Goal: Information Seeking & Learning: Learn about a topic

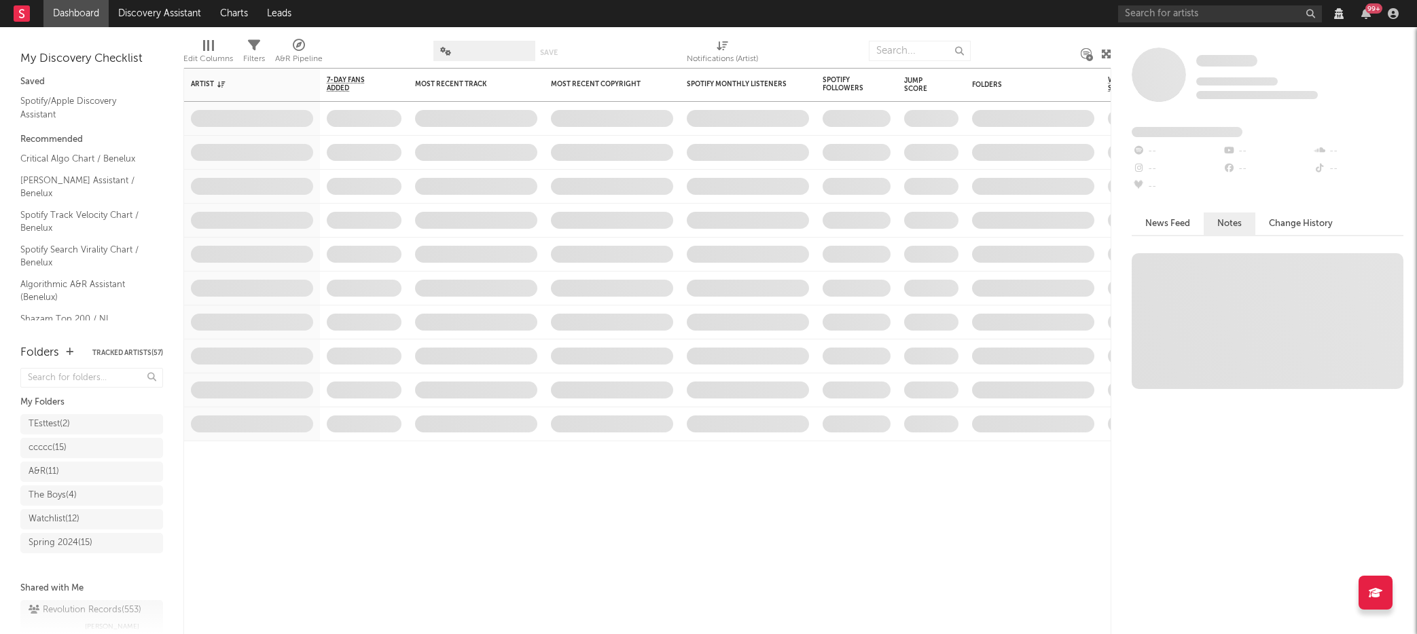
click at [1360, 14] on div "99 +" at bounding box center [1366, 13] width 20 height 11
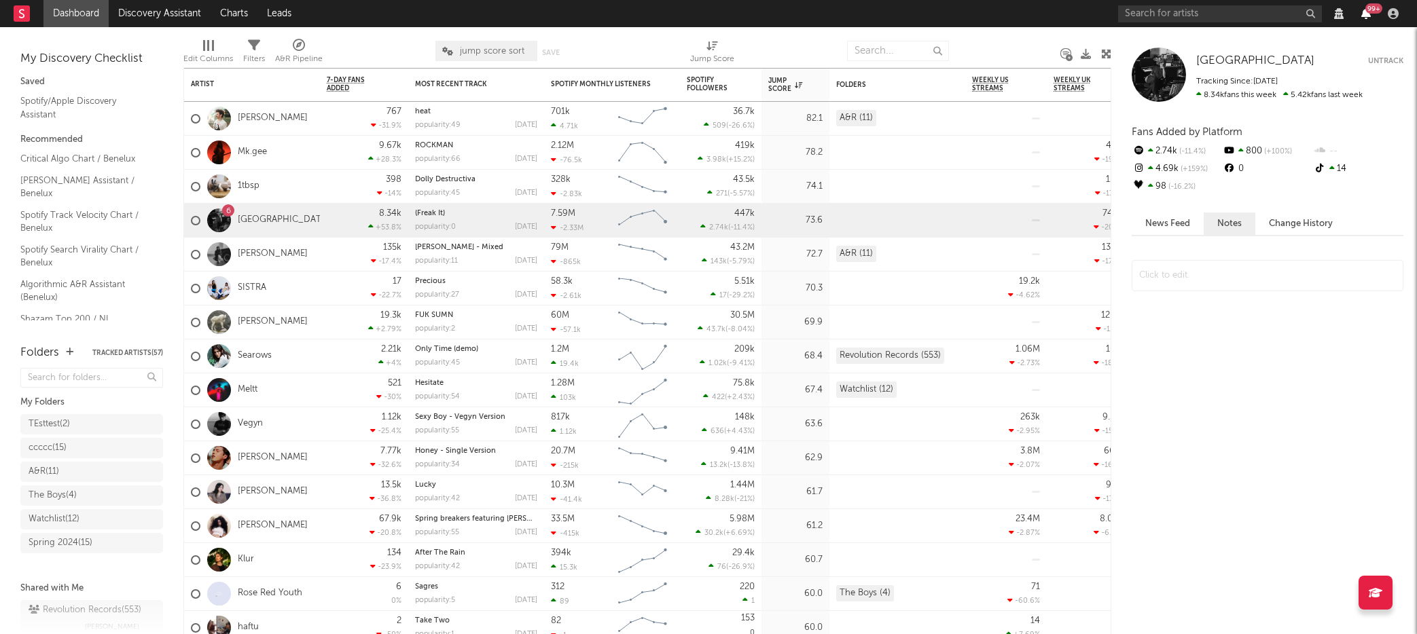
click at [1366, 14] on icon "button" at bounding box center [1366, 13] width 10 height 11
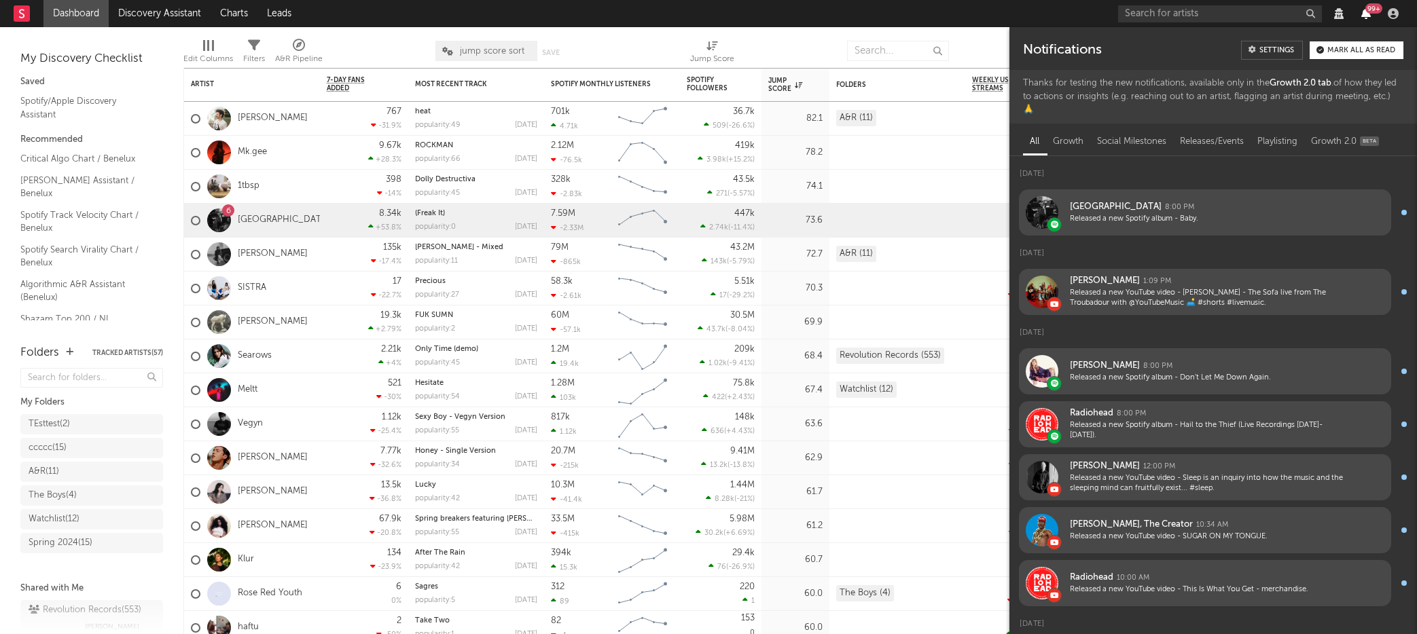
click at [1366, 14] on icon "button" at bounding box center [1366, 13] width 10 height 11
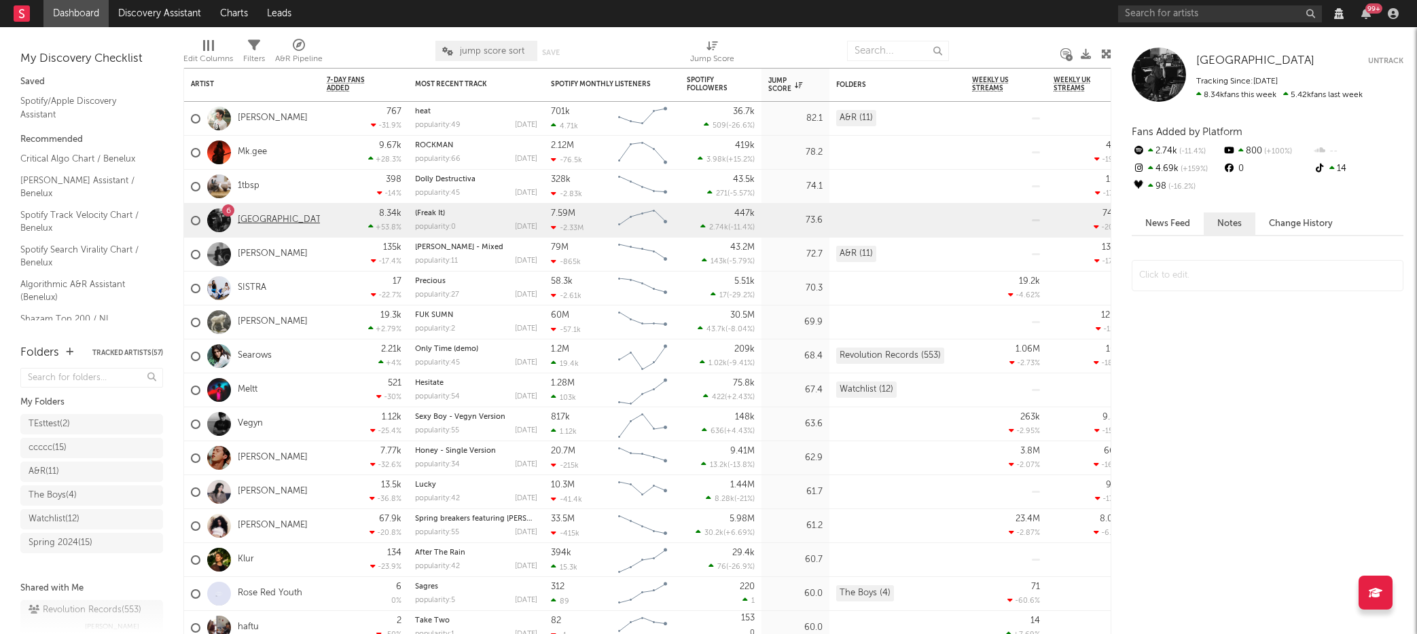
click at [251, 219] on link "[GEOGRAPHIC_DATA]" at bounding box center [284, 221] width 92 height 12
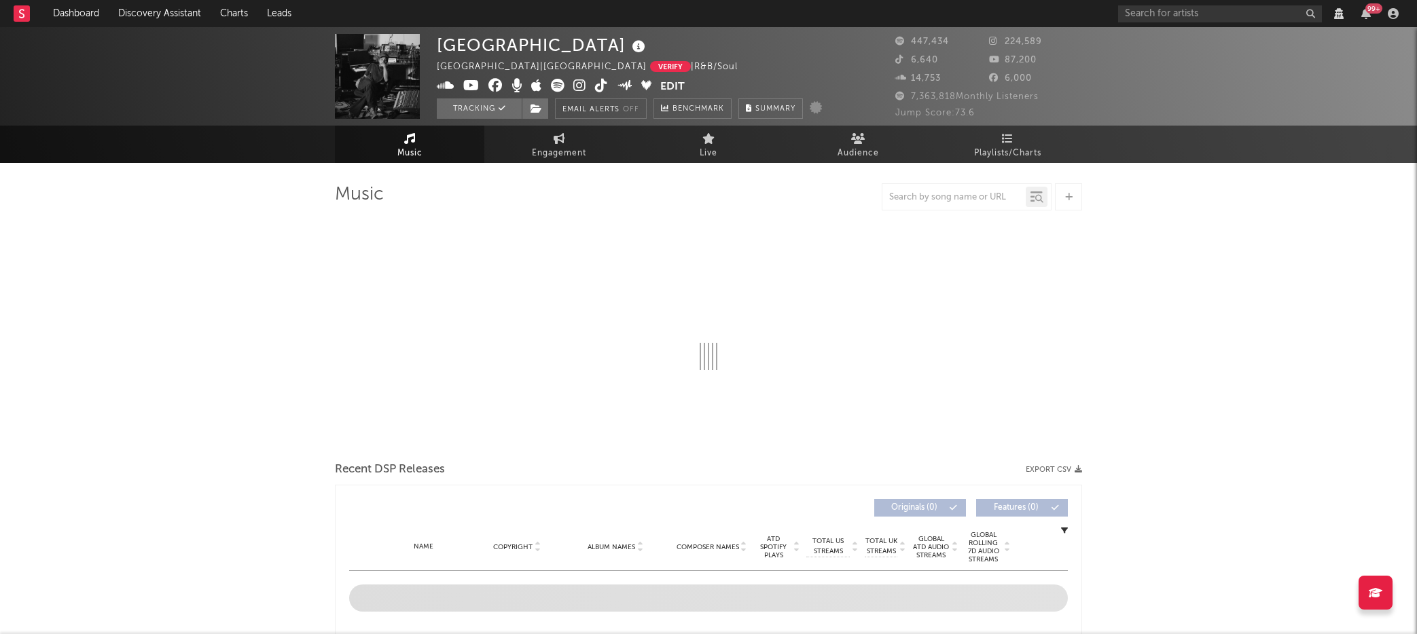
select select "View all"
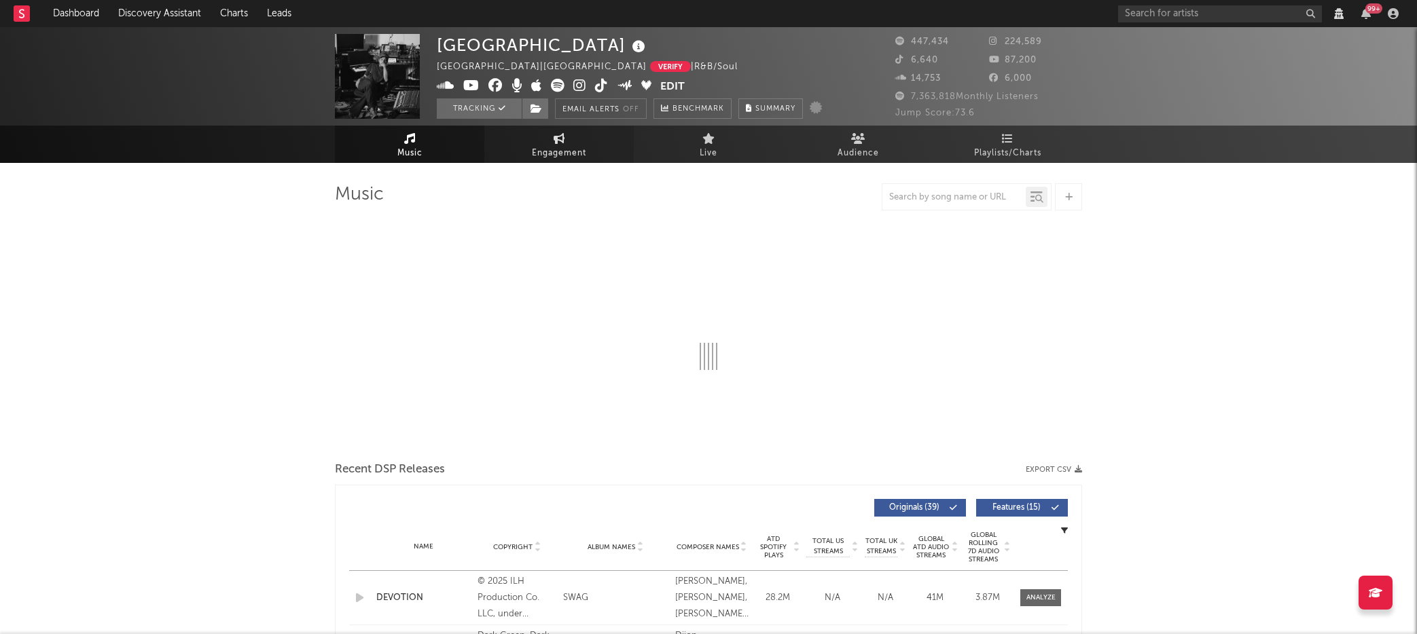
click at [577, 151] on span "Engagement" at bounding box center [559, 153] width 54 height 16
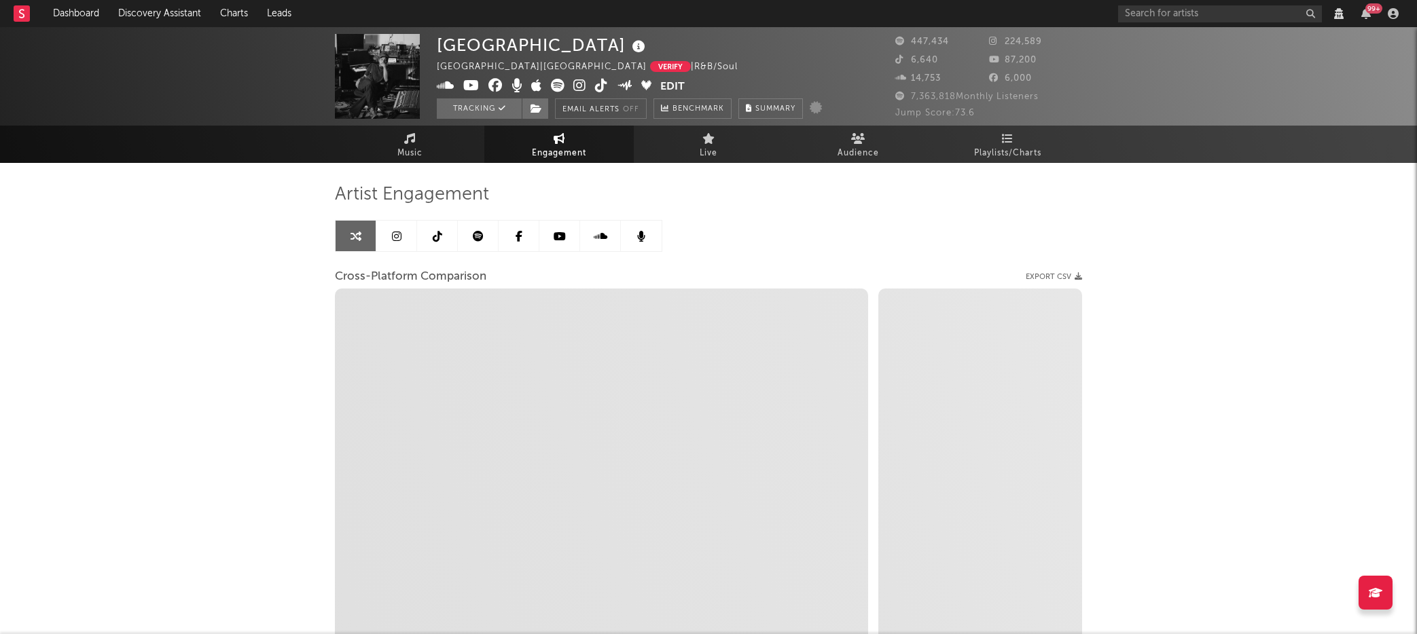
select select "1w"
click at [471, 238] on link at bounding box center [478, 236] width 41 height 31
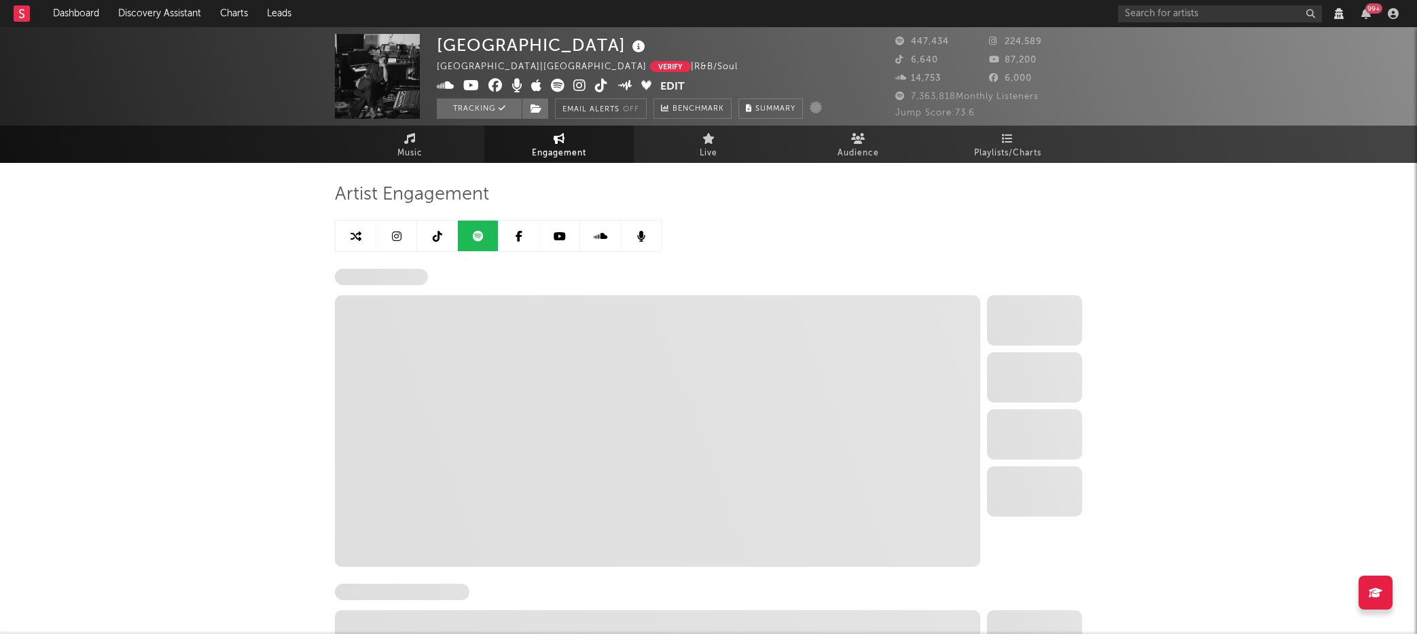
select select "6m"
select select "1w"
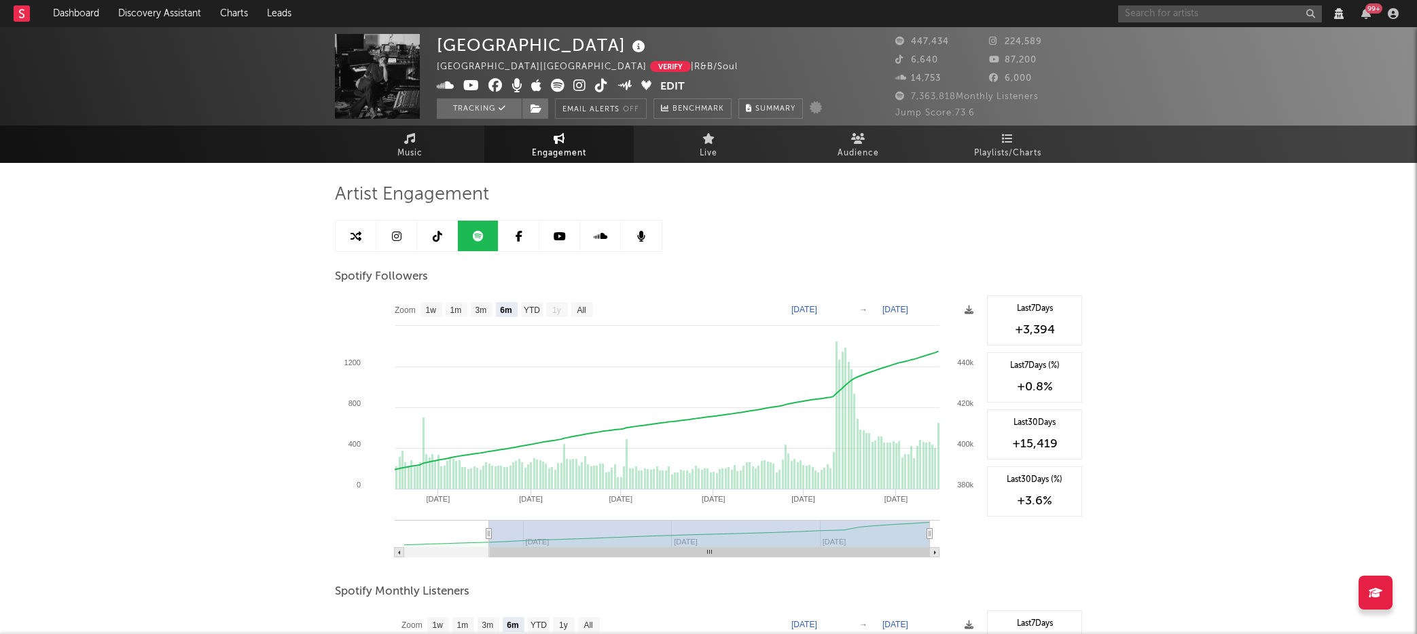
click at [1140, 7] on input "text" at bounding box center [1220, 13] width 204 height 17
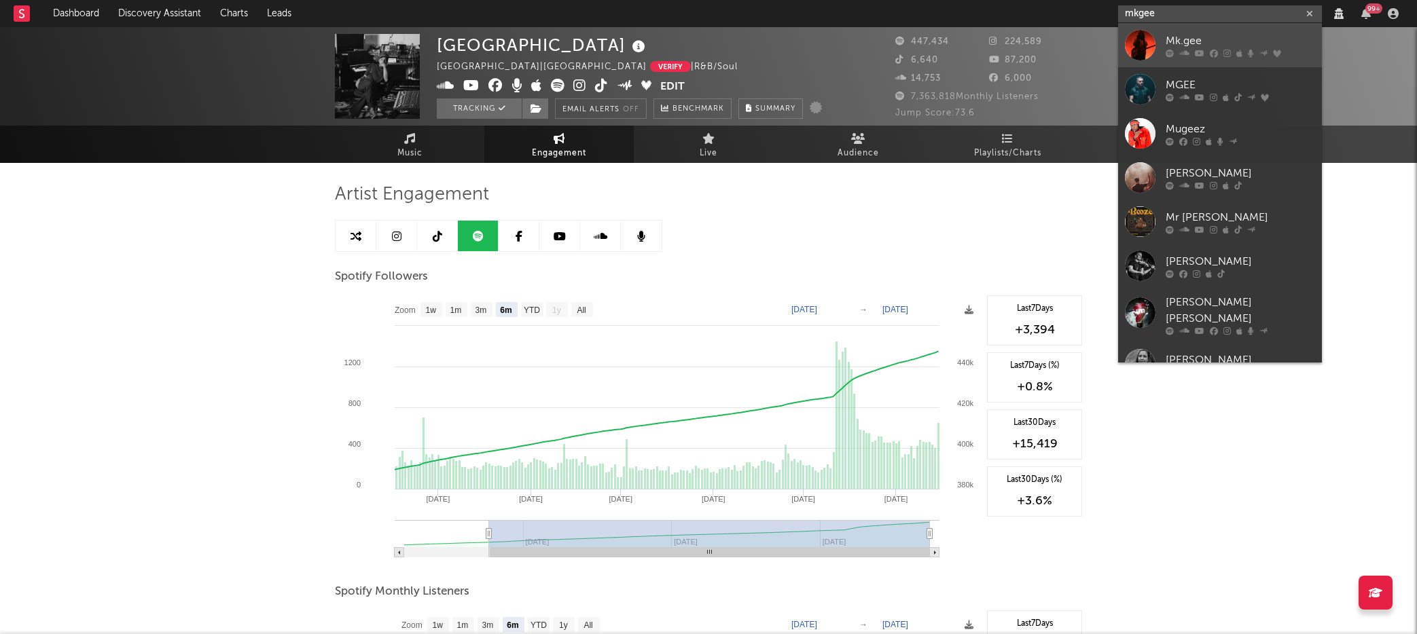
type input "mkgee"
click at [1170, 41] on div "Mk.gee" at bounding box center [1239, 41] width 149 height 16
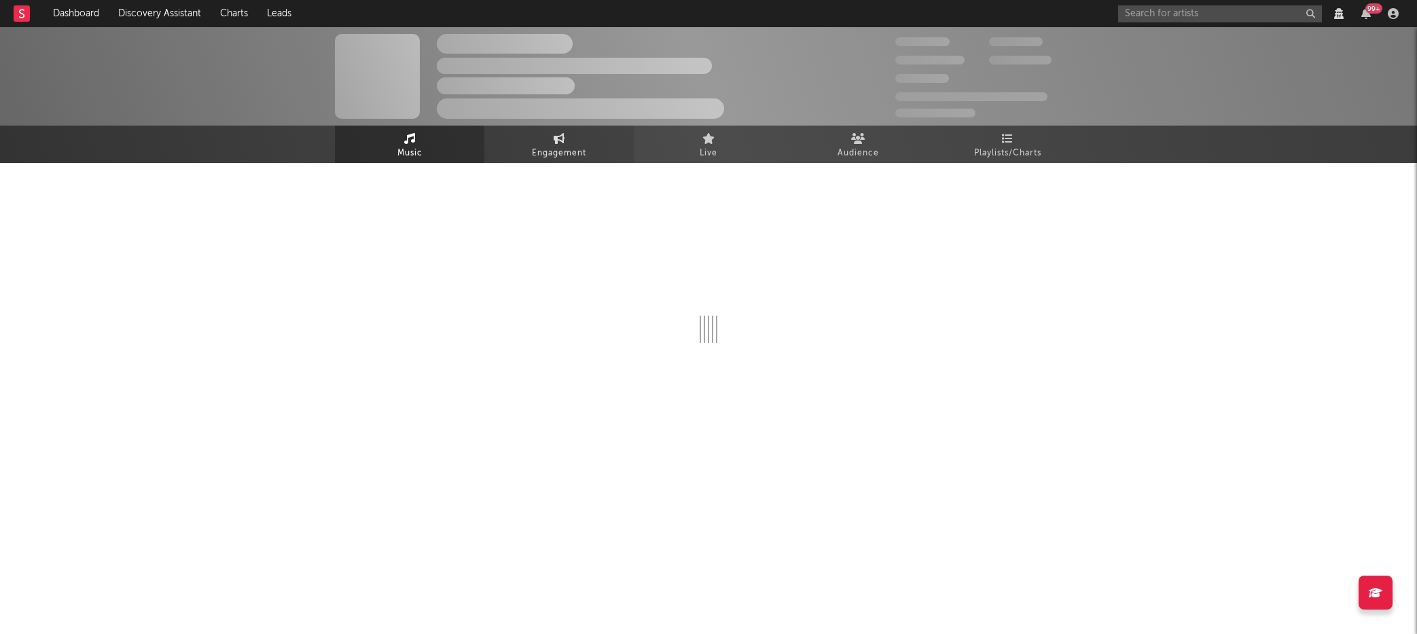
click at [543, 151] on span "Engagement" at bounding box center [559, 153] width 54 height 16
select select "1w"
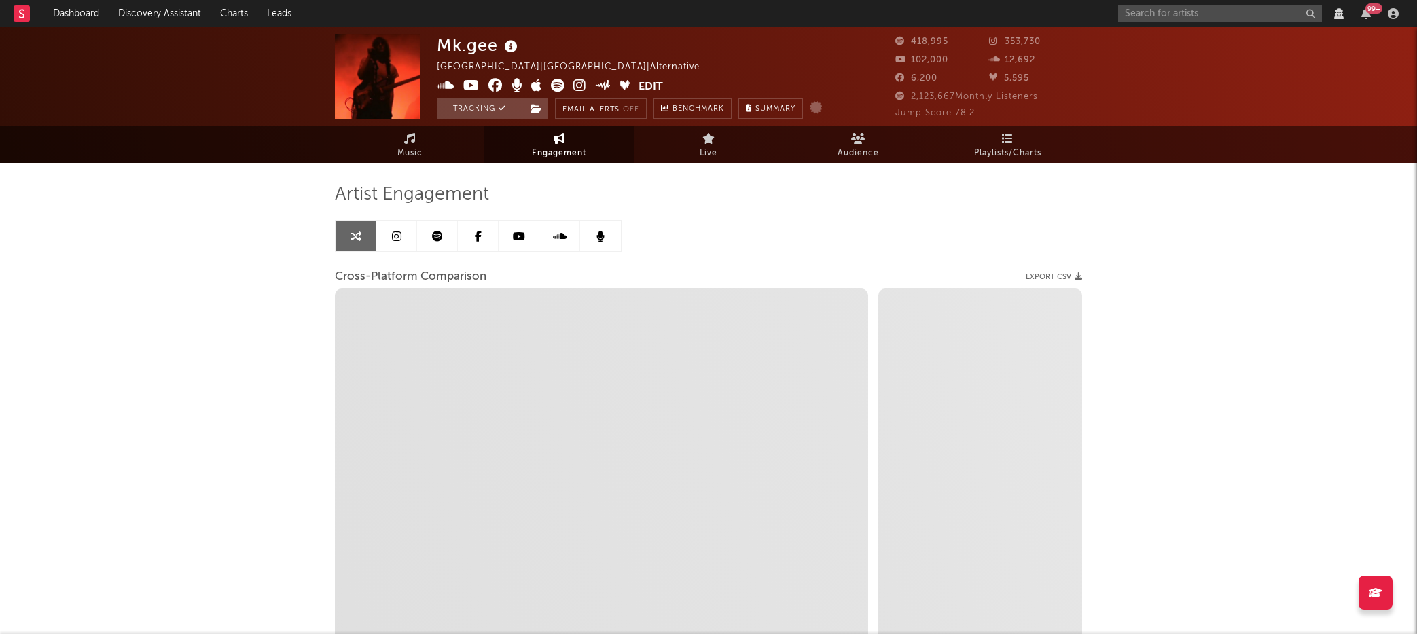
click at [428, 237] on link at bounding box center [437, 236] width 41 height 31
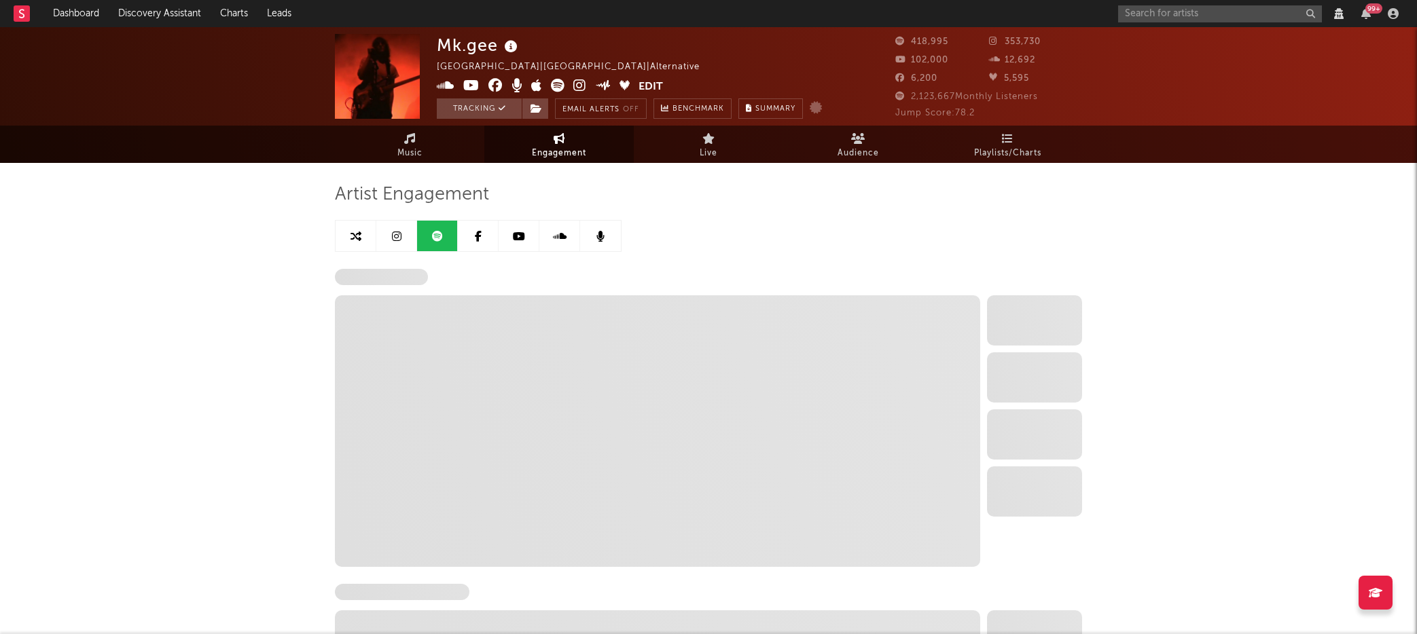
select select "6m"
select select "1w"
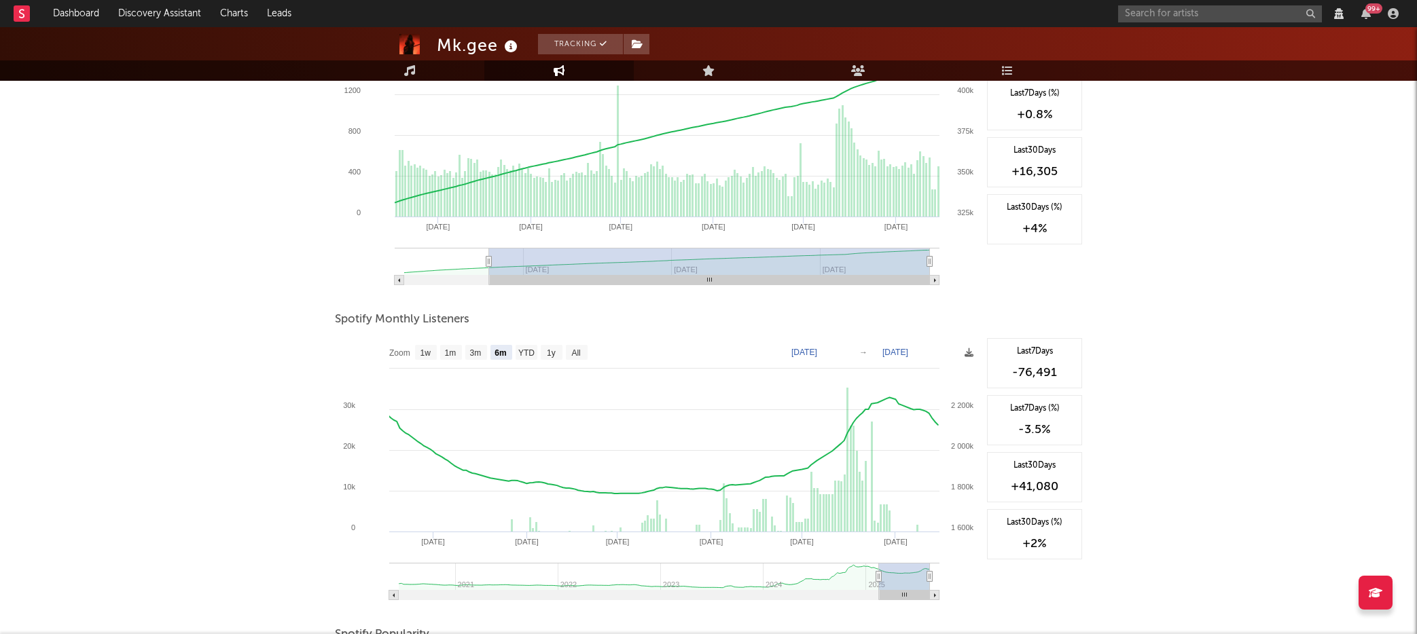
scroll to position [276, 0]
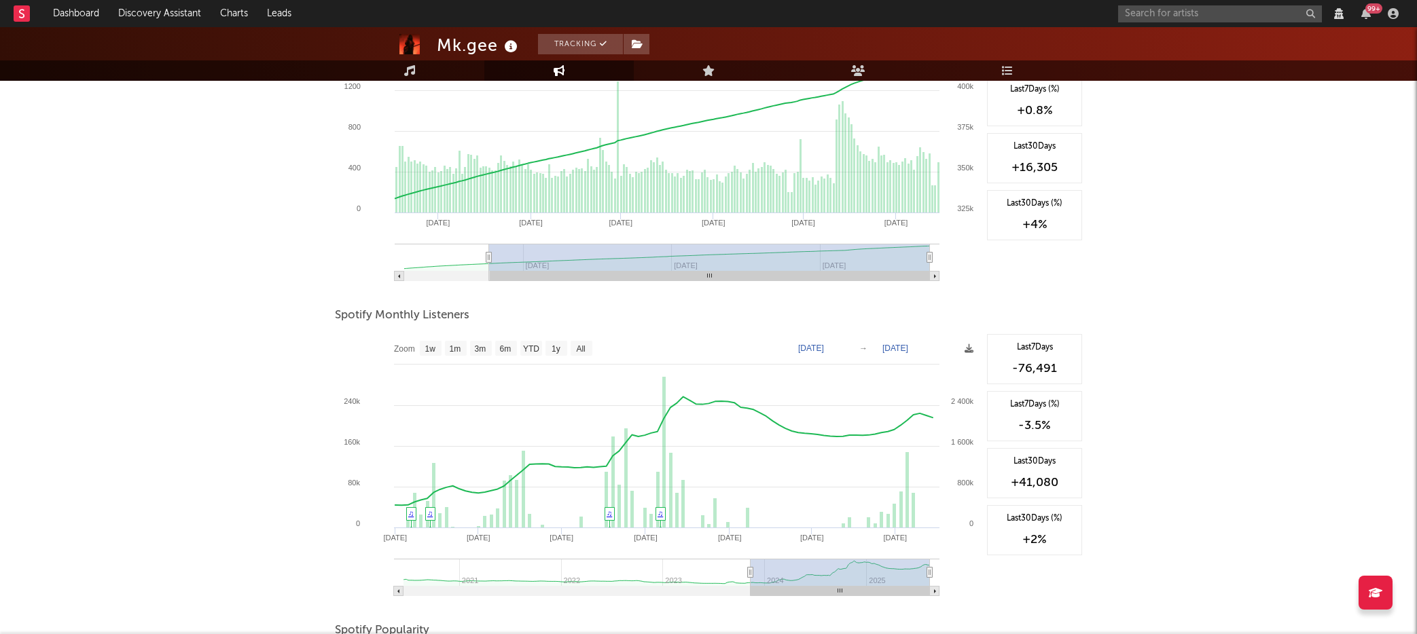
drag, startPoint x: 881, startPoint y: 572, endPoint x: 723, endPoint y: 566, distance: 158.3
click at [723, 566] on g at bounding box center [666, 577] width 545 height 37
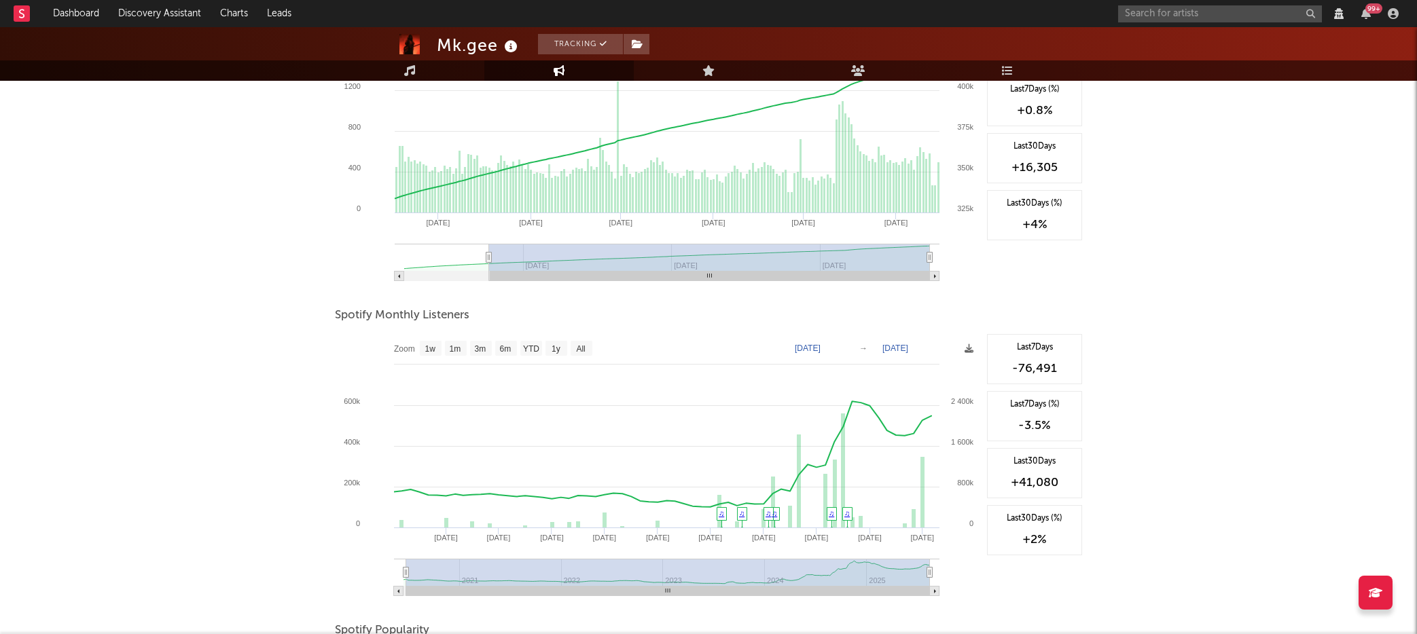
type input "[DATE]"
select select "All"
type input "[DATE]"
drag, startPoint x: 723, startPoint y: 574, endPoint x: 312, endPoint y: 522, distance: 414.1
click at [312, 522] on div "Mk.gee Tracking [GEOGRAPHIC_DATA] | [GEOGRAPHIC_DATA] | Alternative Edit Tracki…" at bounding box center [708, 383] width 1417 height 1265
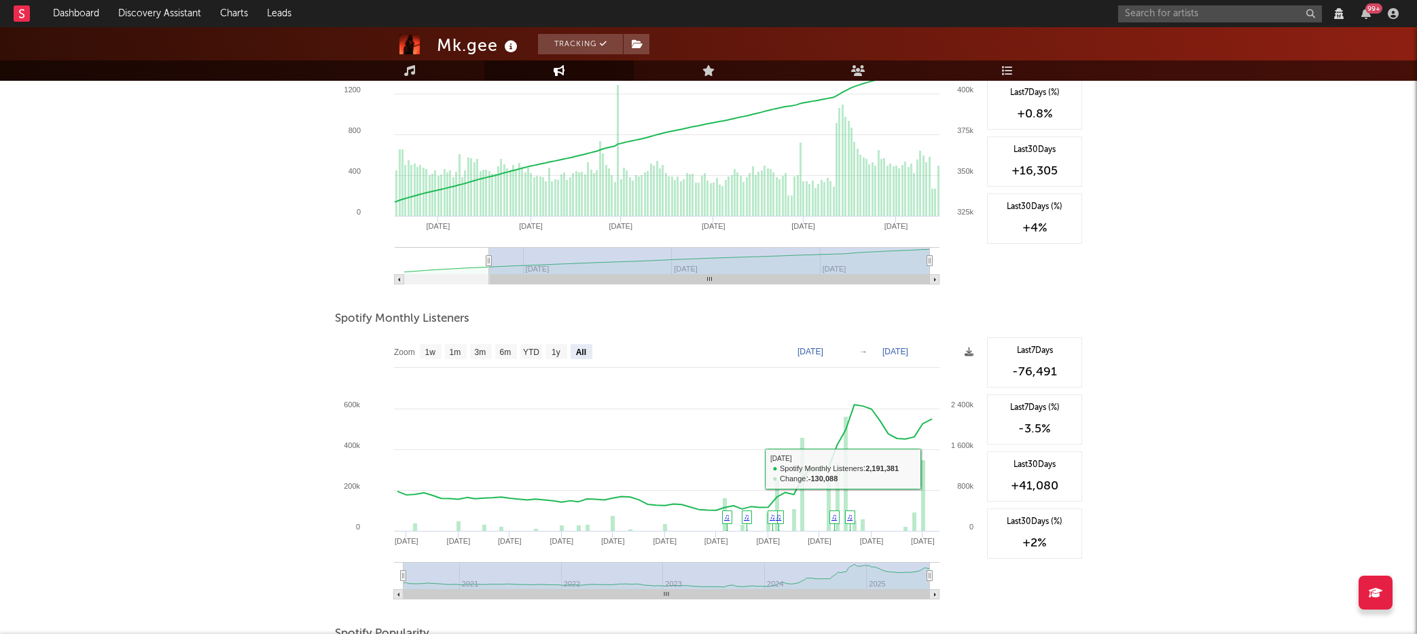
scroll to position [0, 0]
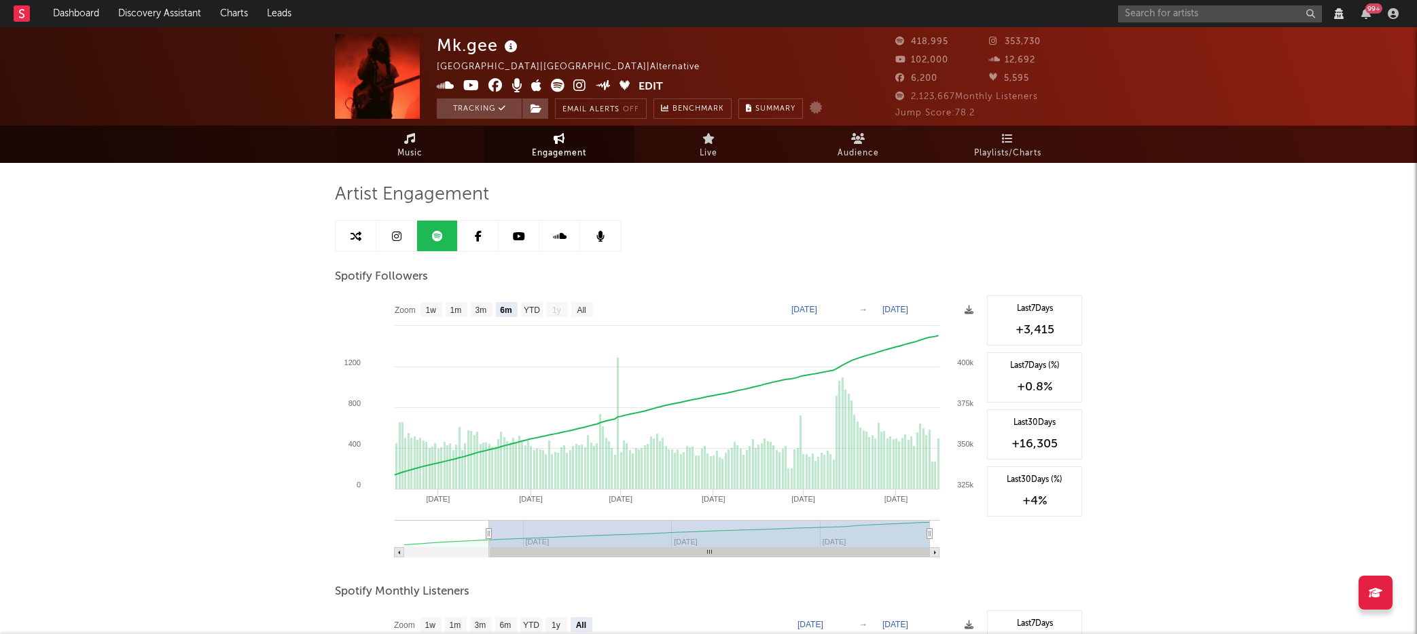
click at [406, 145] on span "Music" at bounding box center [409, 153] width 25 height 16
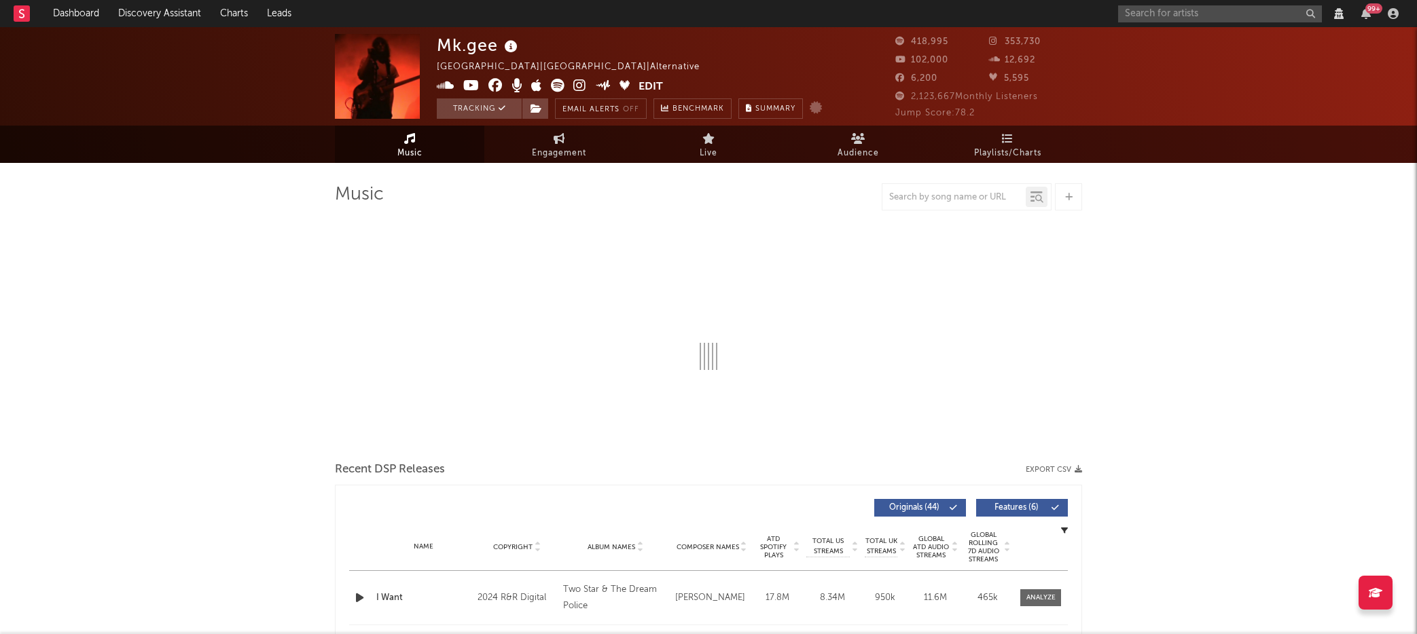
select select "6m"
select select "View all"
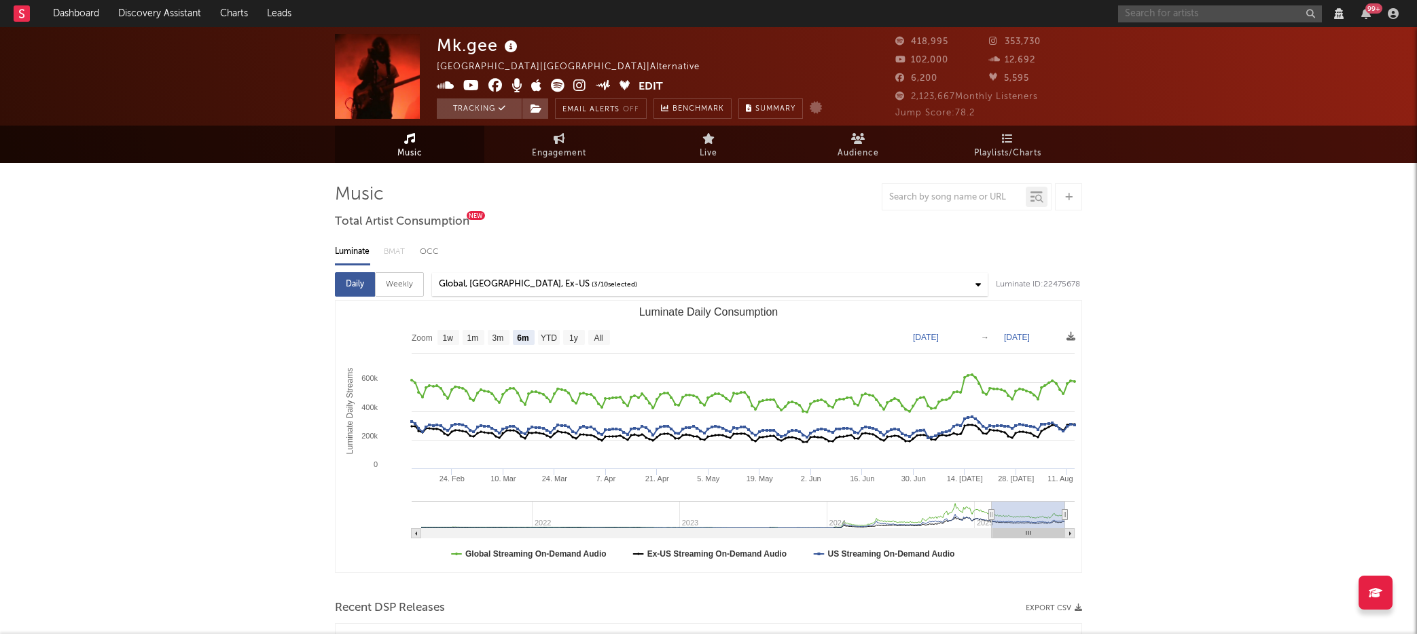
click at [1146, 16] on input "text" at bounding box center [1220, 13] width 204 height 17
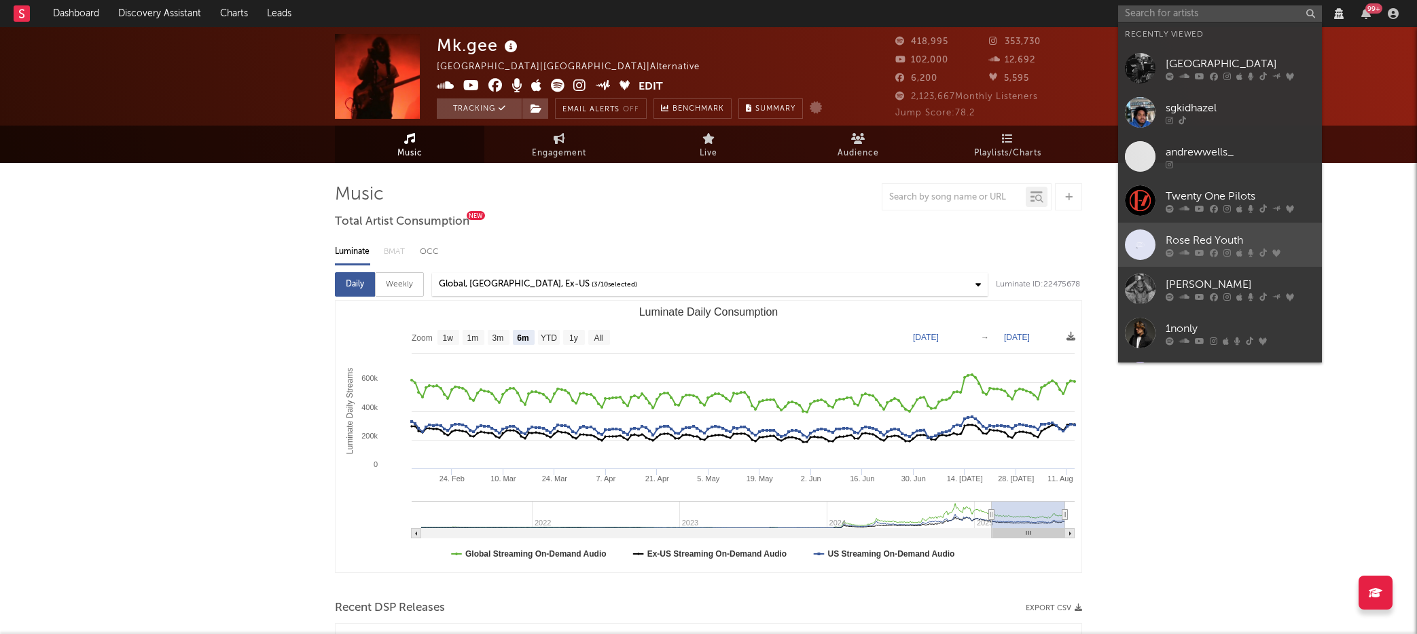
click at [1216, 242] on div "Rose Red Youth" at bounding box center [1239, 240] width 149 height 16
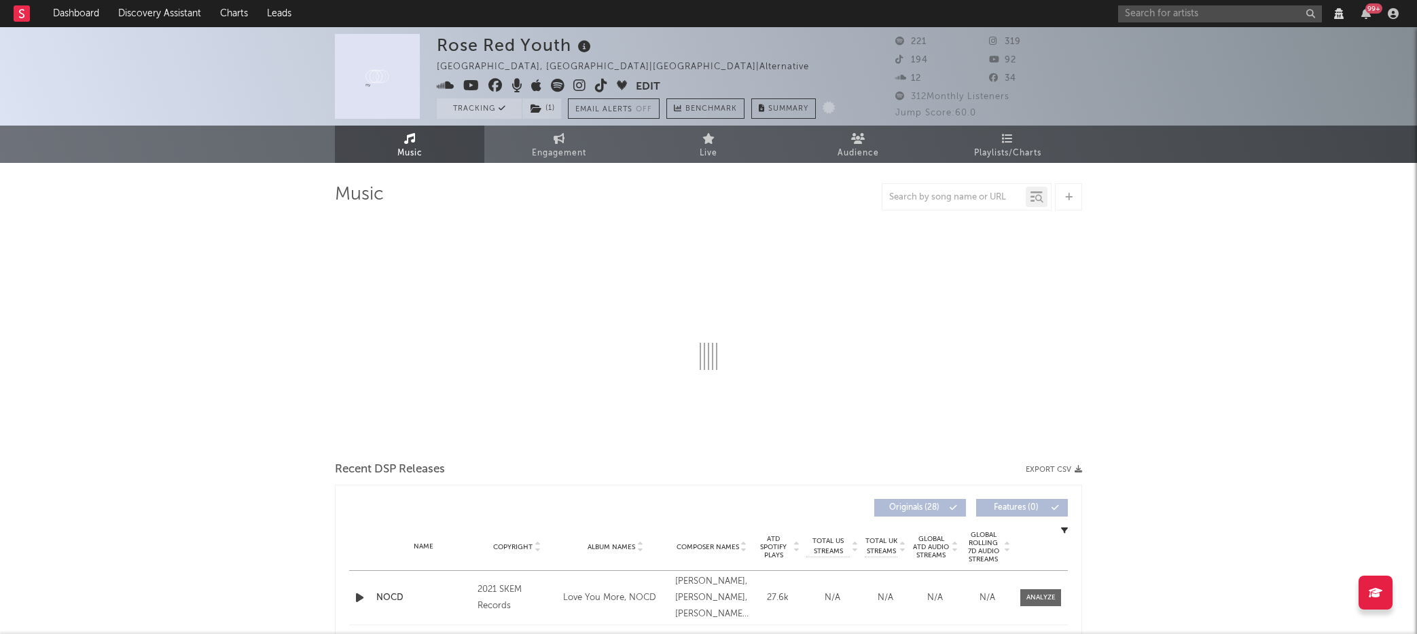
select select "View all"
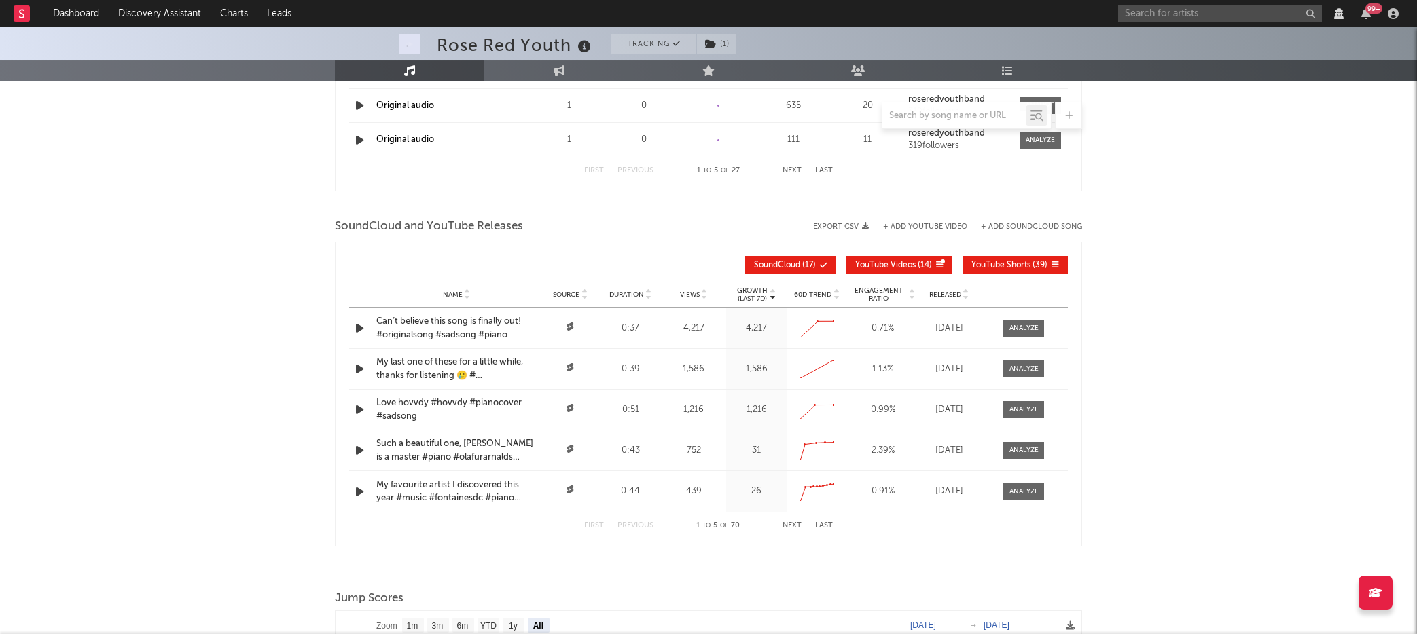
scroll to position [1220, 0]
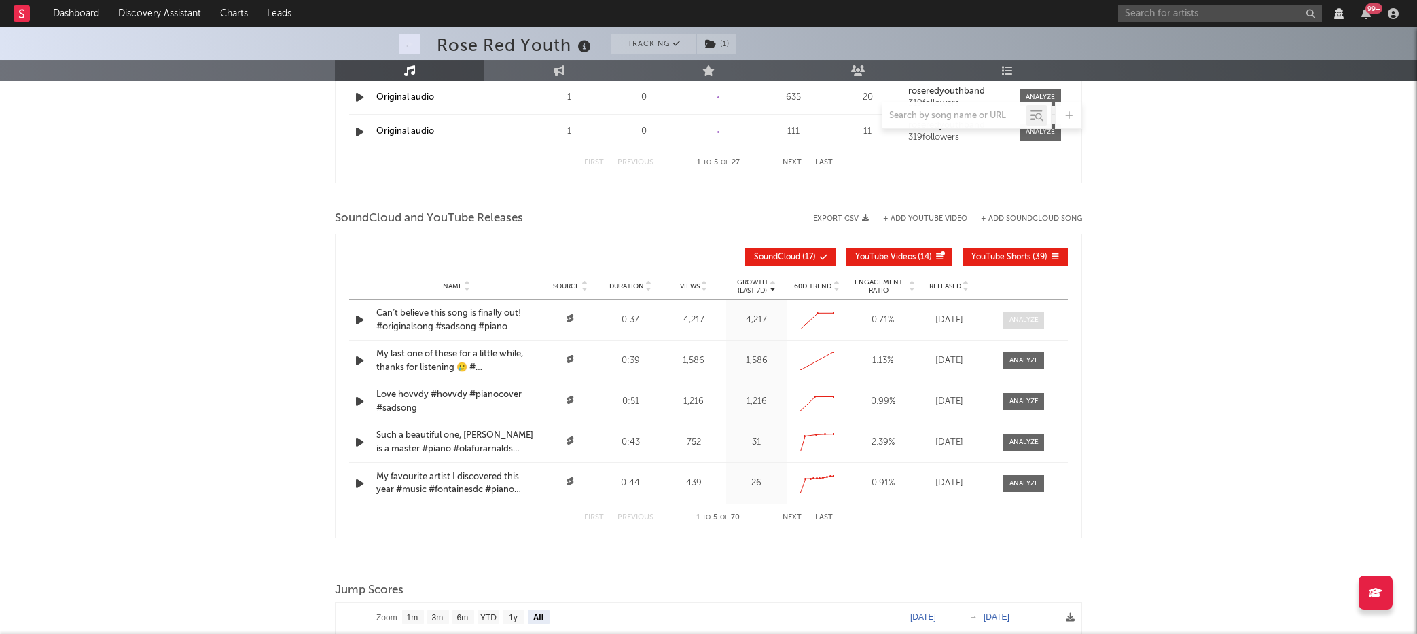
click at [1021, 320] on div at bounding box center [1023, 320] width 29 height 10
select select "View all"
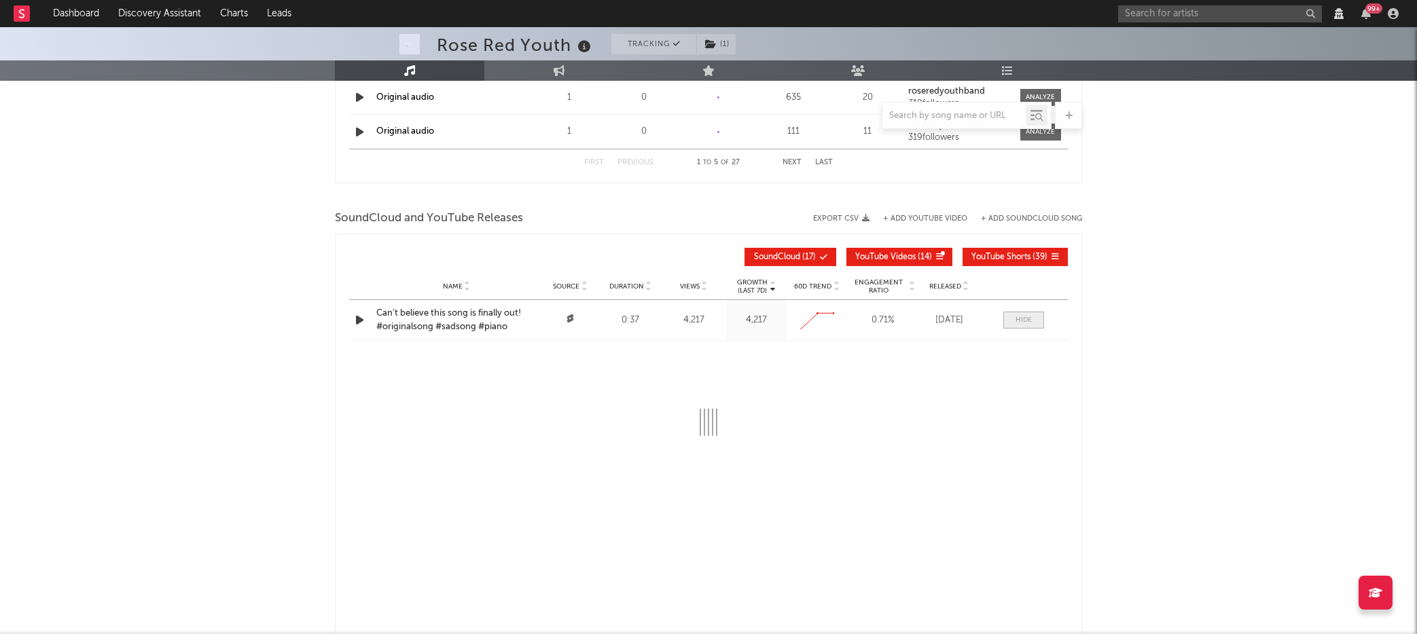
select select "View all"
select select "All"
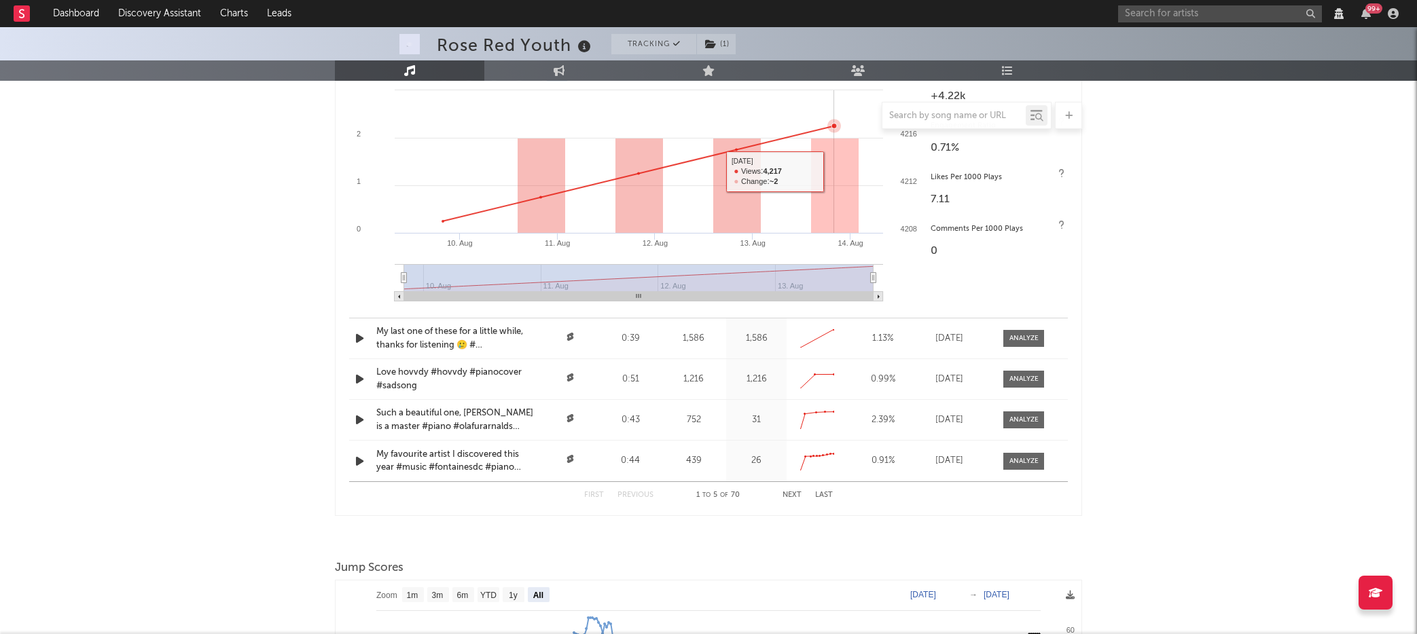
scroll to position [1502, 0]
click at [1028, 337] on div at bounding box center [1023, 338] width 29 height 10
select select "View all"
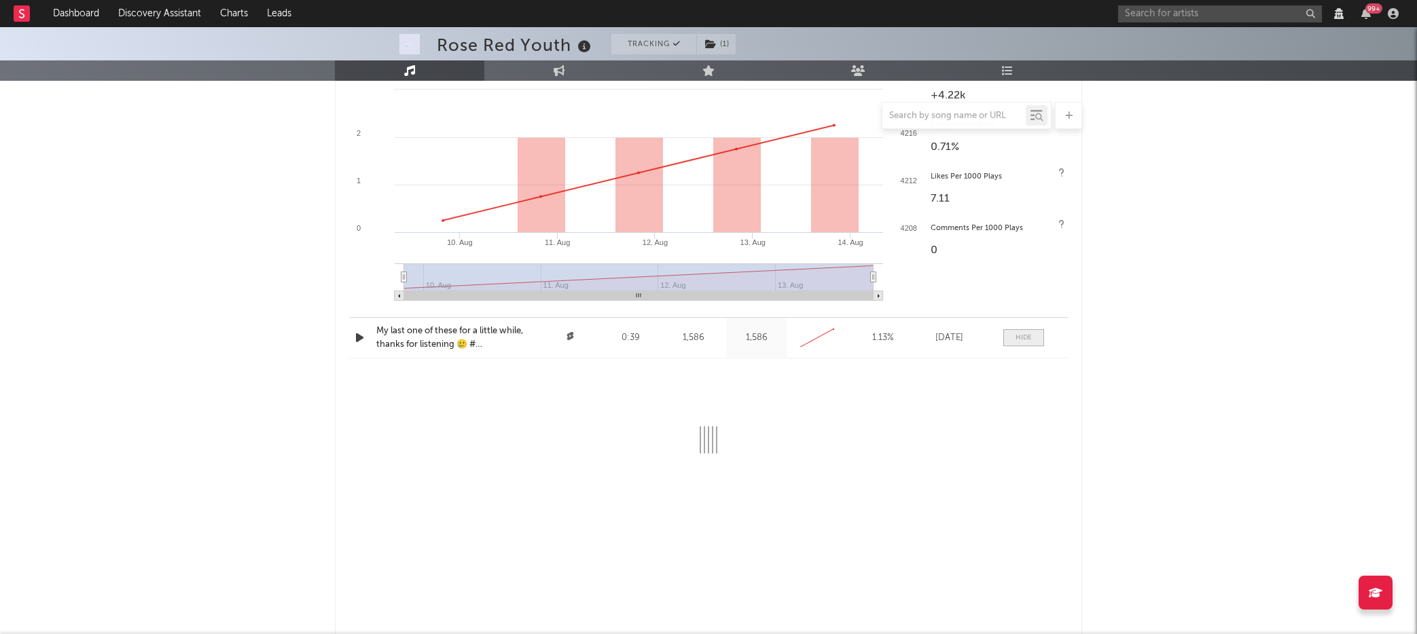
select select "View all"
select select "All"
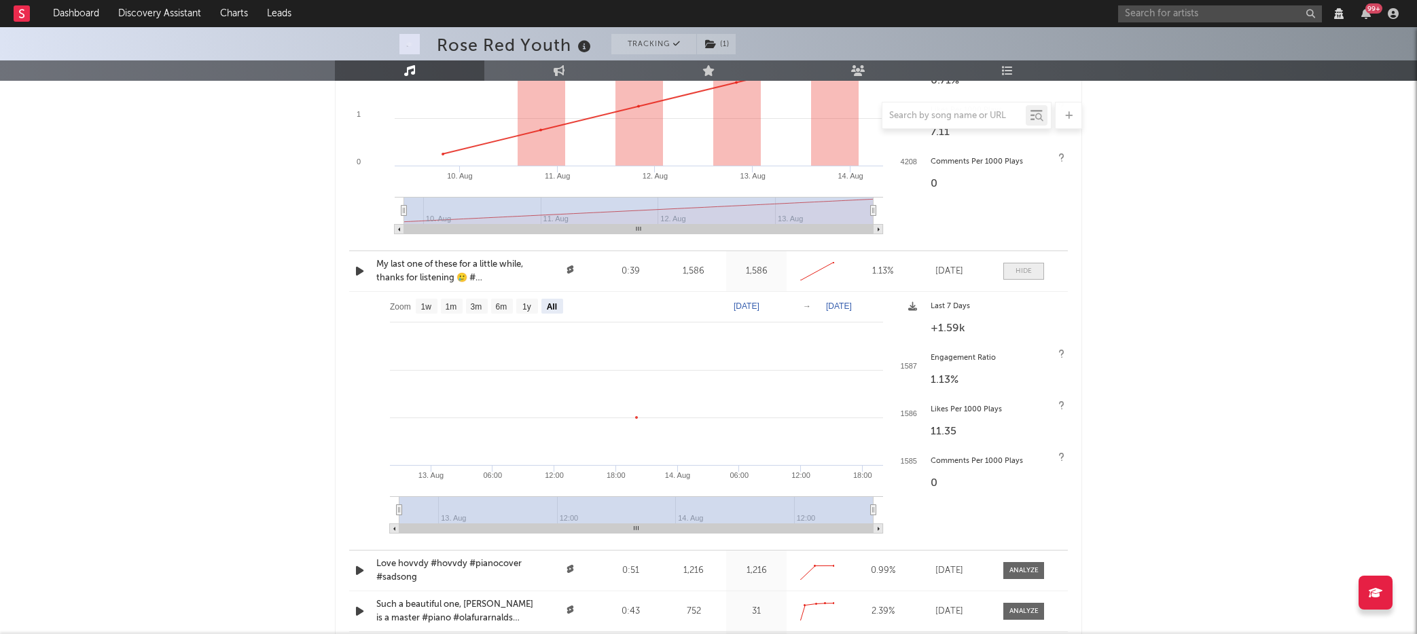
scroll to position [1567, 0]
click at [1025, 270] on div at bounding box center [1023, 272] width 16 height 10
select select "View all"
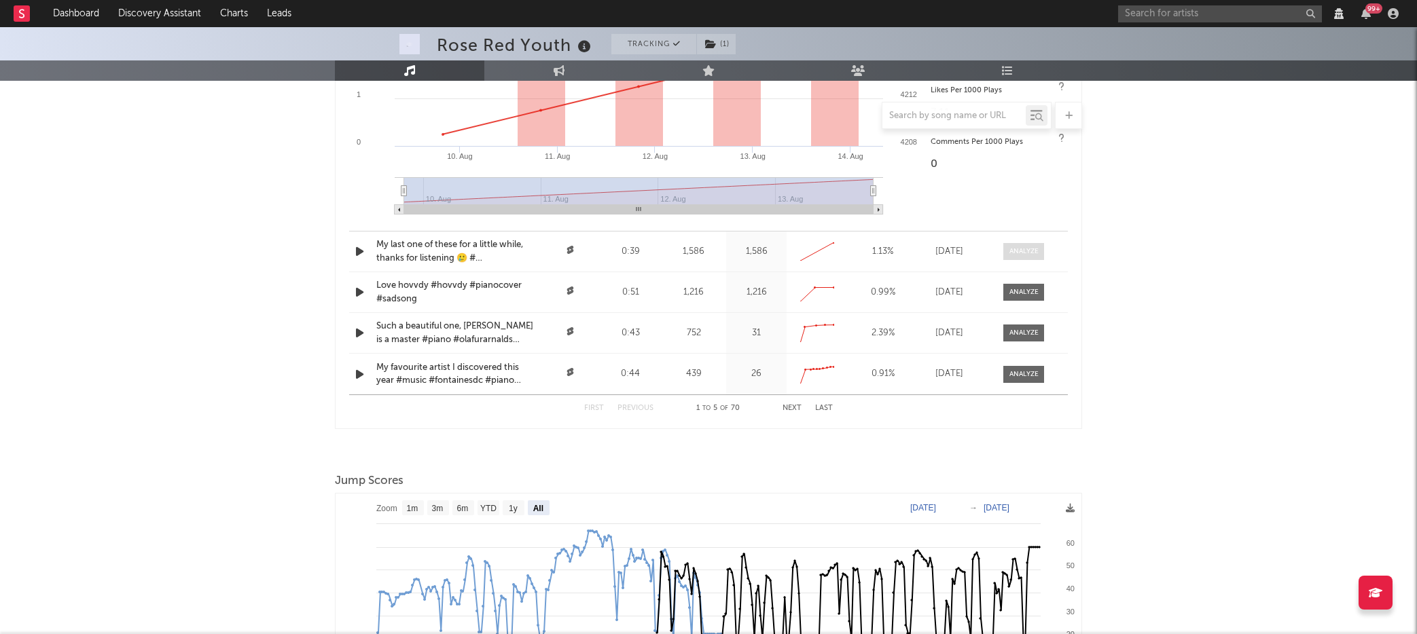
scroll to position [1591, 0]
click at [1025, 288] on div at bounding box center [1023, 290] width 29 height 10
select select "View all"
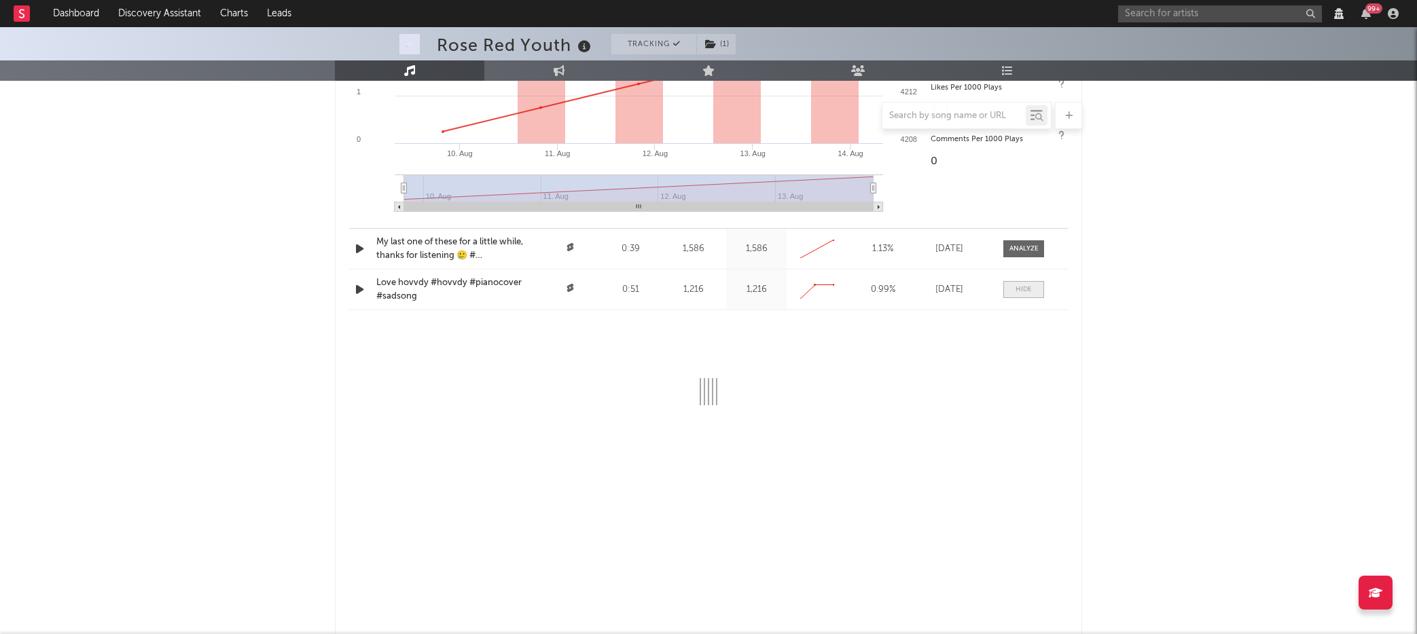
select select "View all"
select select "All"
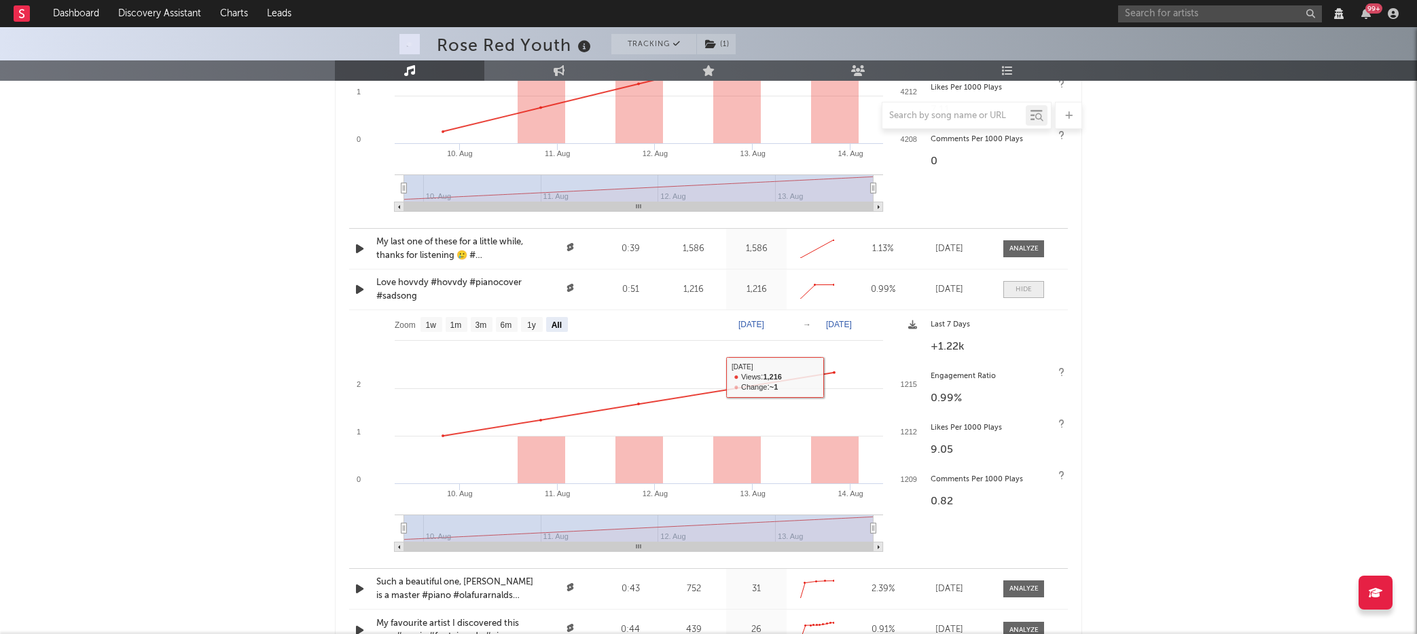
click at [1029, 290] on div at bounding box center [1023, 290] width 16 height 10
select select "View all"
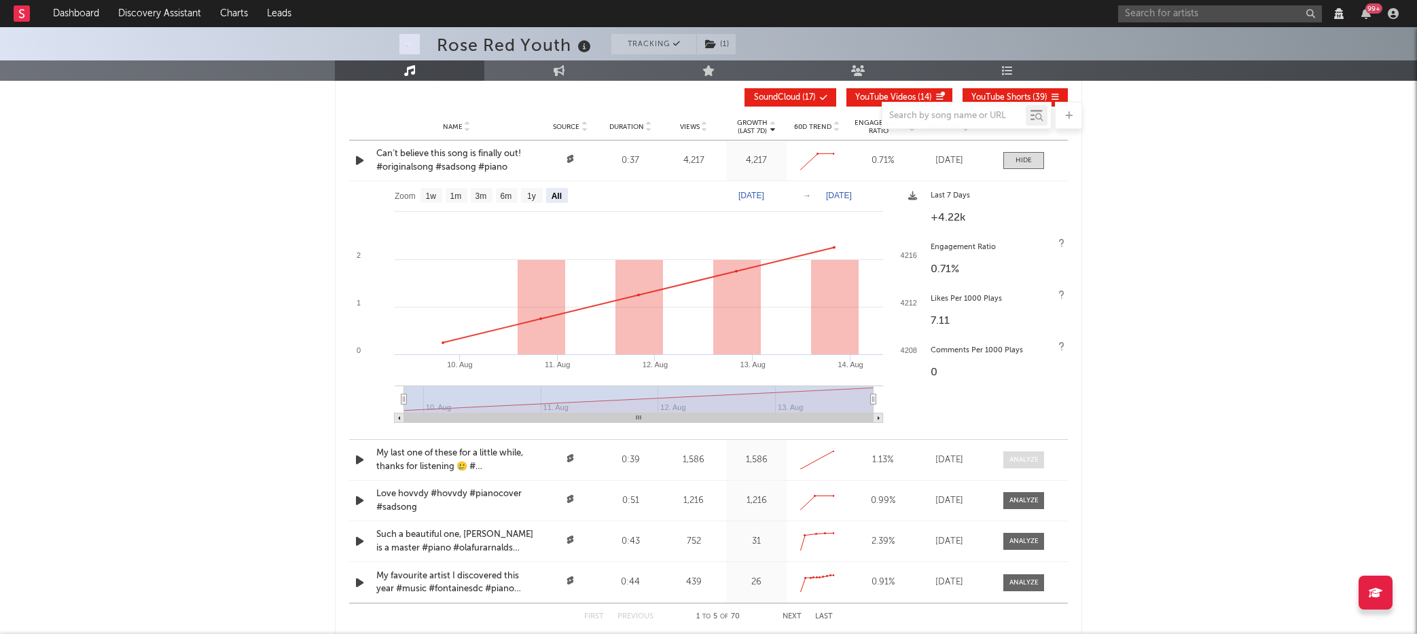
scroll to position [1372, 0]
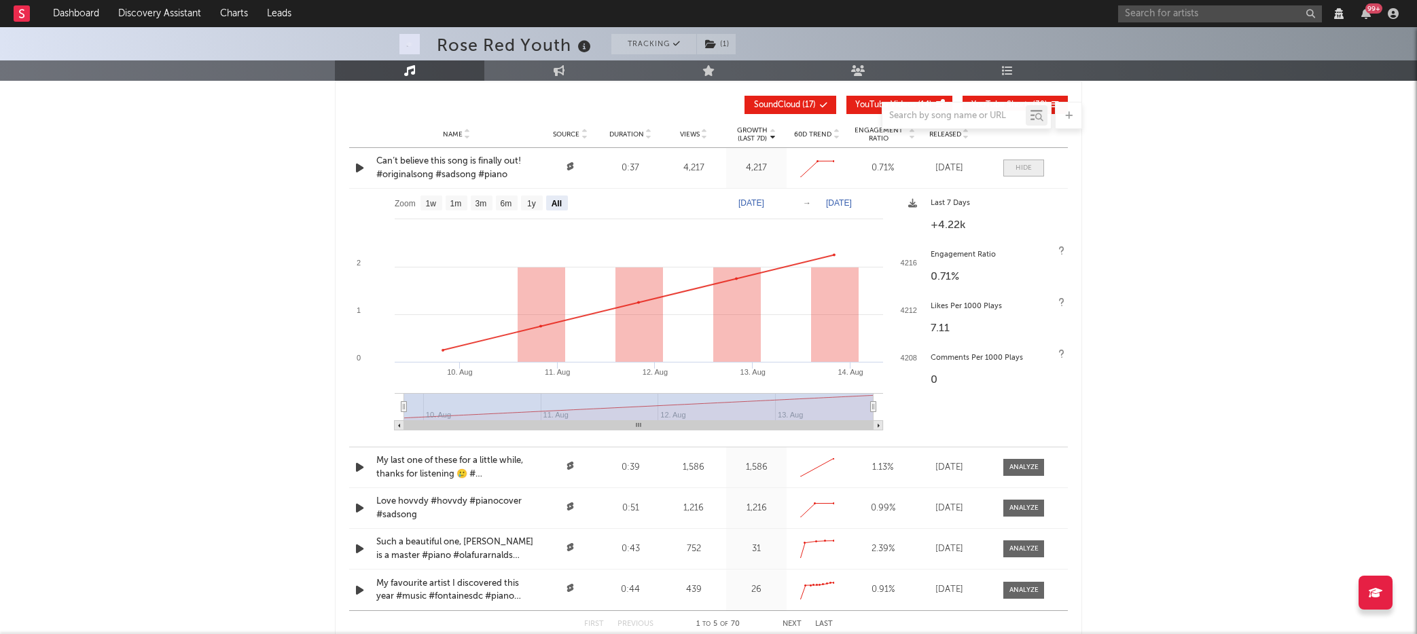
click at [1020, 171] on div at bounding box center [1023, 168] width 16 height 10
select select "View all"
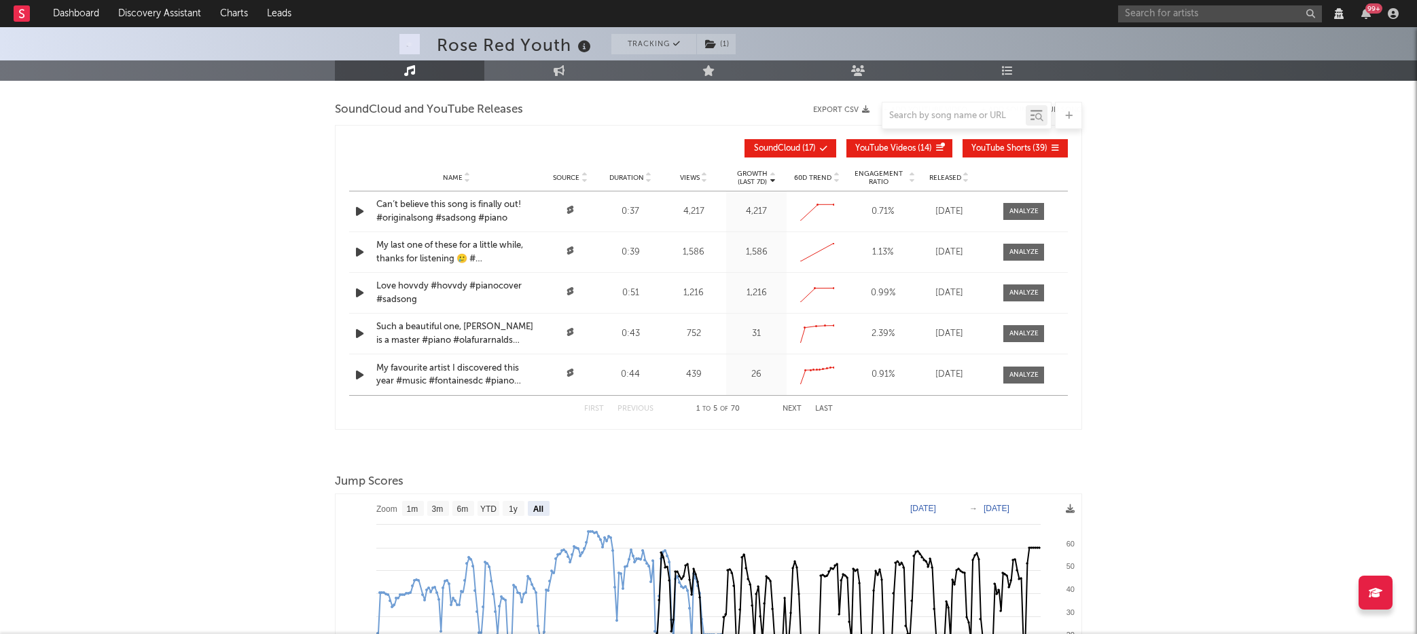
scroll to position [1328, 0]
click at [793, 409] on button "Next" at bounding box center [791, 409] width 19 height 7
select select "View all"
click at [793, 409] on button "Next" at bounding box center [791, 409] width 19 height 7
select select "View all"
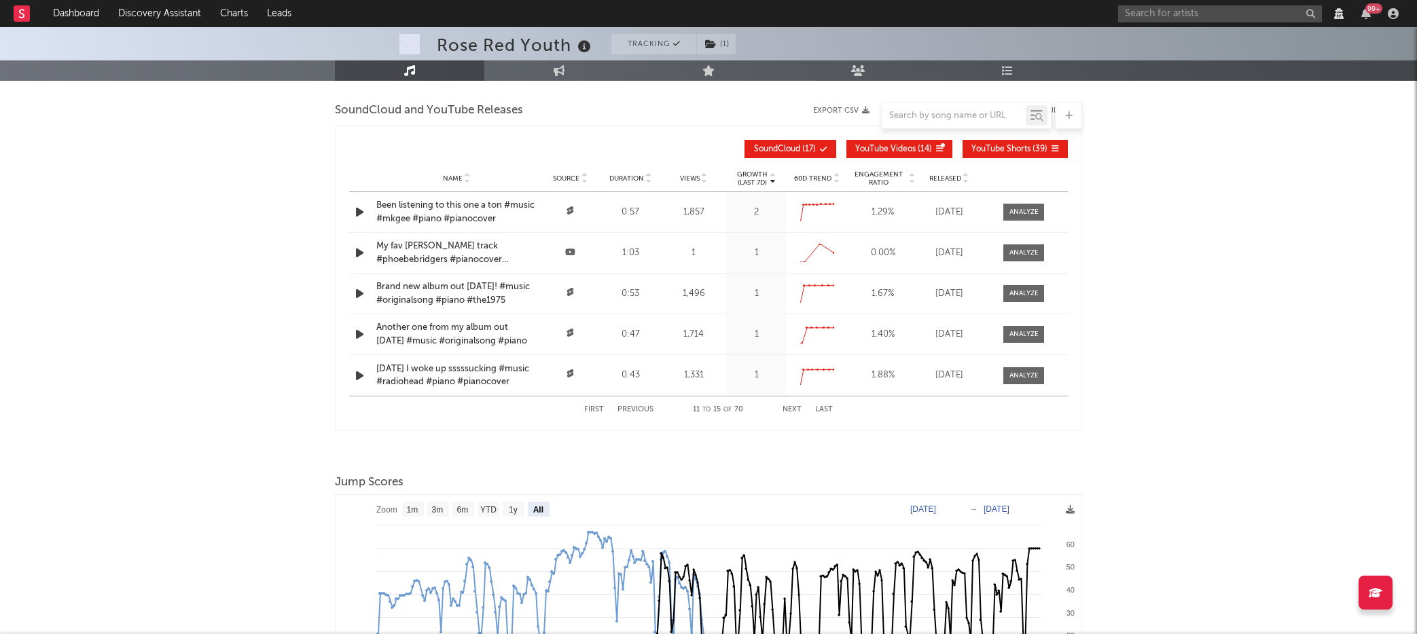
click at [793, 409] on button "Next" at bounding box center [791, 409] width 19 height 7
select select "View all"
click at [793, 409] on button "Next" at bounding box center [791, 409] width 19 height 7
select select "View all"
click at [793, 409] on button "Next" at bounding box center [791, 409] width 19 height 7
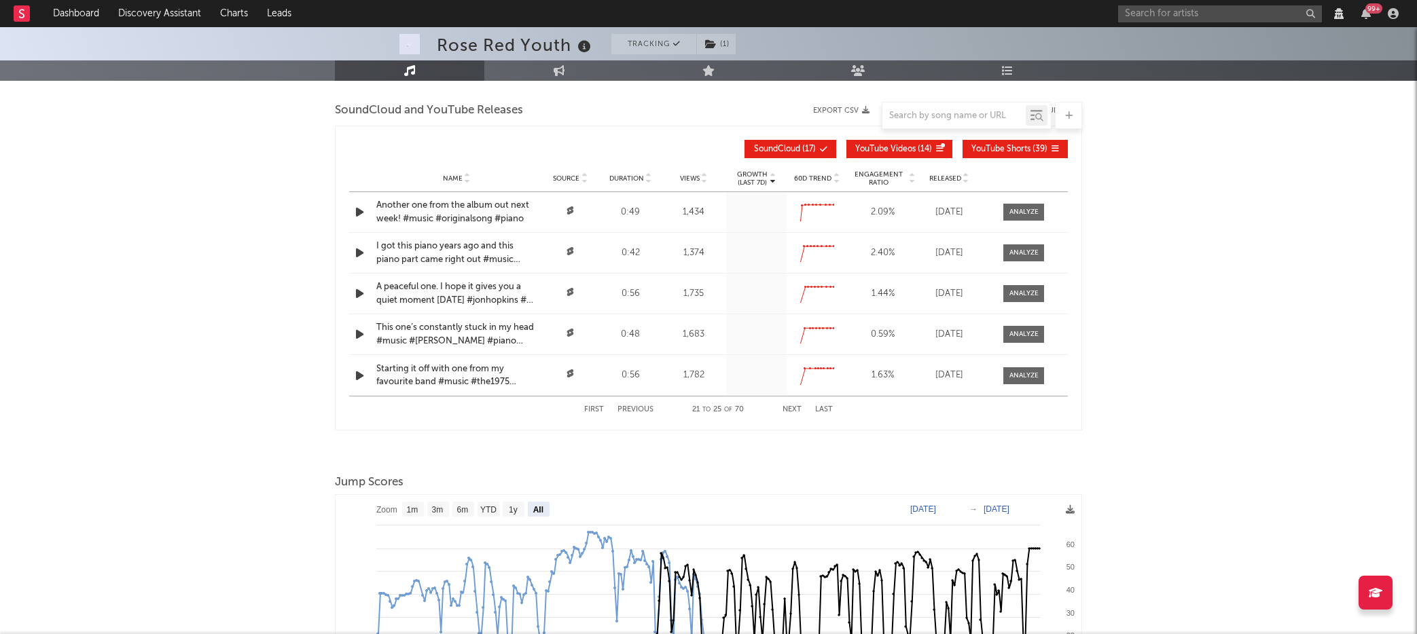
select select "View all"
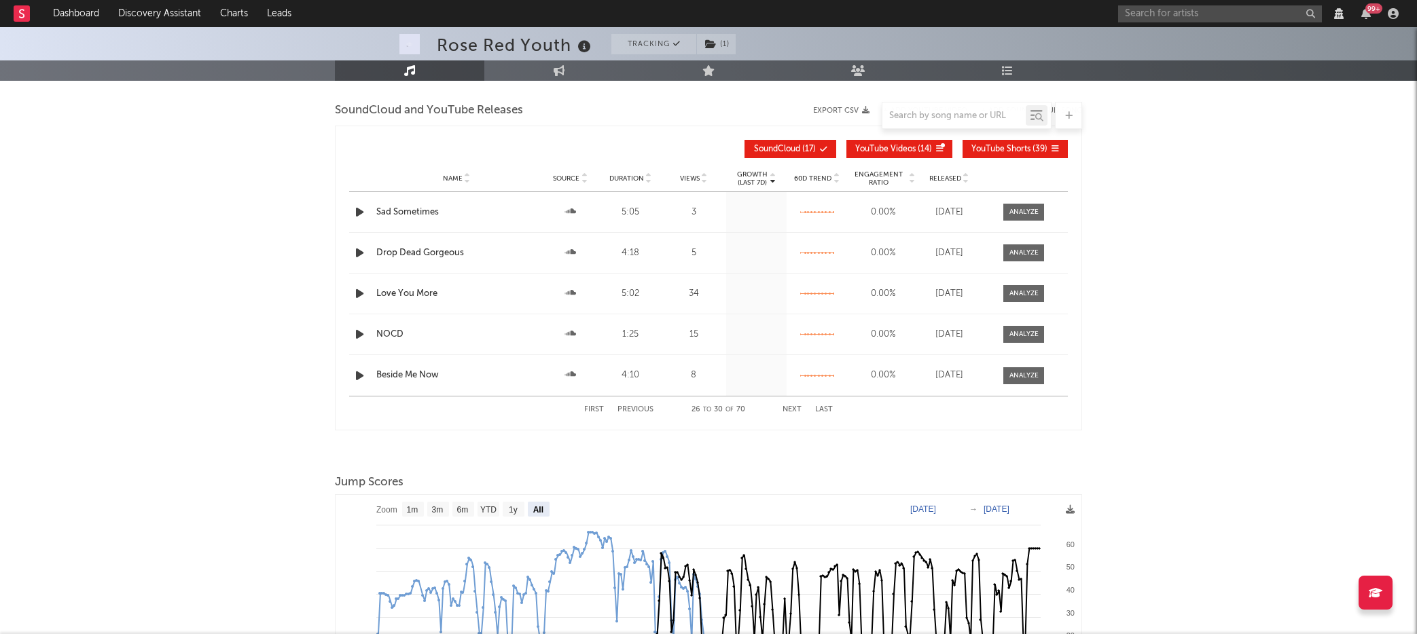
click at [793, 409] on button "Next" at bounding box center [791, 409] width 19 height 7
select select "View all"
click at [596, 407] on button "First" at bounding box center [594, 409] width 20 height 7
select select "View all"
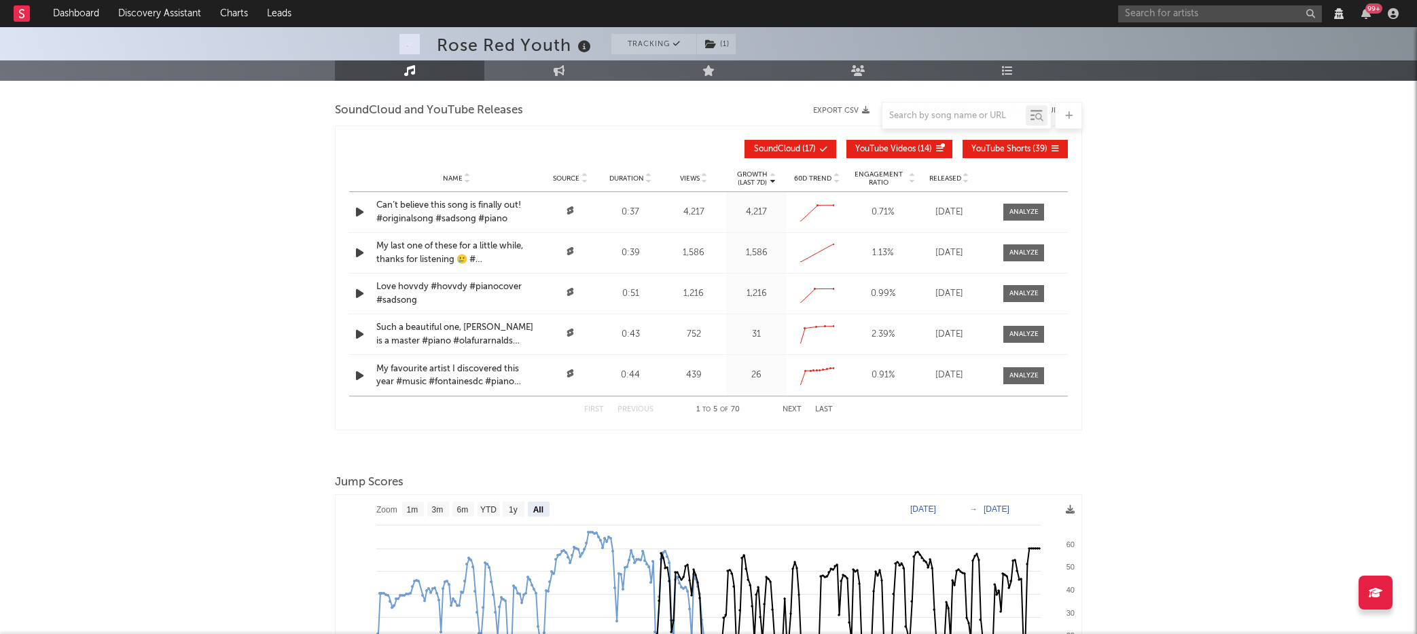
click at [994, 141] on button "YouTube Shorts ( 39 )" at bounding box center [1014, 149] width 105 height 18
select select "View all"
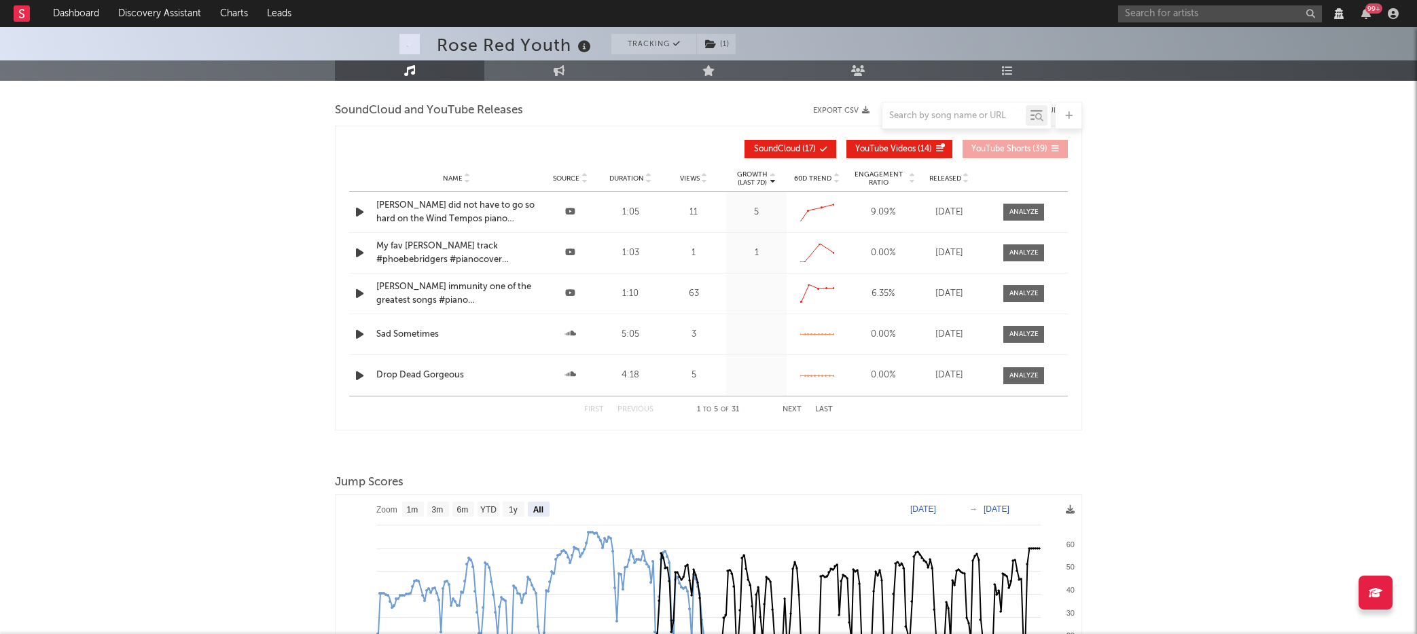
click at [758, 150] on span "SoundCloud" at bounding box center [777, 149] width 46 height 8
select select "View all"
click at [692, 253] on div "1" at bounding box center [693, 254] width 59 height 14
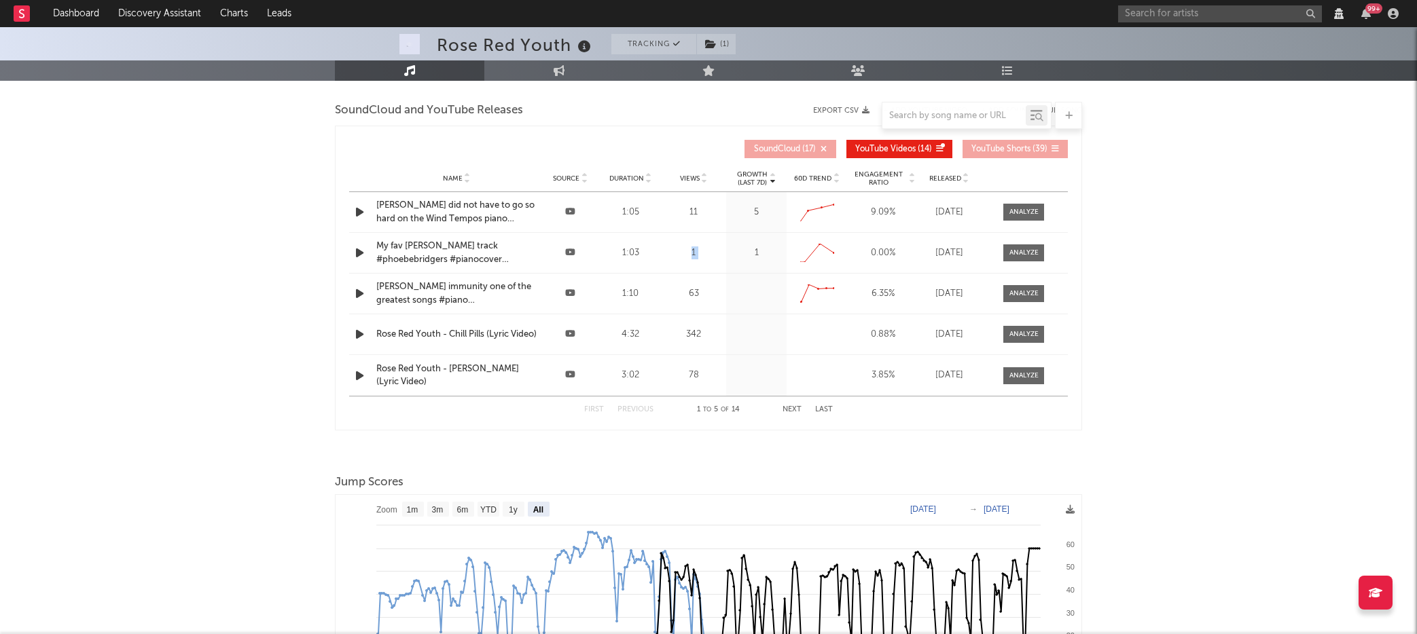
click at [692, 253] on div "1" at bounding box center [693, 254] width 59 height 14
click at [693, 295] on div "63" at bounding box center [693, 294] width 59 height 14
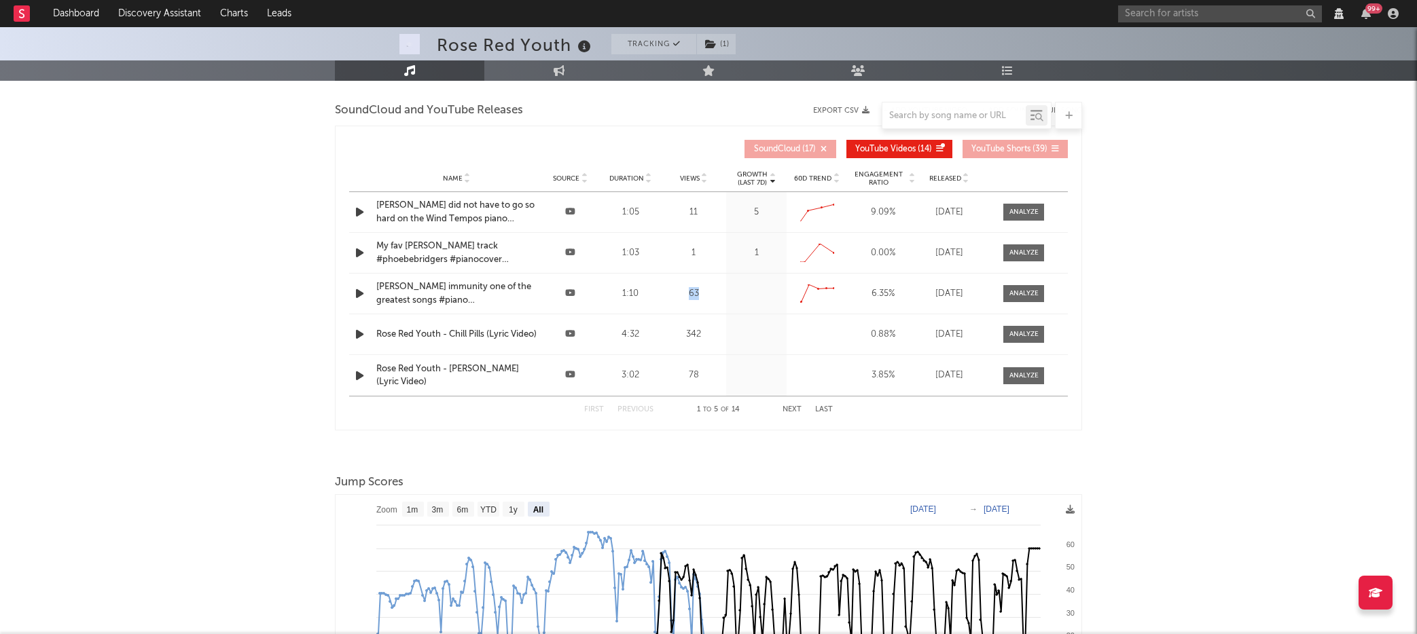
click at [693, 295] on div "63" at bounding box center [693, 294] width 59 height 14
click at [1012, 292] on div at bounding box center [1023, 294] width 29 height 10
select select "View all"
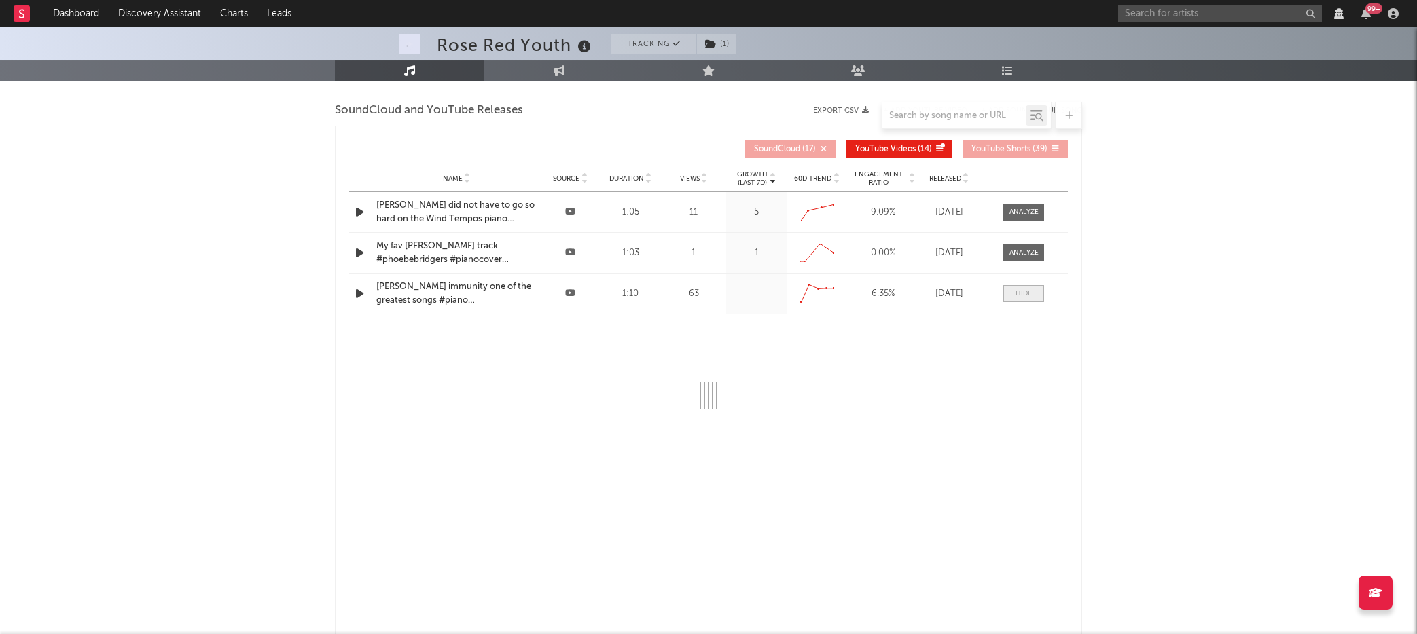
select select "View all"
select select "All"
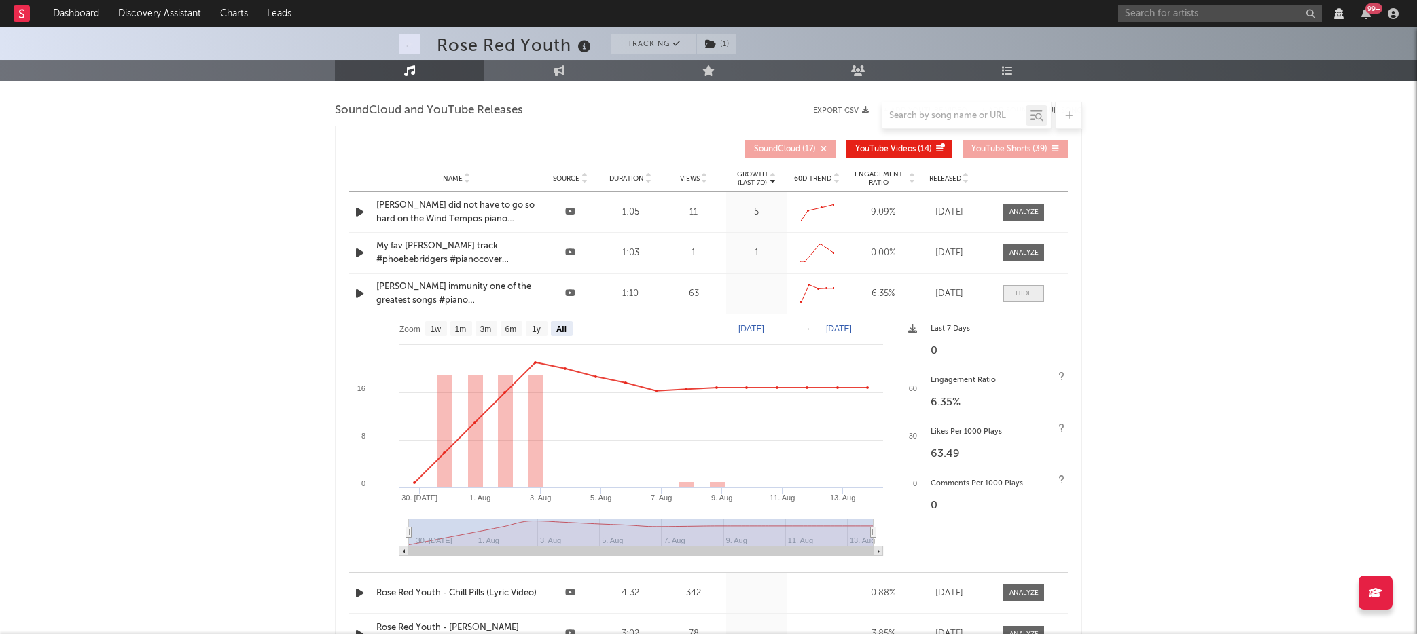
click at [1012, 292] on span at bounding box center [1023, 293] width 41 height 17
select select "View all"
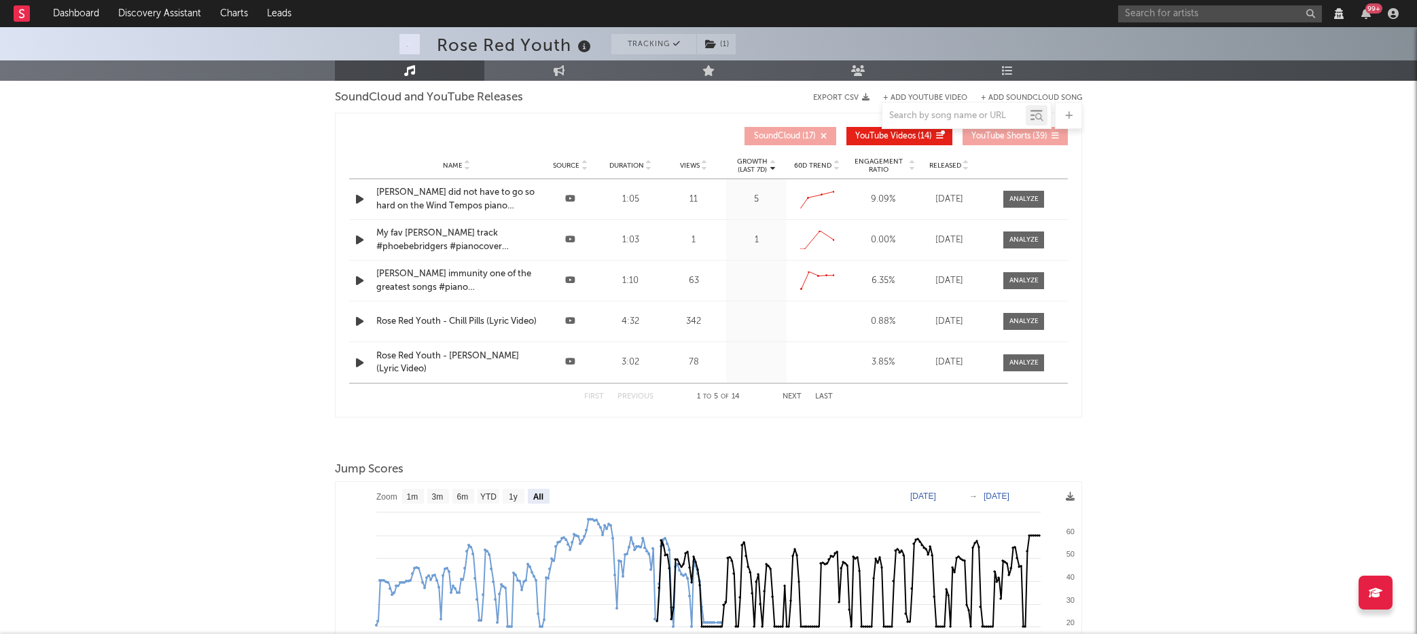
scroll to position [1336, 0]
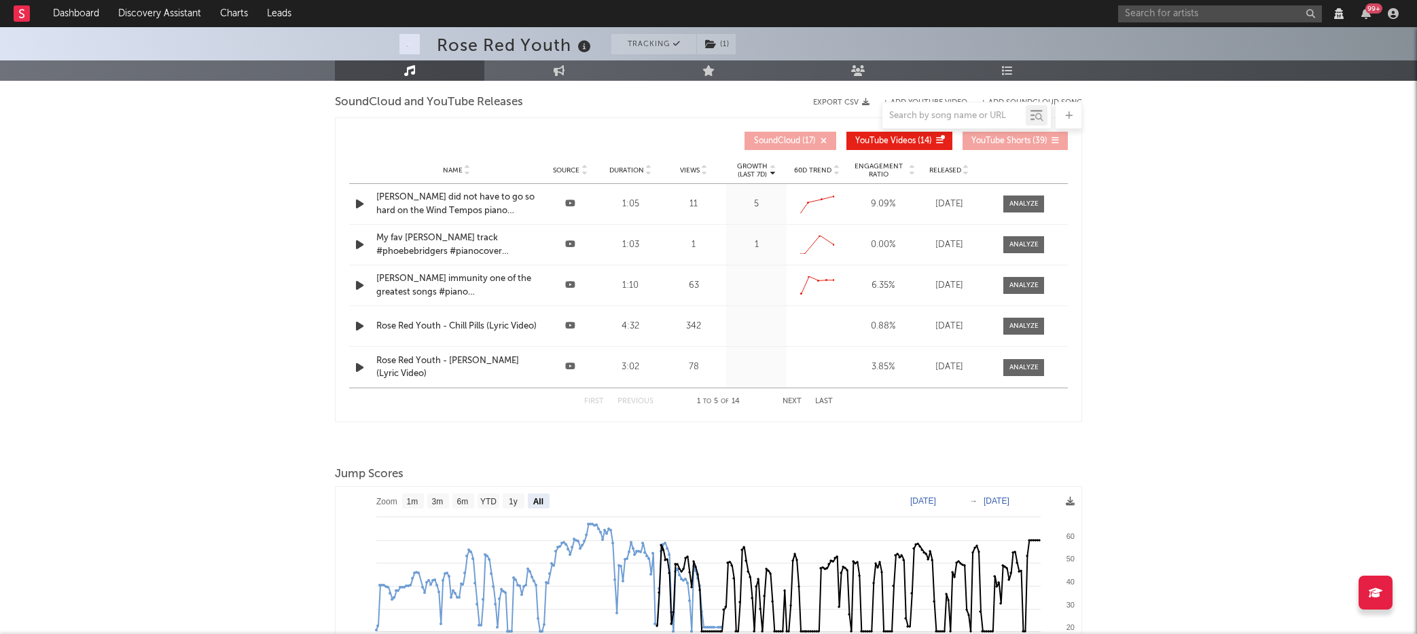
click at [796, 401] on button "Next" at bounding box center [791, 401] width 19 height 7
select select "View all"
click at [796, 401] on button "Next" at bounding box center [791, 401] width 19 height 7
select select "View all"
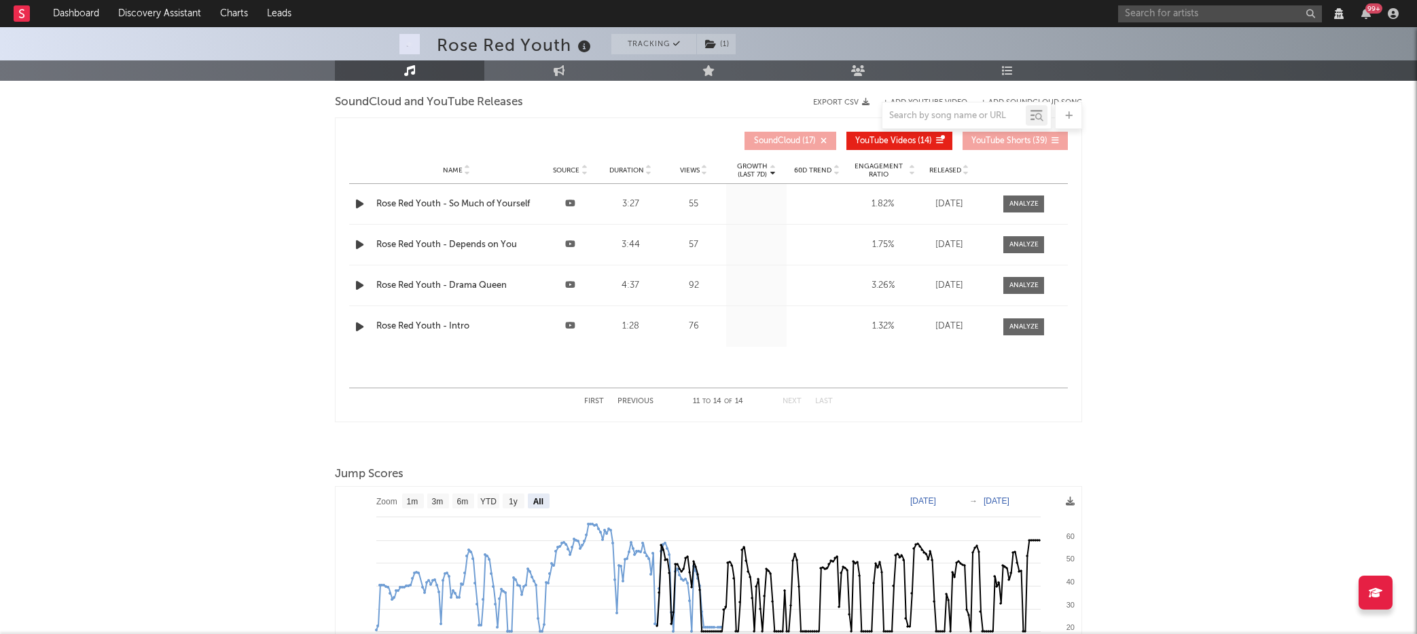
click at [621, 401] on button "Previous" at bounding box center [635, 401] width 36 height 7
select select "View all"
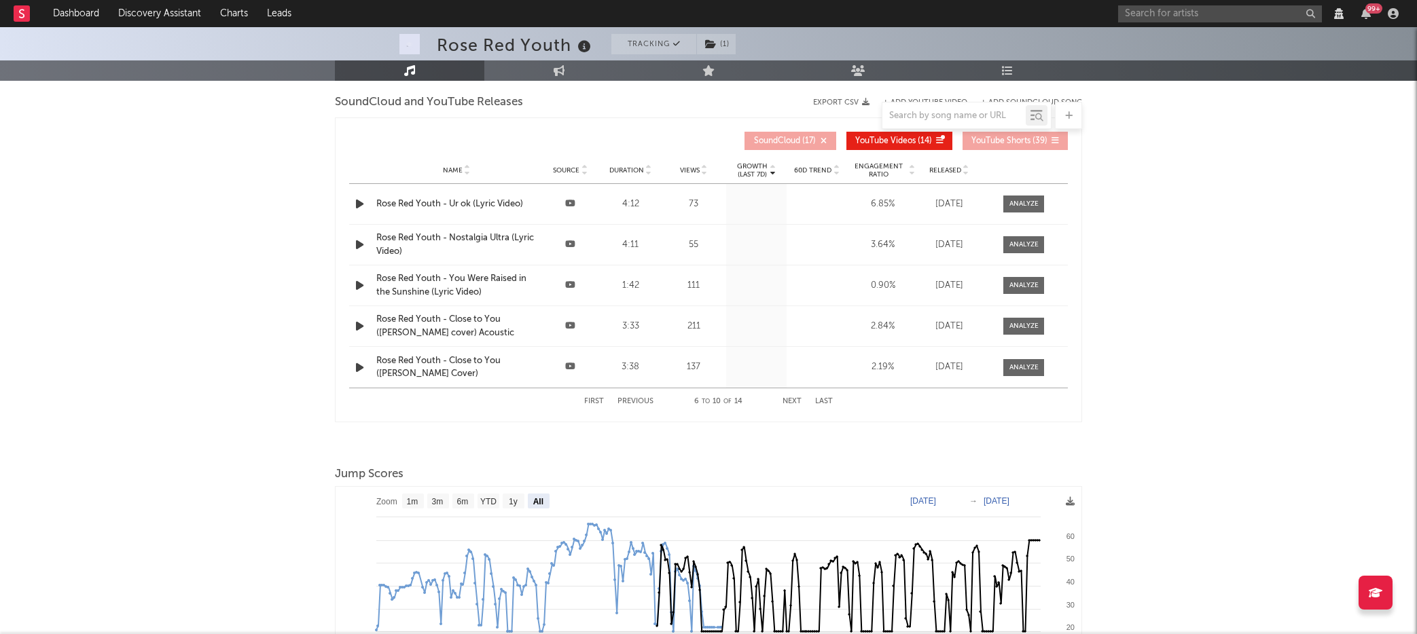
click at [600, 404] on button "First" at bounding box center [594, 401] width 20 height 7
select select "View all"
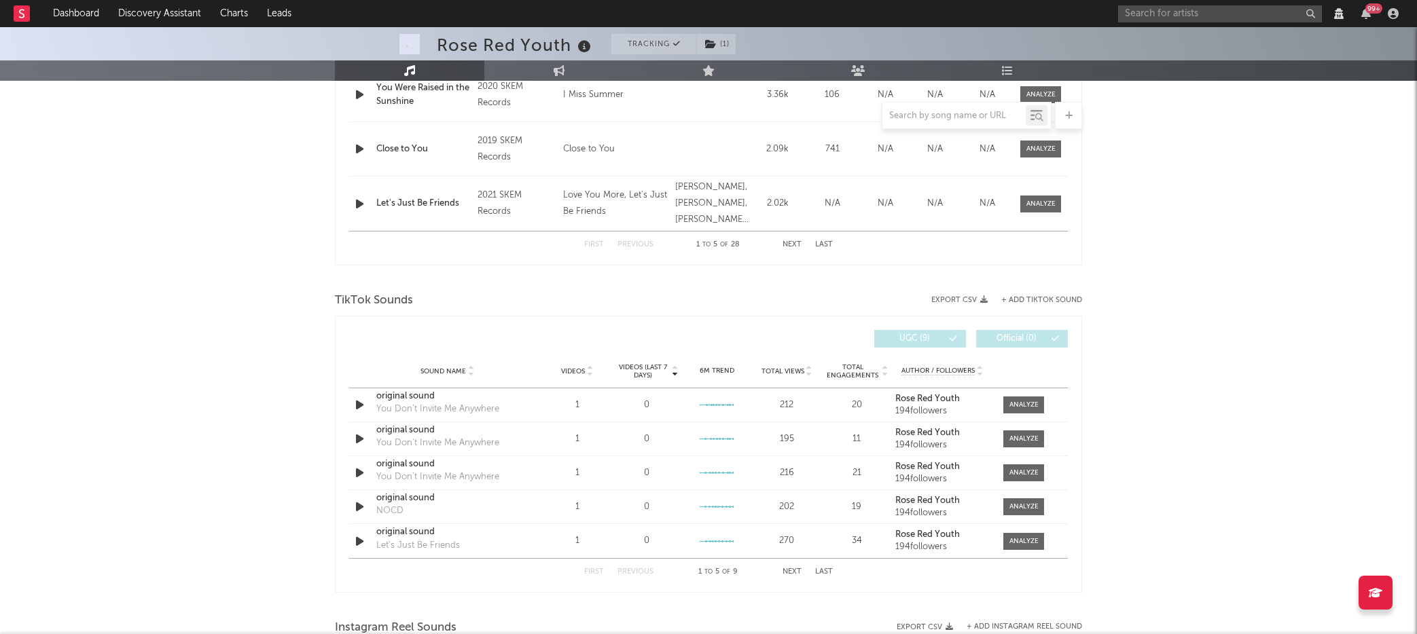
scroll to position [0, 0]
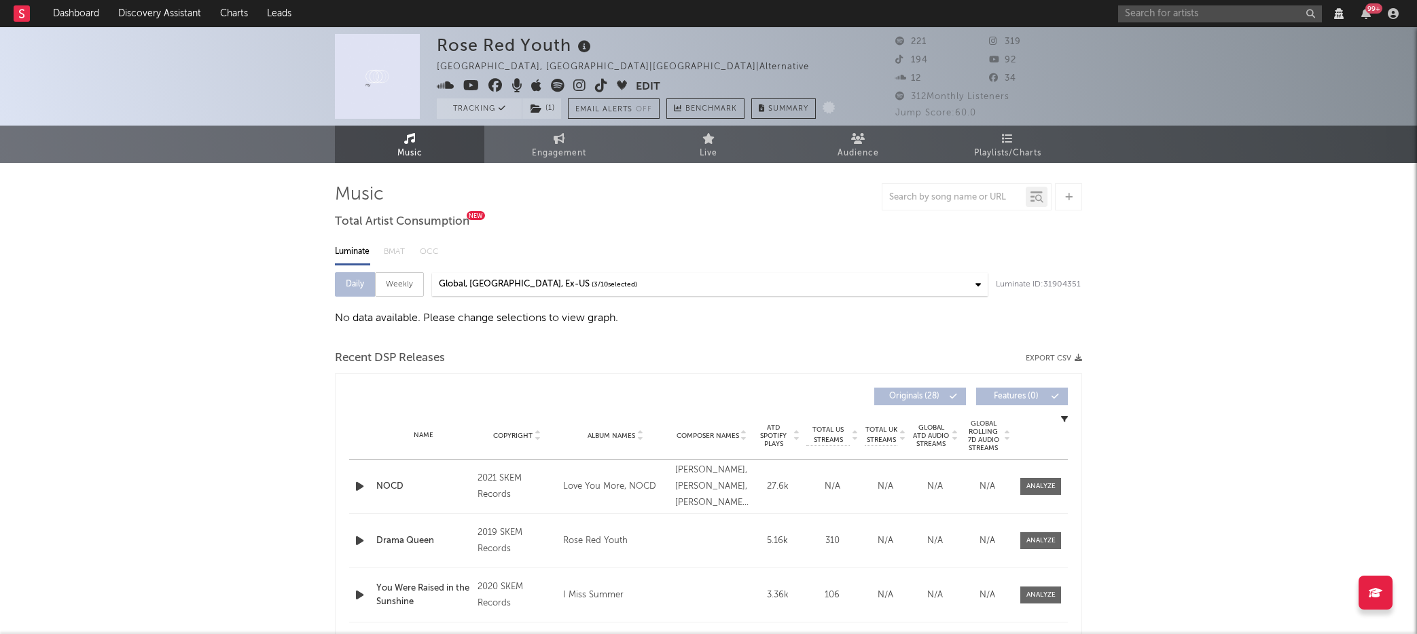
click at [614, 154] on link "Engagement" at bounding box center [558, 144] width 149 height 37
select select "1w"
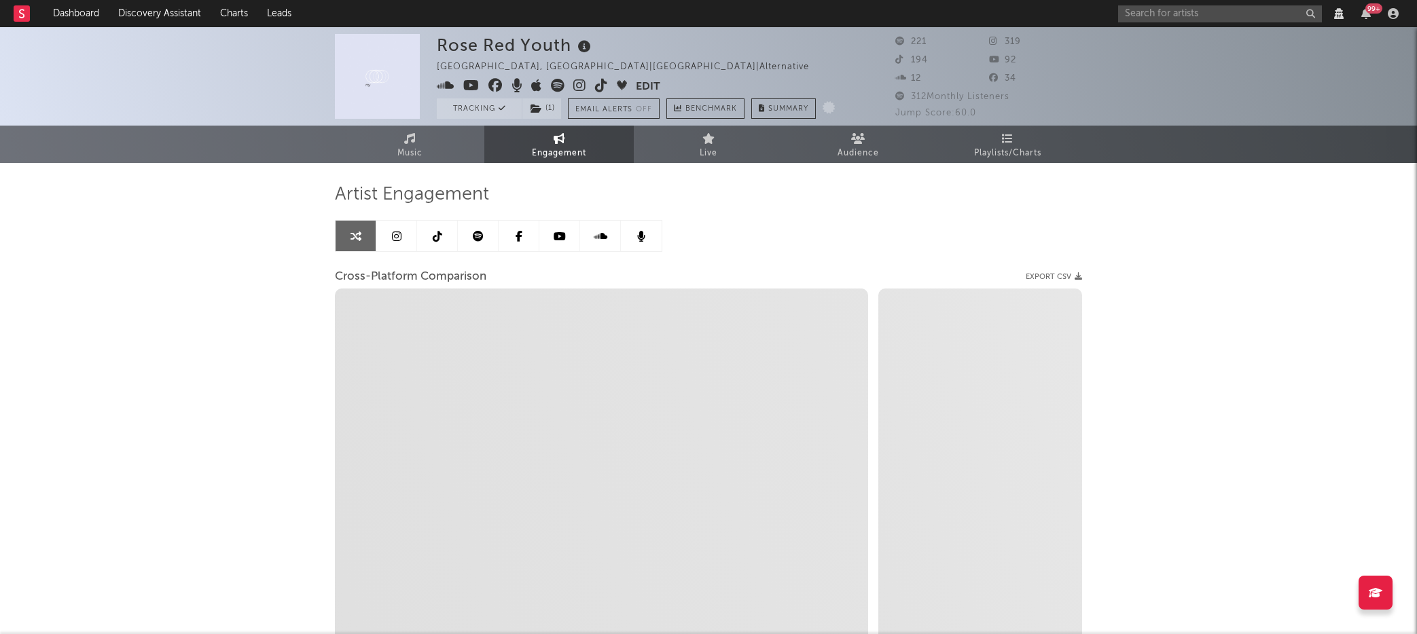
click at [484, 234] on link at bounding box center [478, 236] width 41 height 31
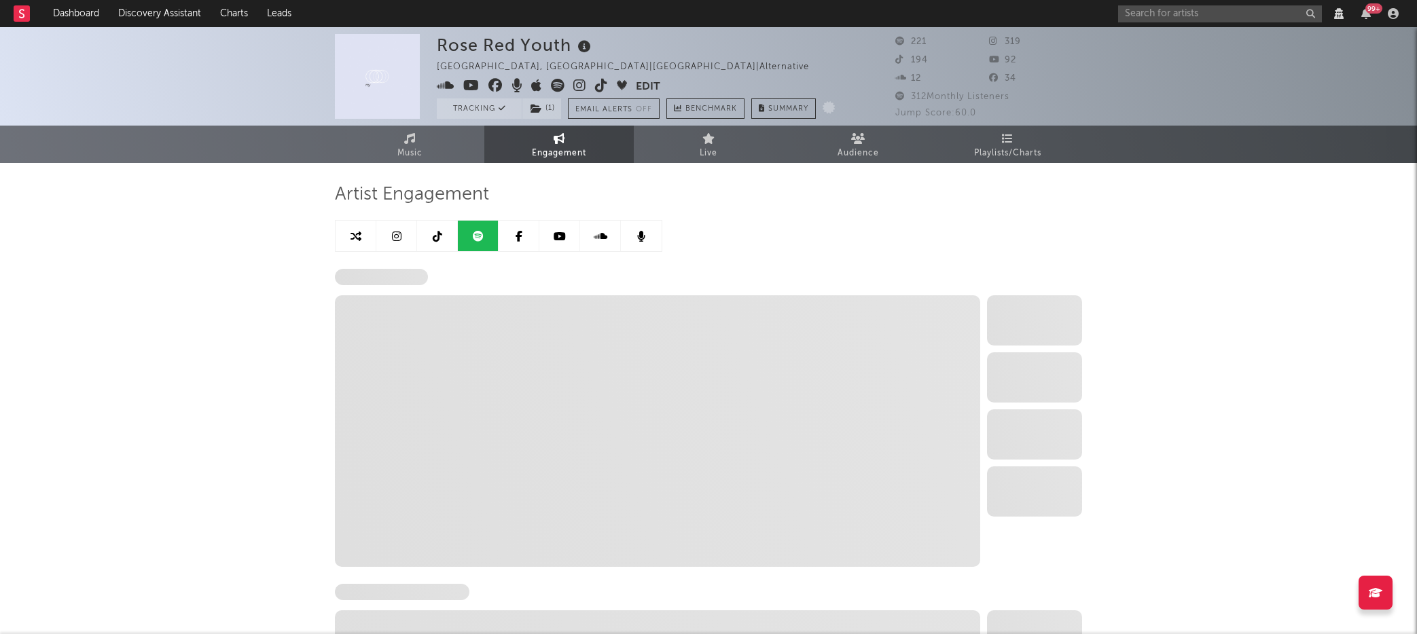
select select "6m"
select select "1w"
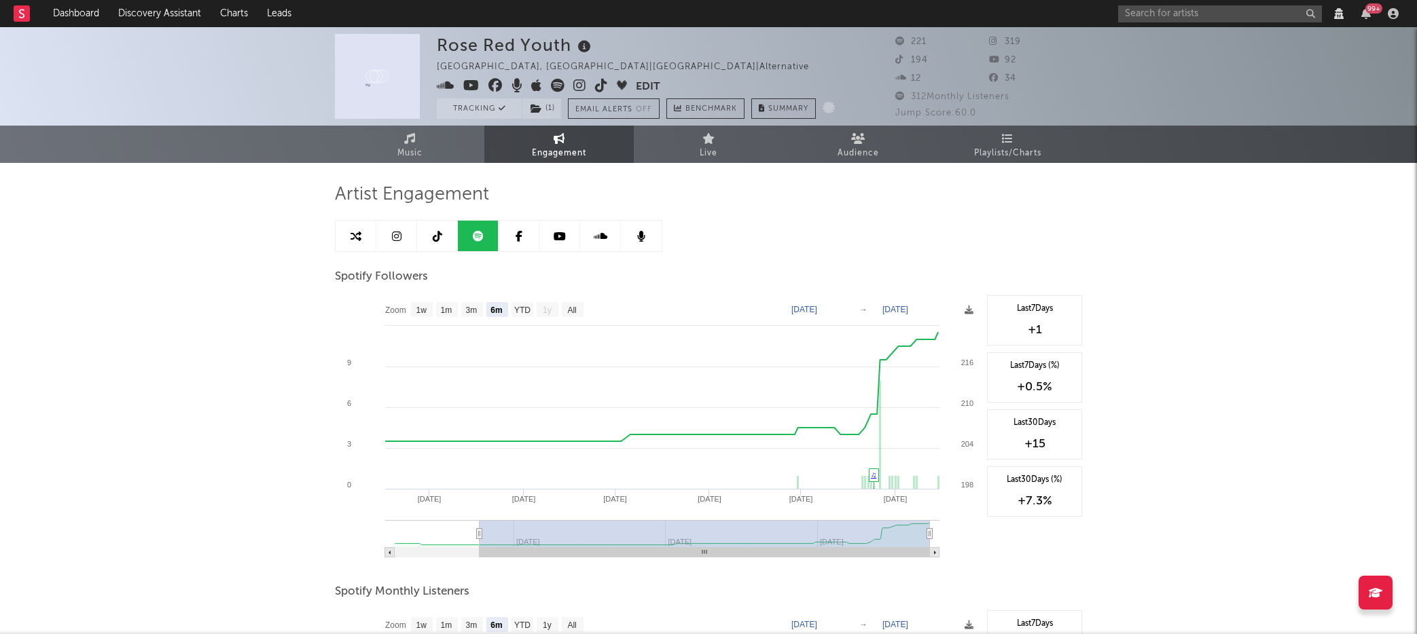
type input "[DATE]"
select select "All"
type input "[DATE]"
drag, startPoint x: 480, startPoint y: 532, endPoint x: 335, endPoint y: 528, distance: 144.7
click at [336, 528] on icon "Created with Highcharts 10.3.3 Mar '[DATE] May '[DATE] [DATE] '[DATE] Feb '[DAT…" at bounding box center [657, 431] width 645 height 272
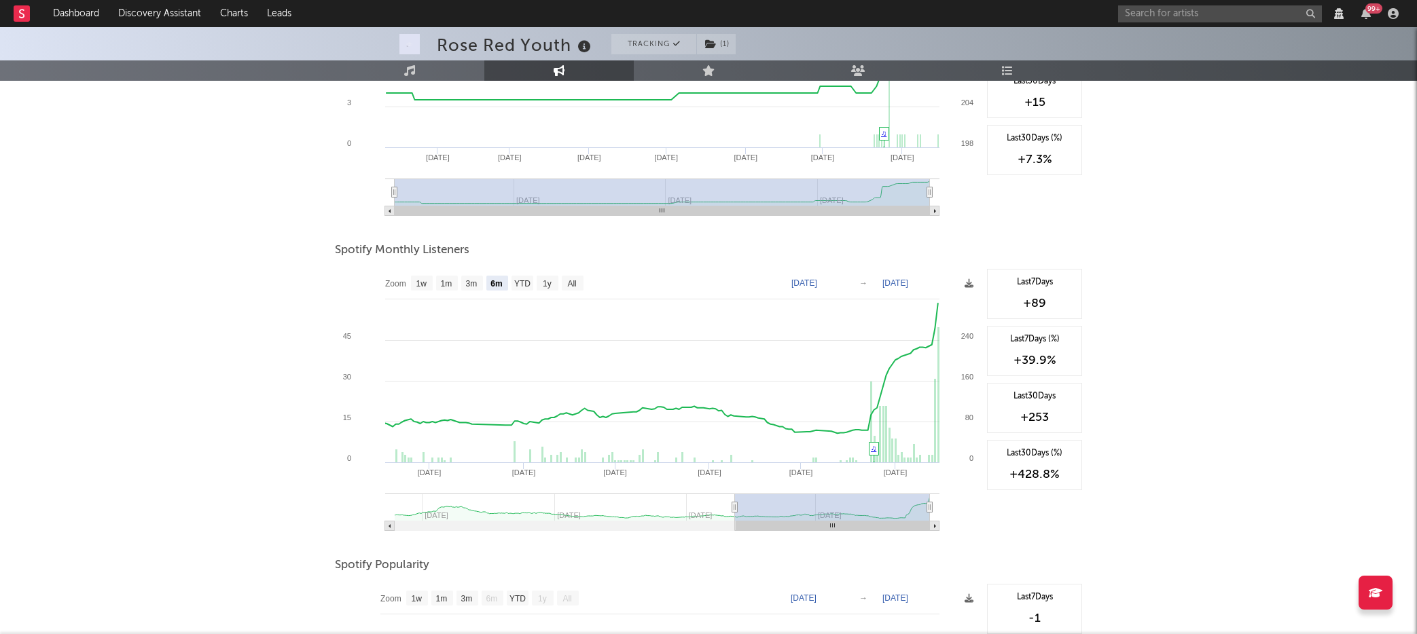
scroll to position [345, 0]
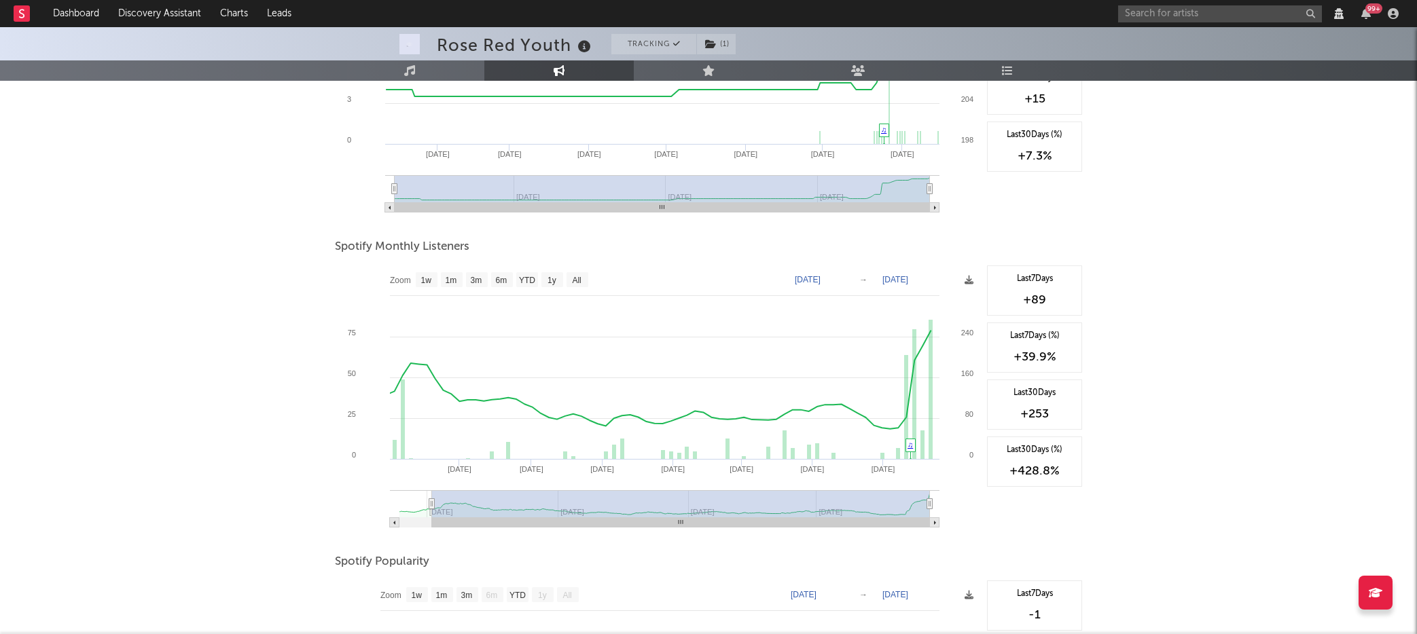
type input "[DATE]"
select select "All"
type input "[DATE]"
drag, startPoint x: 737, startPoint y: 506, endPoint x: 360, endPoint y: 470, distance: 378.6
click at [360, 470] on icon "Created with Highcharts 10.3.3 Mar '[DATE] [DATE] '[DATE] Nov '[DATE] [DATE] '[…" at bounding box center [657, 402] width 645 height 272
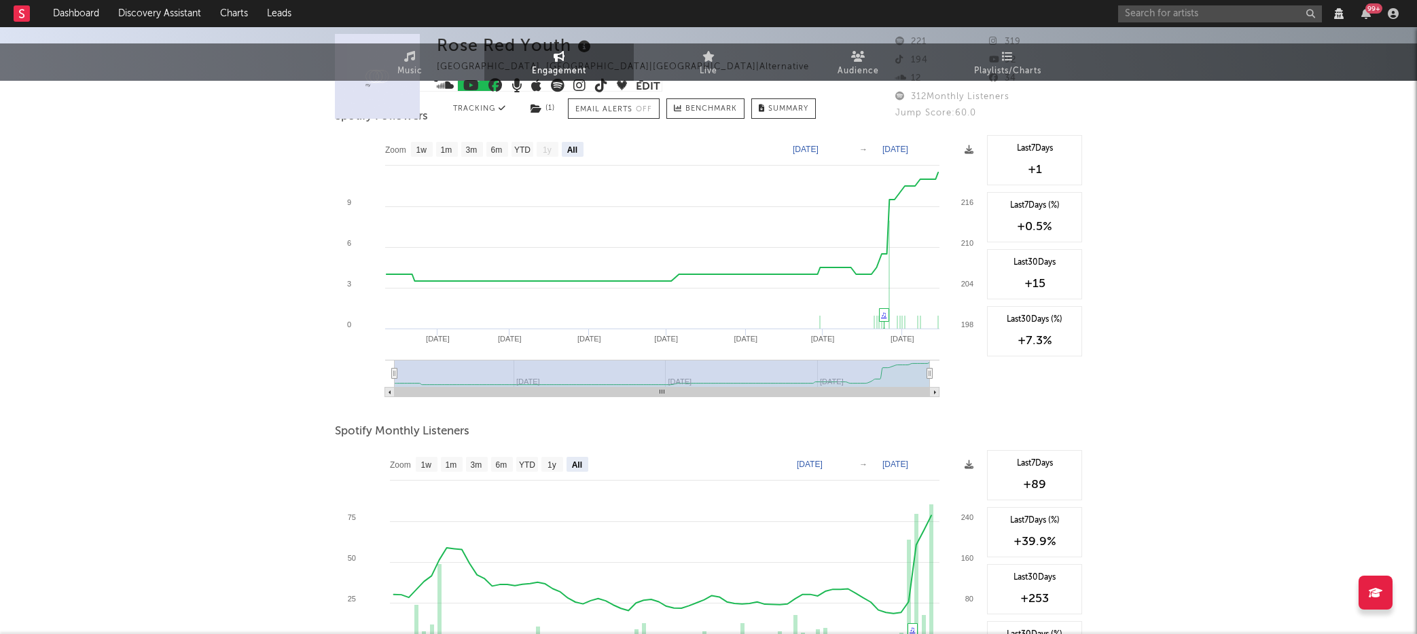
scroll to position [0, 0]
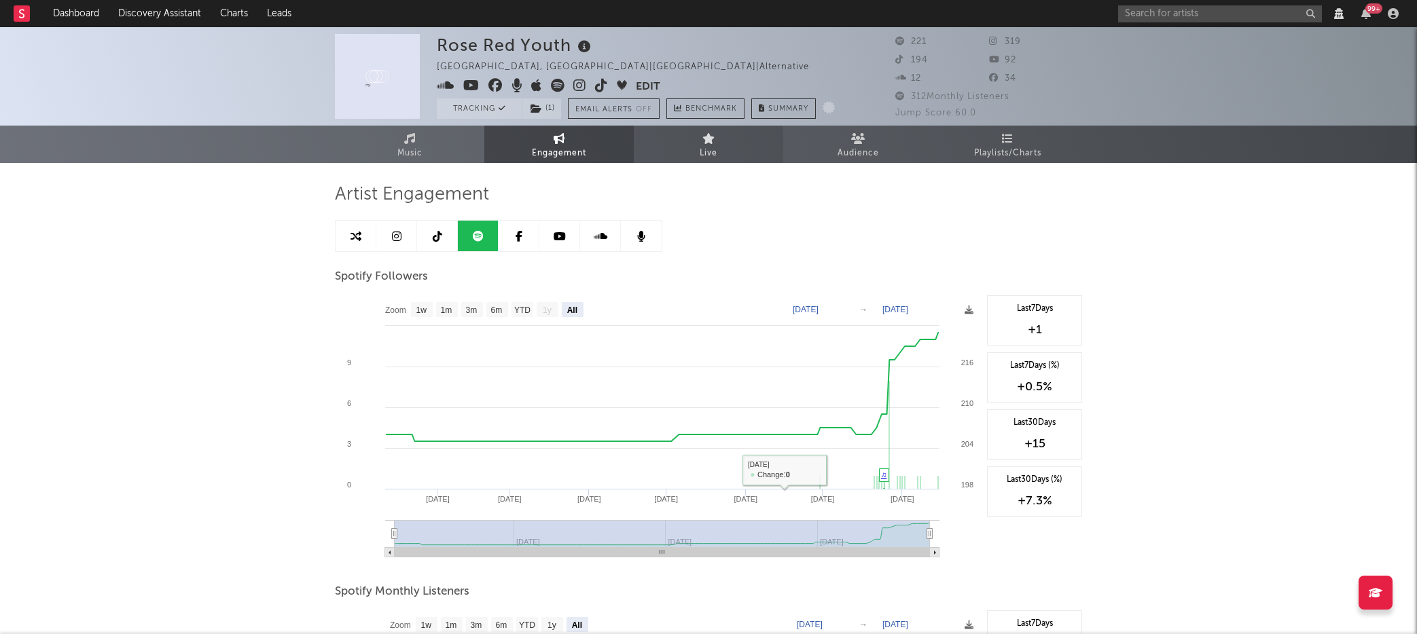
click at [708, 149] on span "Live" at bounding box center [709, 153] width 18 height 16
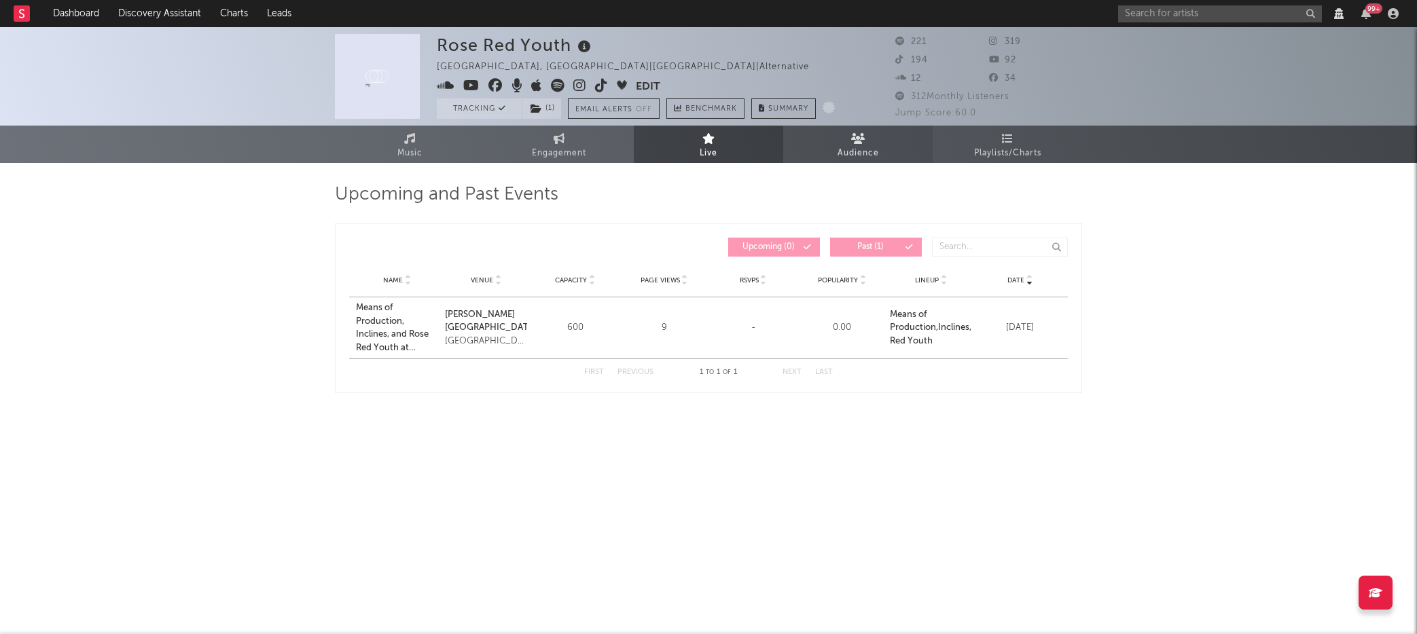
click at [800, 143] on link "Audience" at bounding box center [857, 144] width 149 height 37
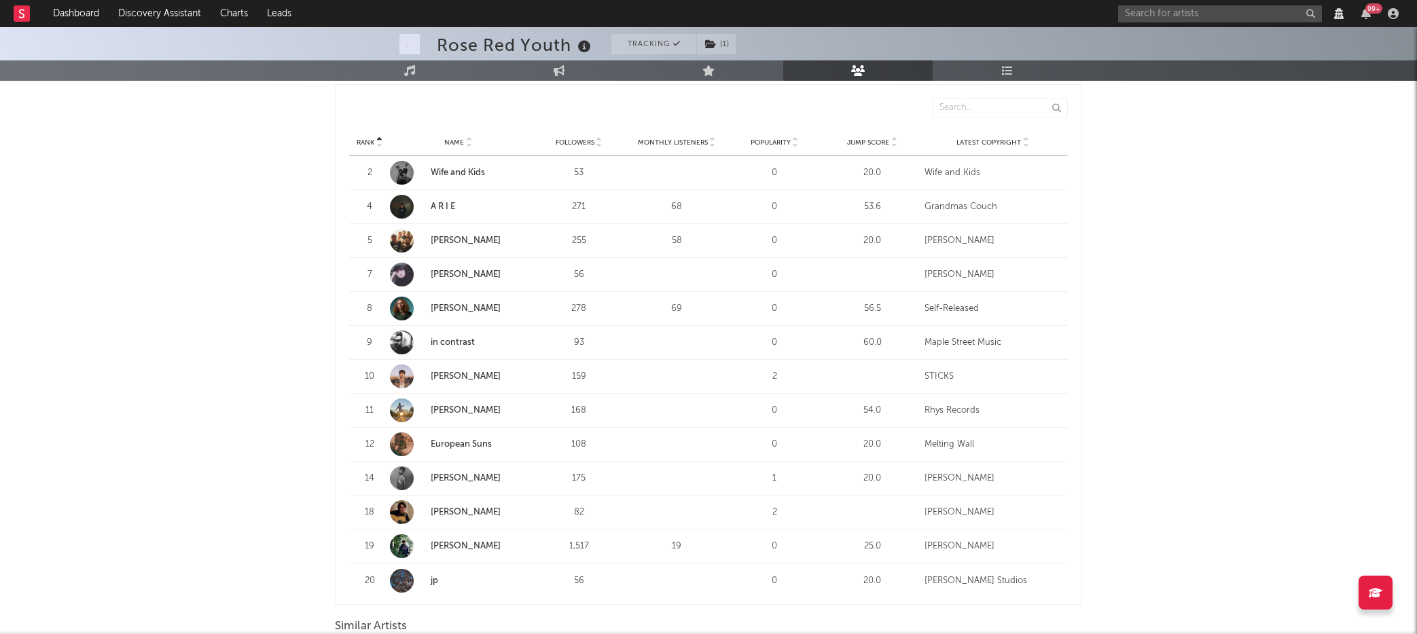
scroll to position [503, 0]
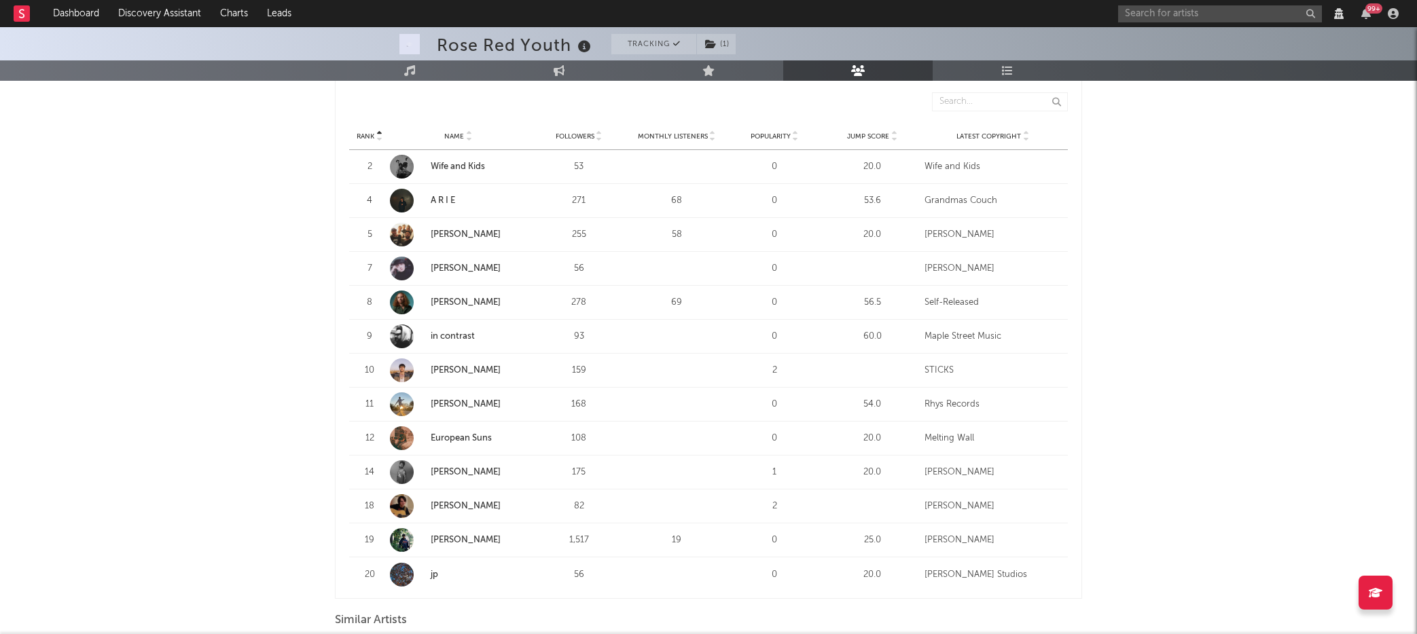
click at [573, 137] on span "Followers" at bounding box center [575, 136] width 39 height 8
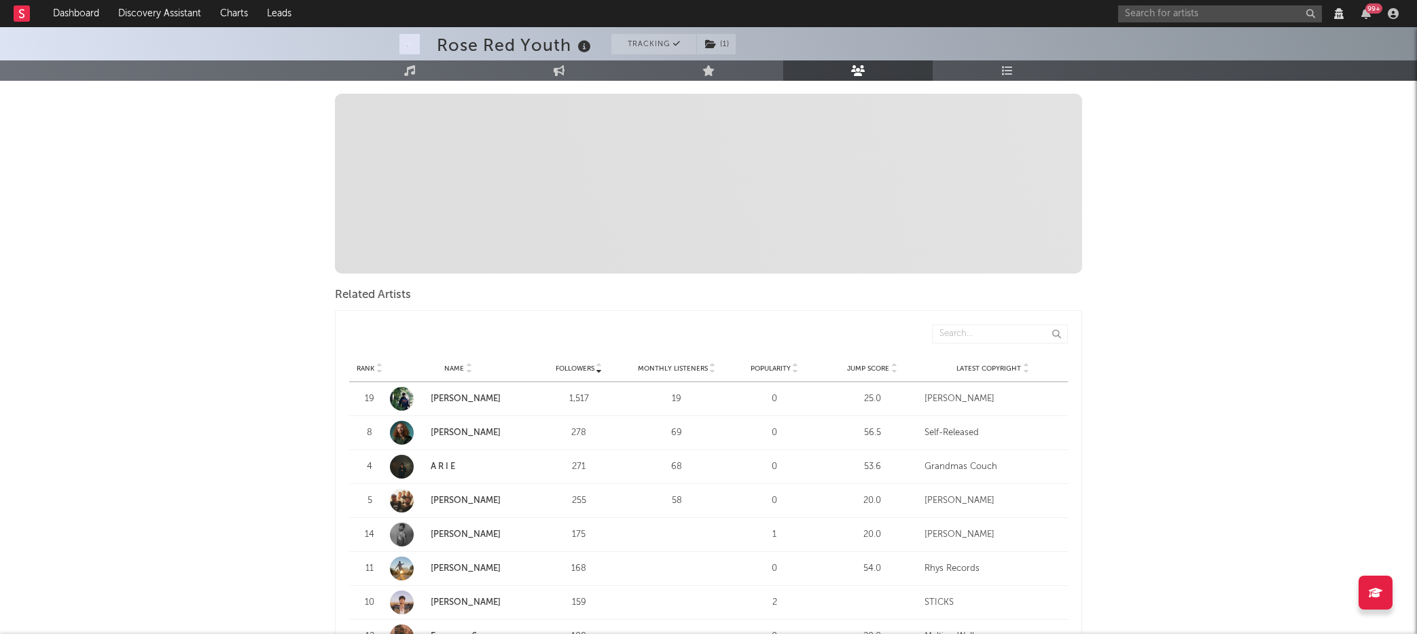
scroll to position [0, 0]
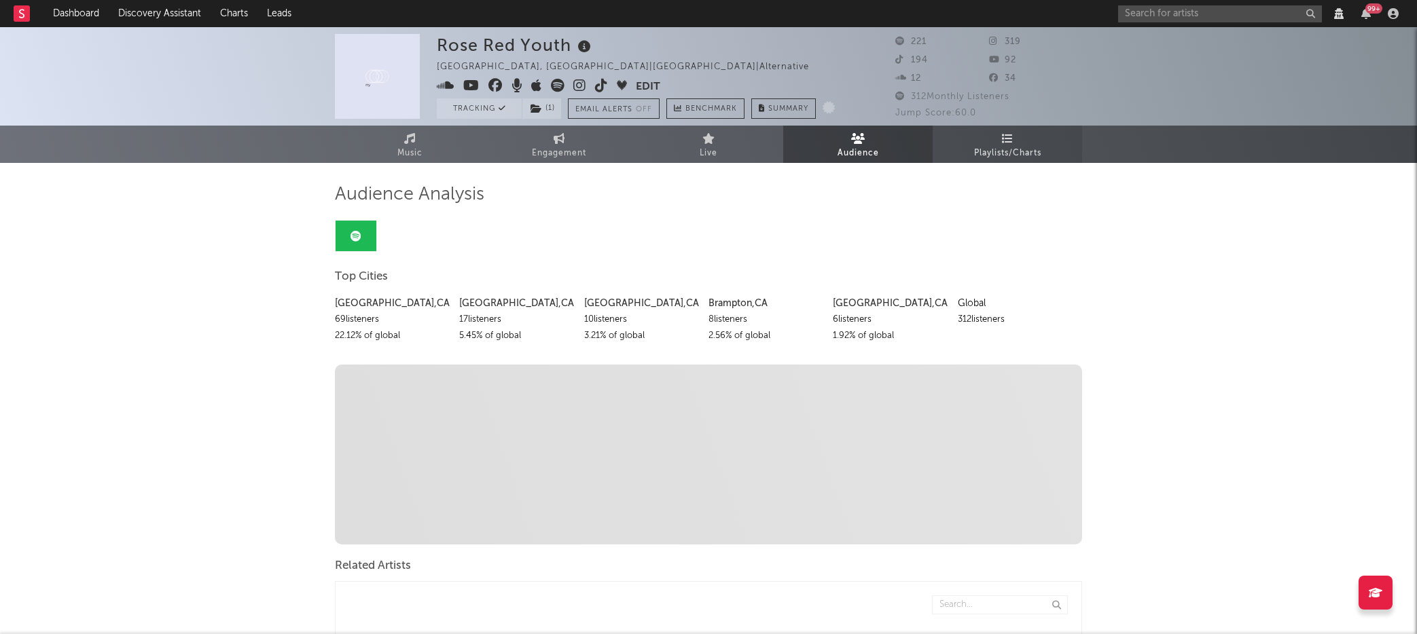
click at [978, 157] on span "Playlists/Charts" at bounding box center [1007, 153] width 67 height 16
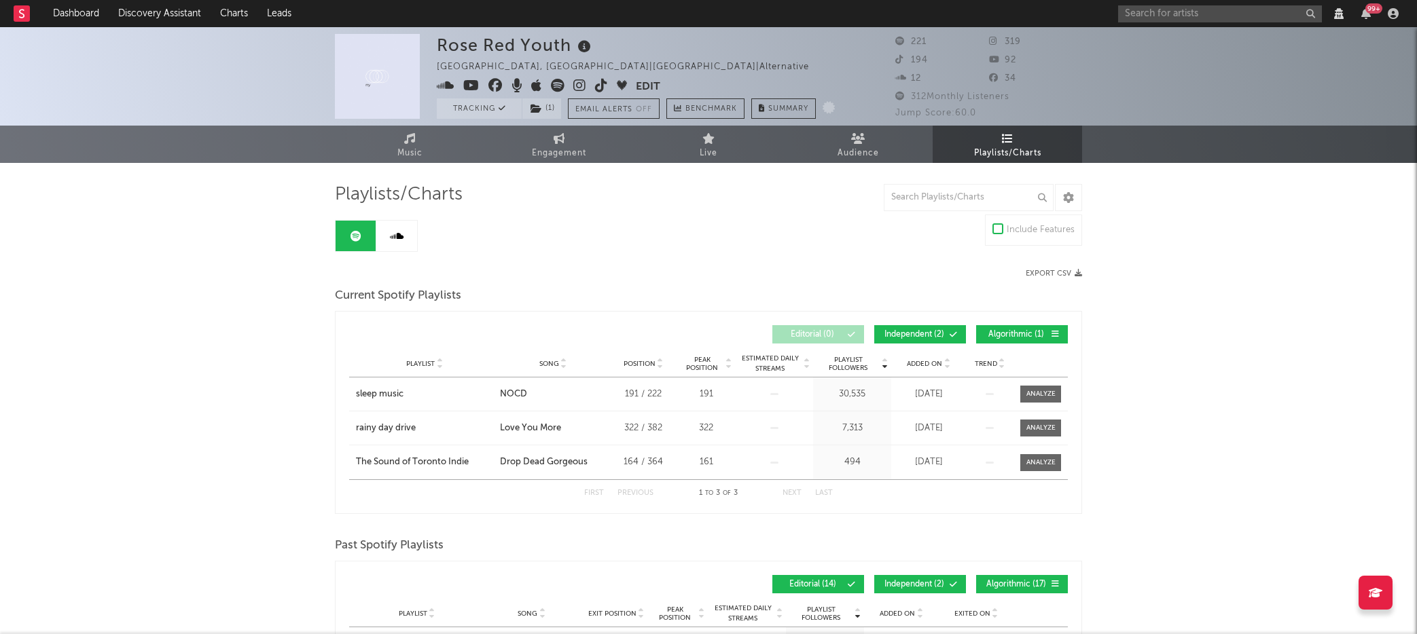
click at [1368, 12] on div "99 +" at bounding box center [1373, 8] width 17 height 10
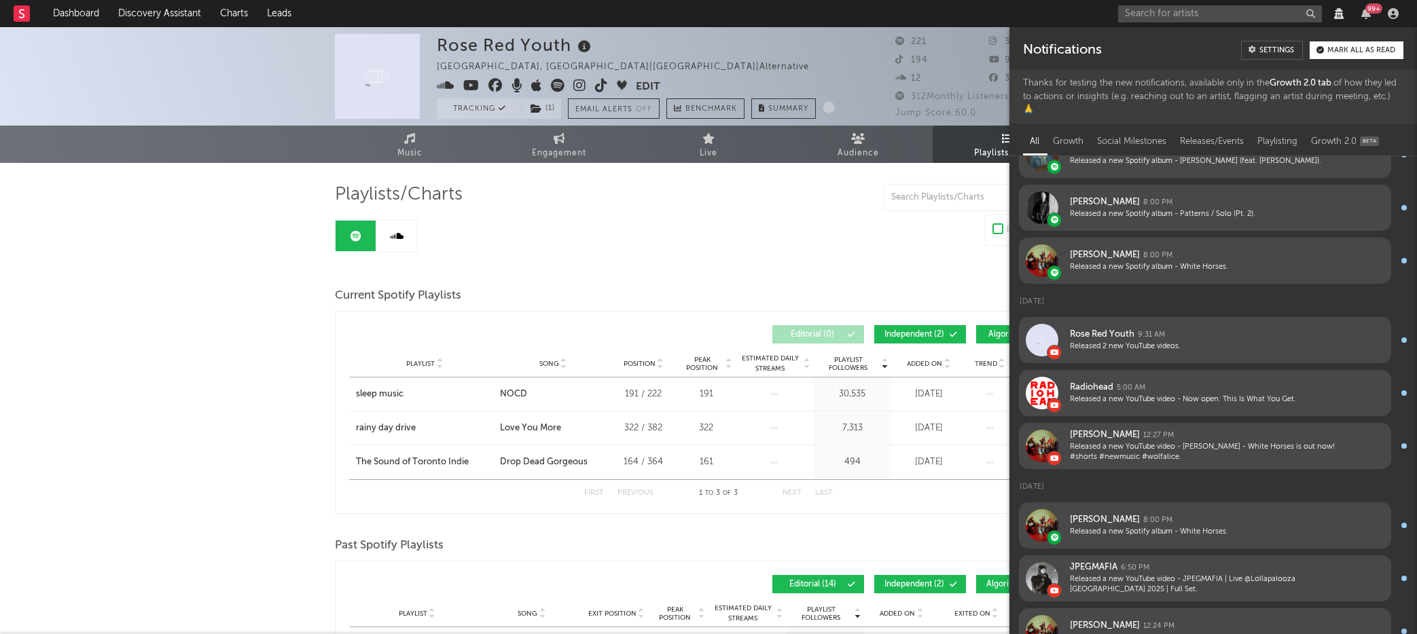
scroll to position [778, 0]
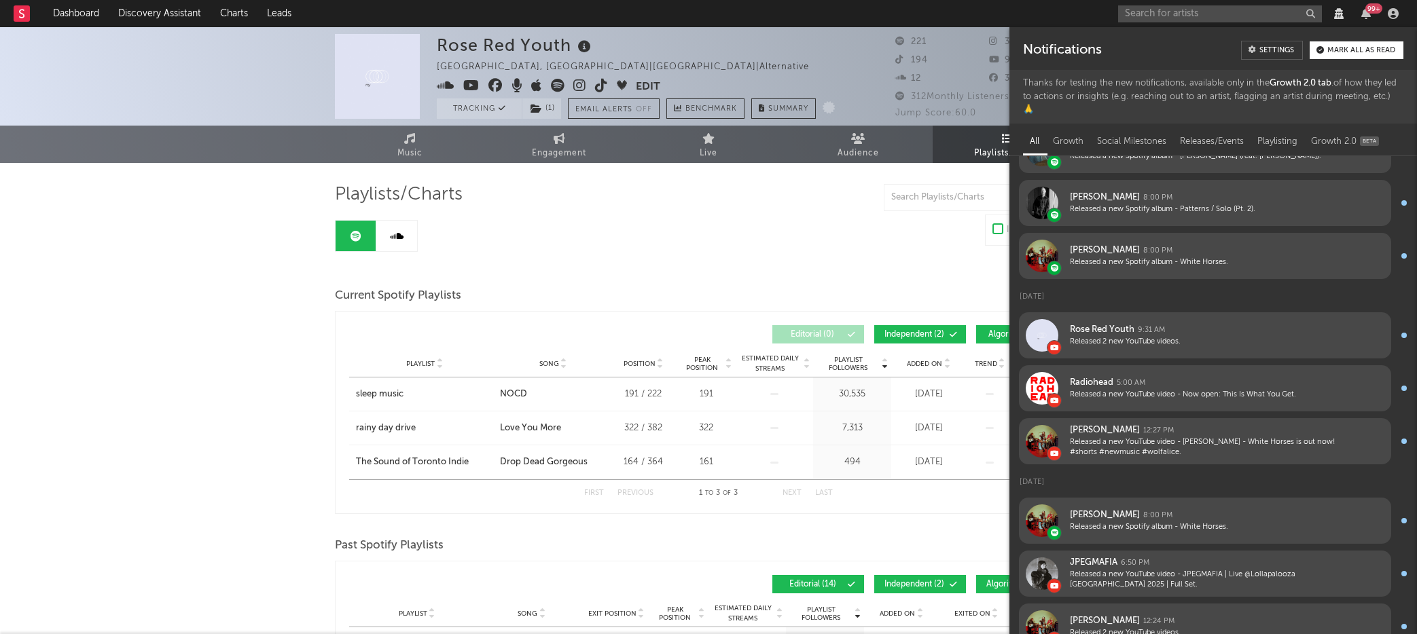
click at [843, 203] on div "Playlists/Charts" at bounding box center [708, 194] width 747 height 23
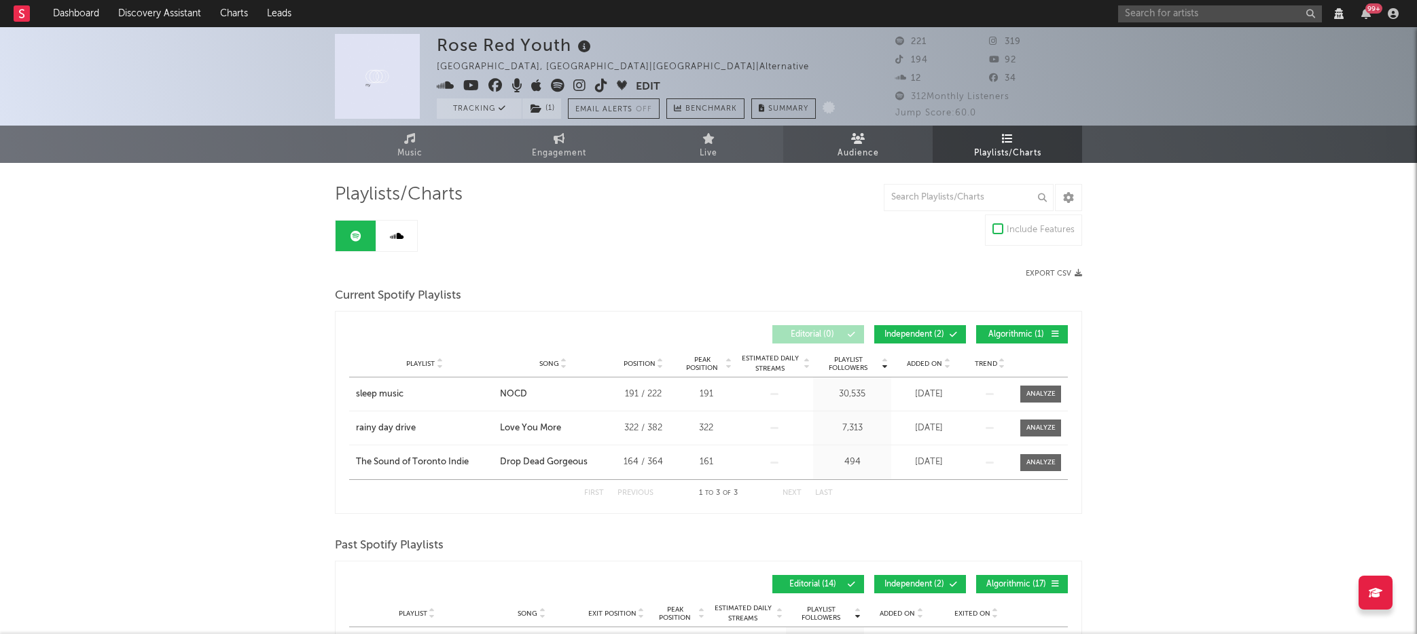
click at [867, 145] on span "Audience" at bounding box center [857, 153] width 41 height 16
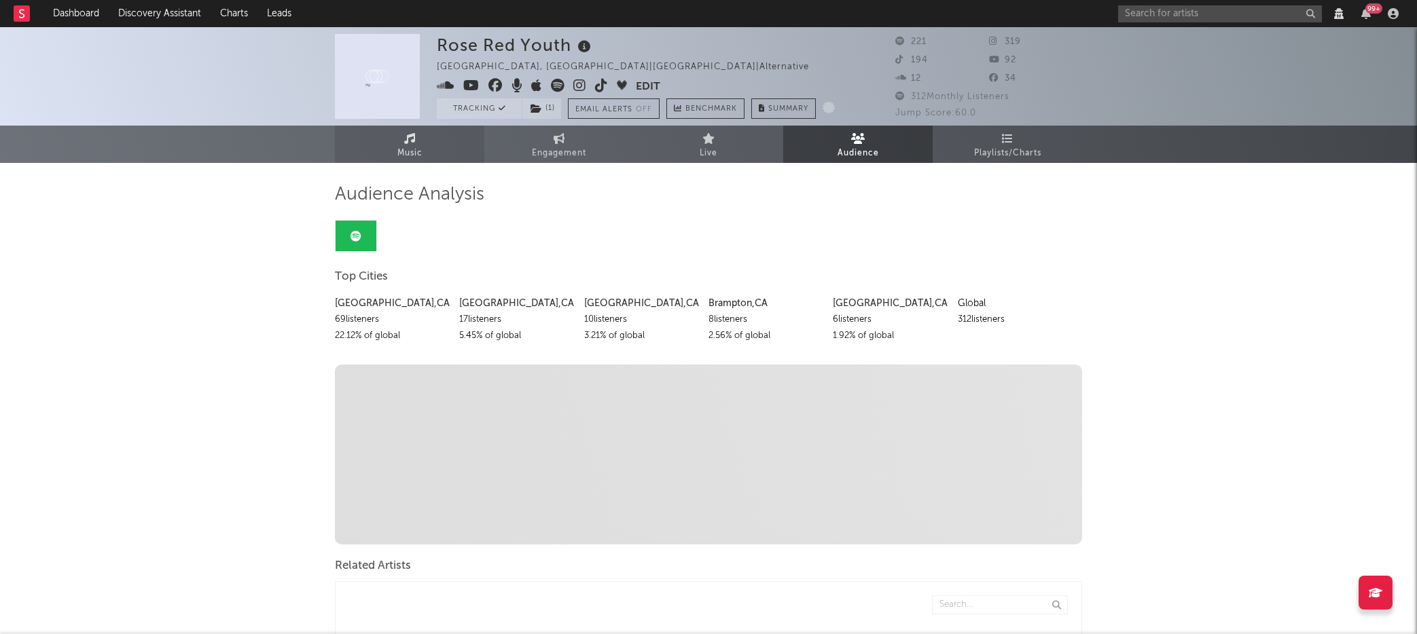
click at [405, 145] on span "Music" at bounding box center [409, 153] width 25 height 16
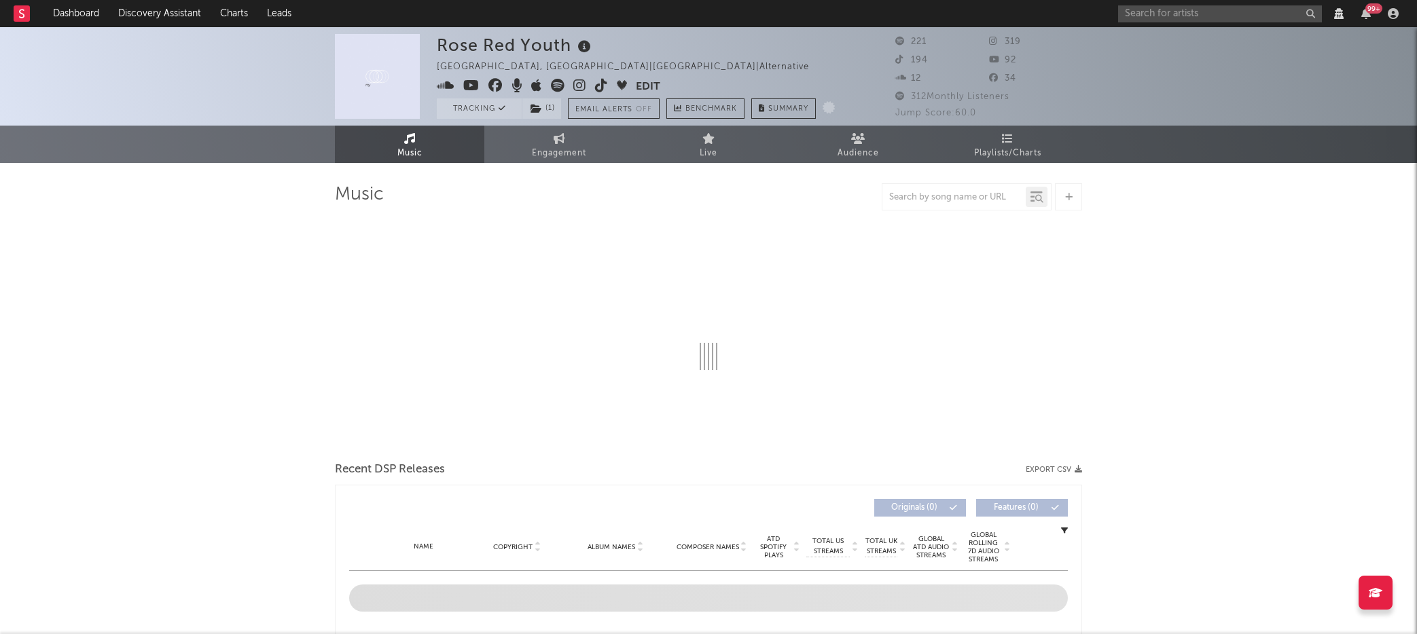
select select "View all"
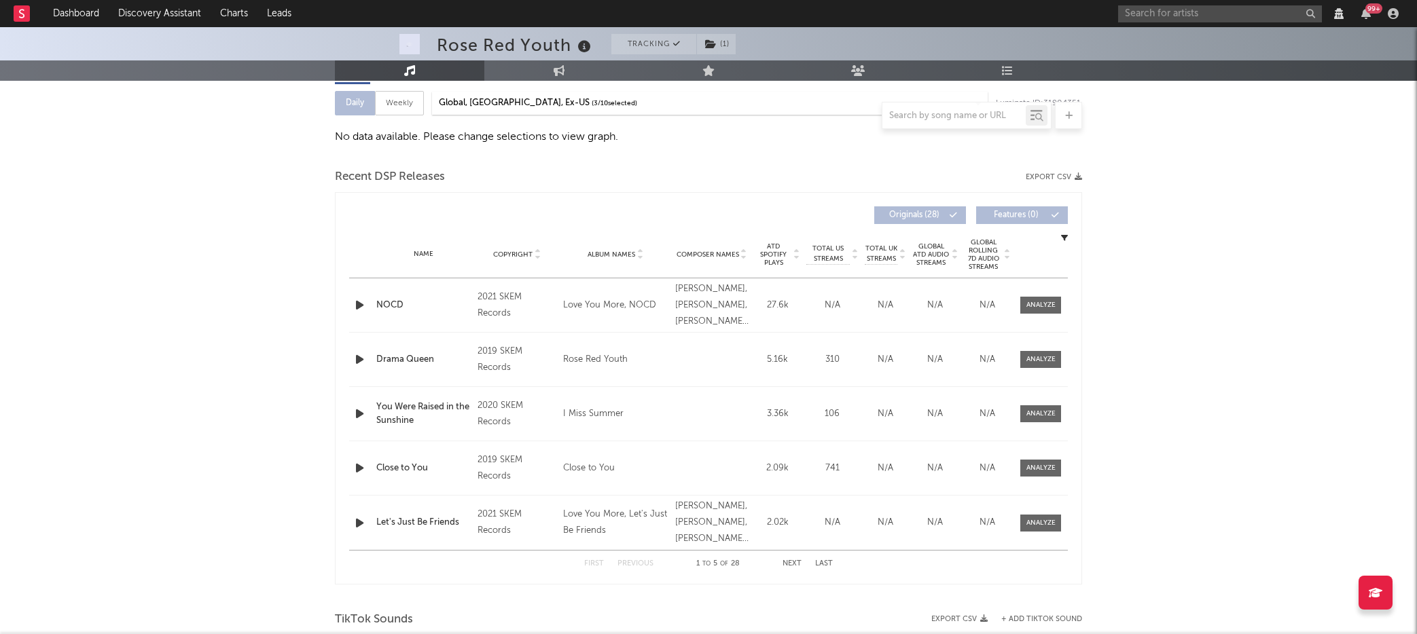
scroll to position [176, 0]
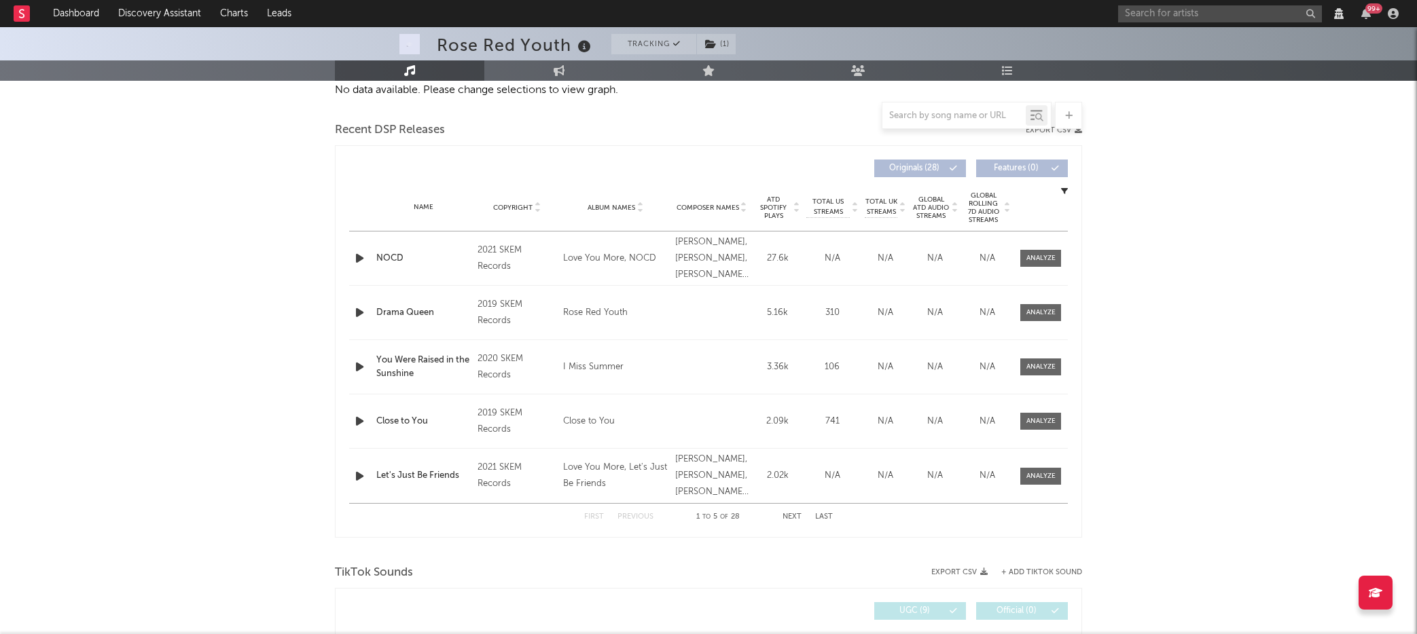
scroll to position [230, 0]
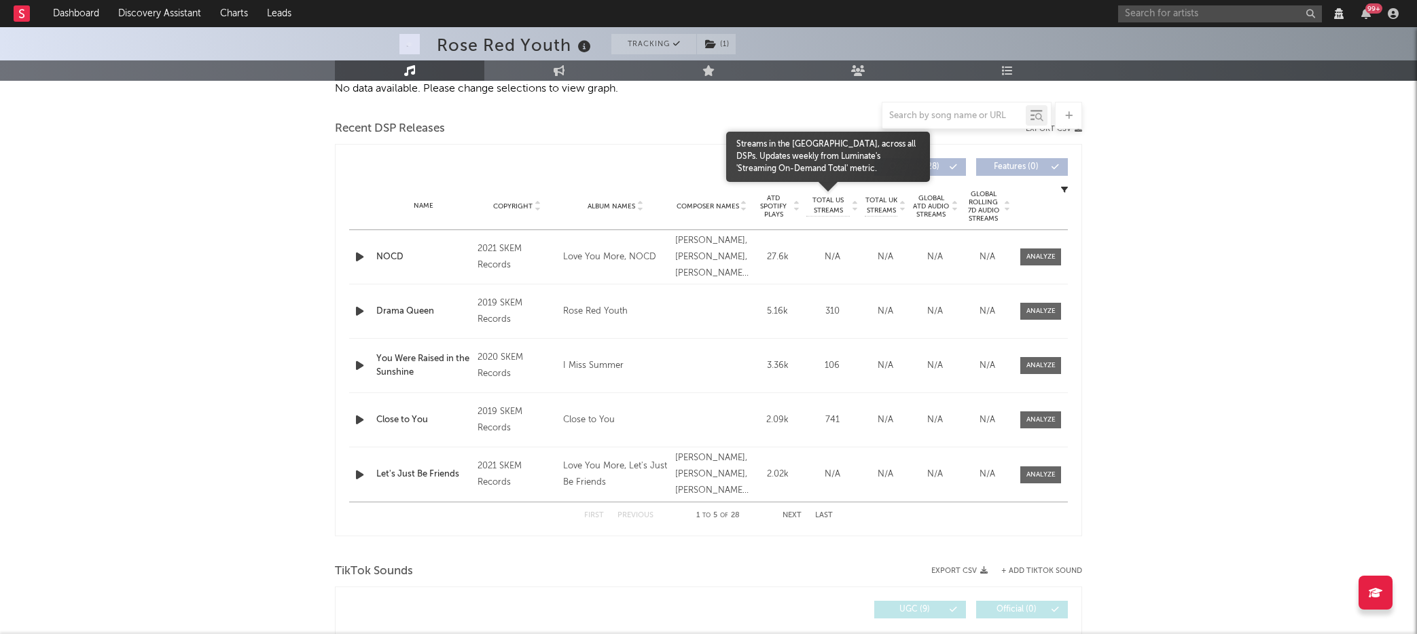
click at [829, 211] on span "Total US Streams" at bounding box center [827, 206] width 43 height 20
select select "View all"
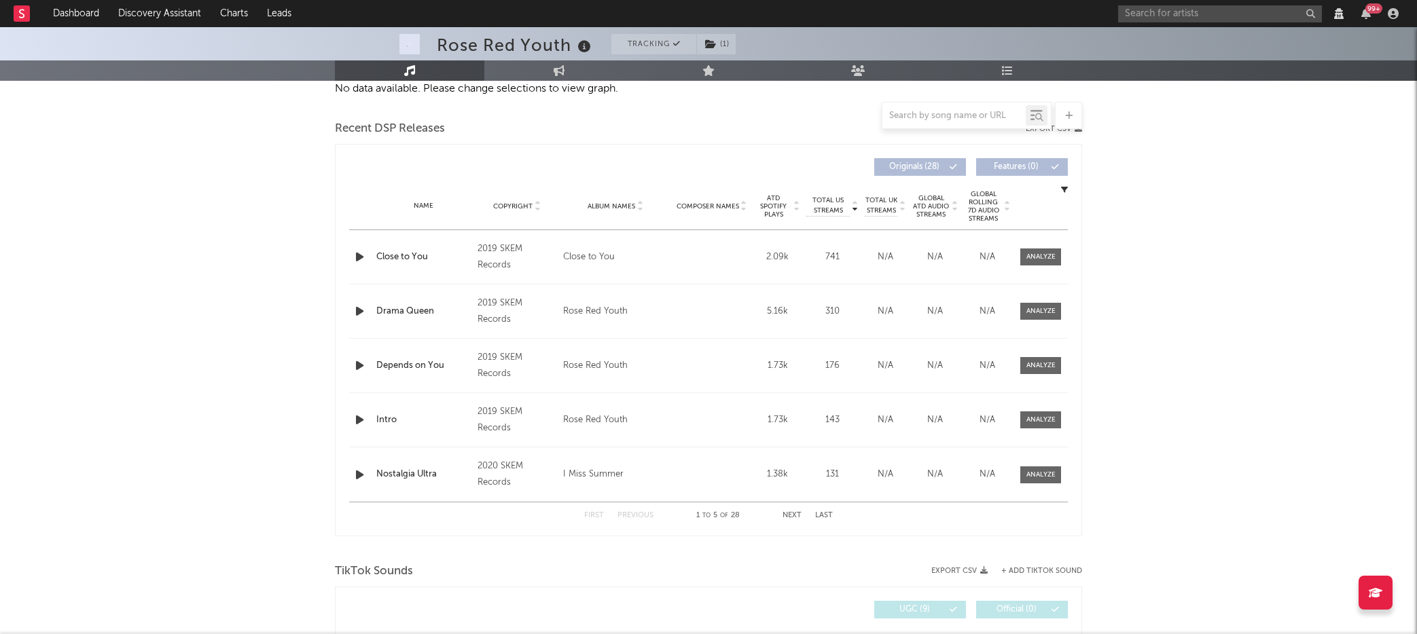
click at [1062, 189] on icon "button" at bounding box center [1064, 189] width 7 height 7
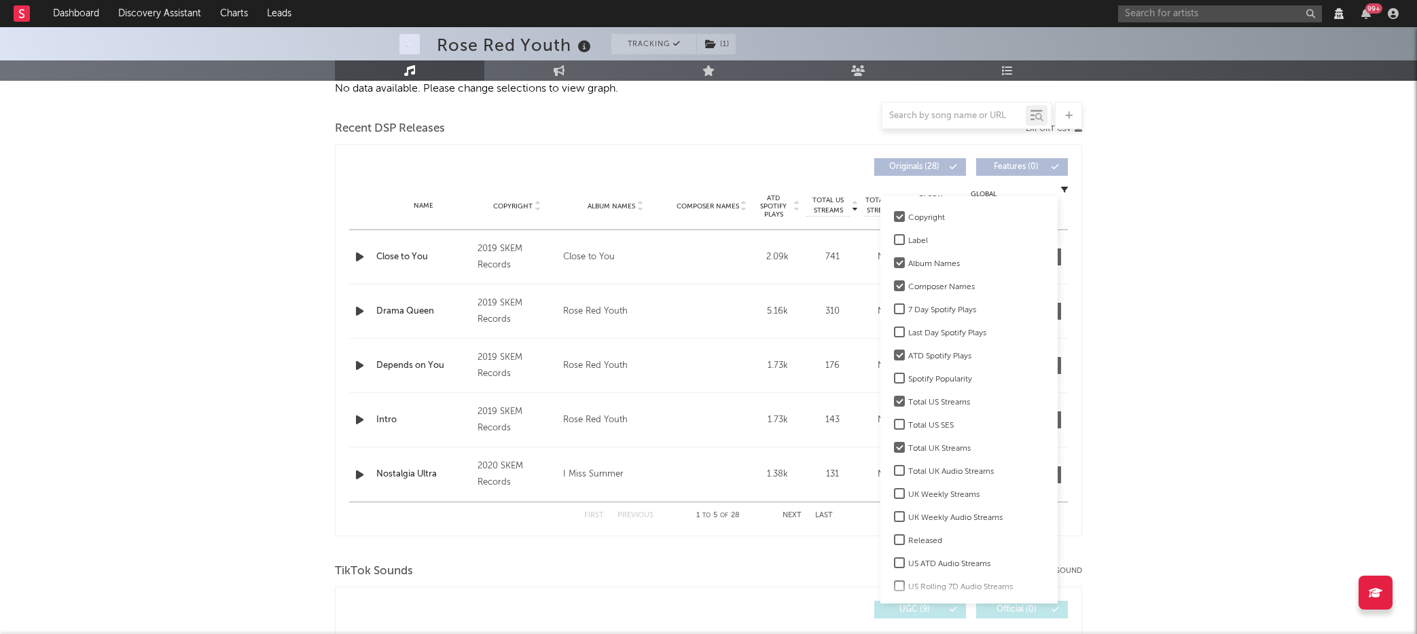
click at [1062, 189] on icon "button" at bounding box center [1064, 189] width 7 height 7
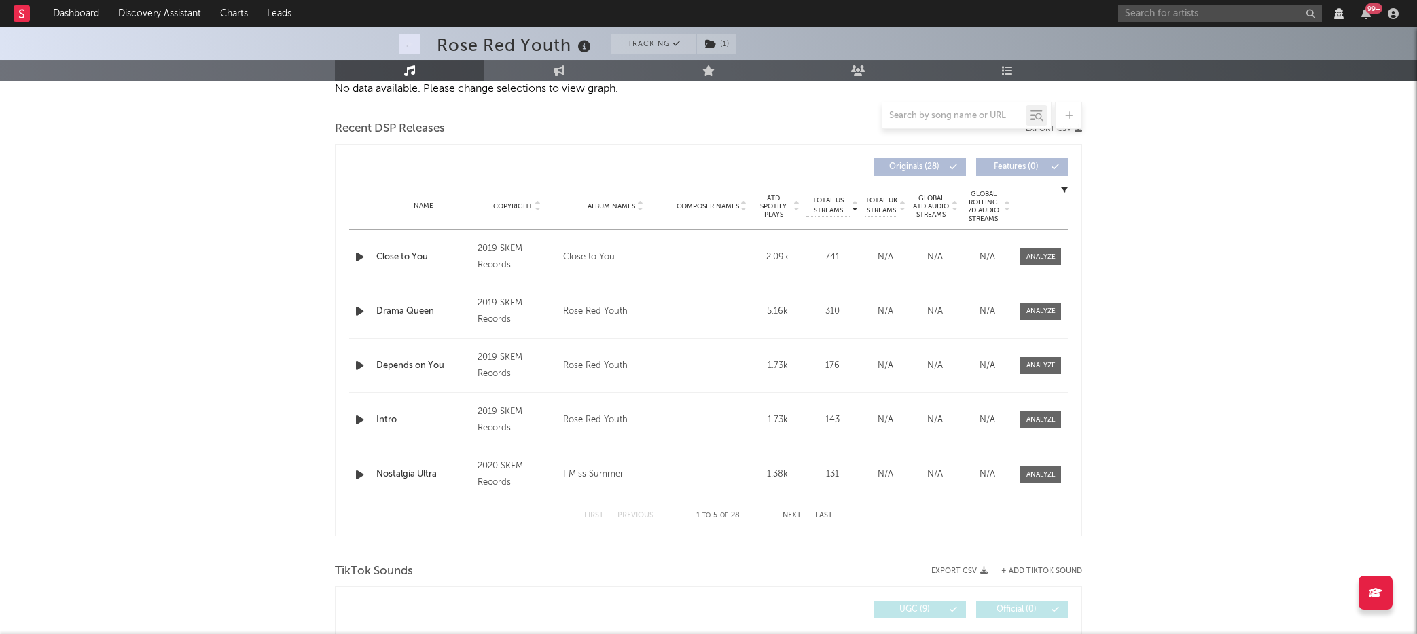
click at [1062, 189] on icon "button" at bounding box center [1064, 189] width 7 height 7
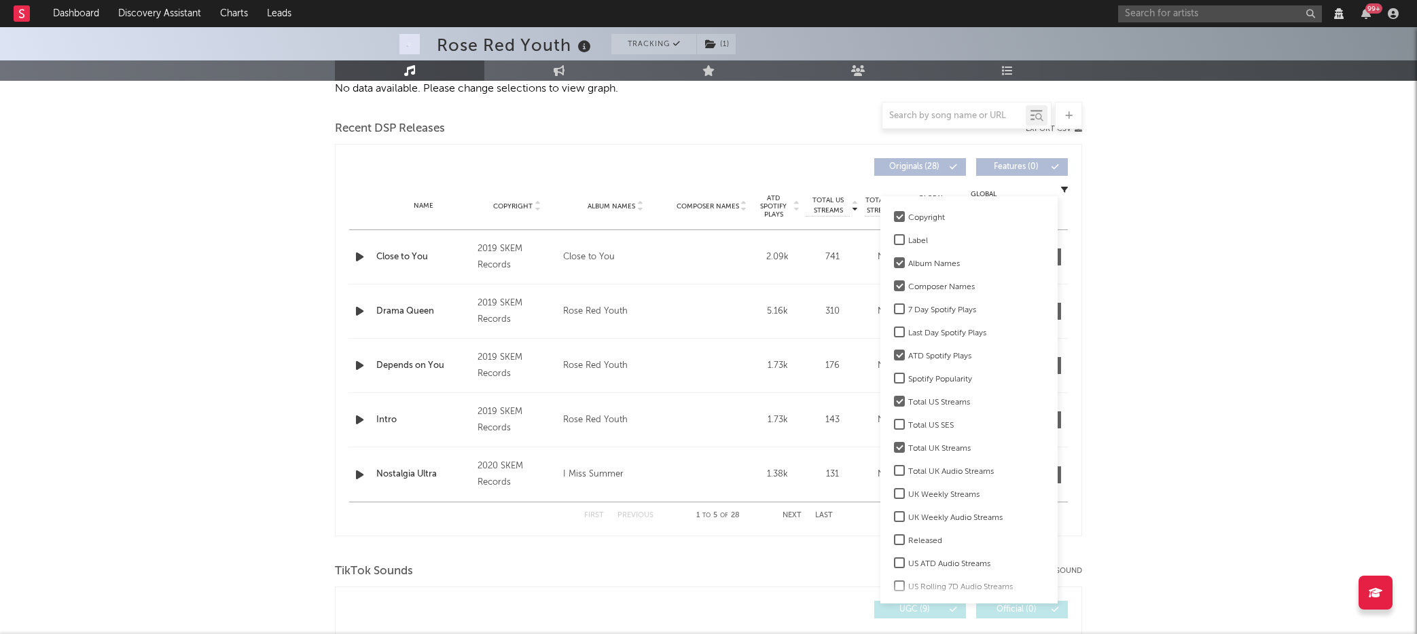
click at [944, 376] on div "Spotify Popularity" at bounding box center [976, 379] width 136 height 16
click at [894, 376] on input "Spotify Popularity" at bounding box center [894, 379] width 0 height 16
click at [937, 355] on div "ATD Spotify Plays" at bounding box center [976, 356] width 136 height 16
click at [894, 355] on input "ATD Spotify Plays" at bounding box center [894, 356] width 0 height 16
click at [913, 213] on div "Copyright" at bounding box center [976, 218] width 136 height 16
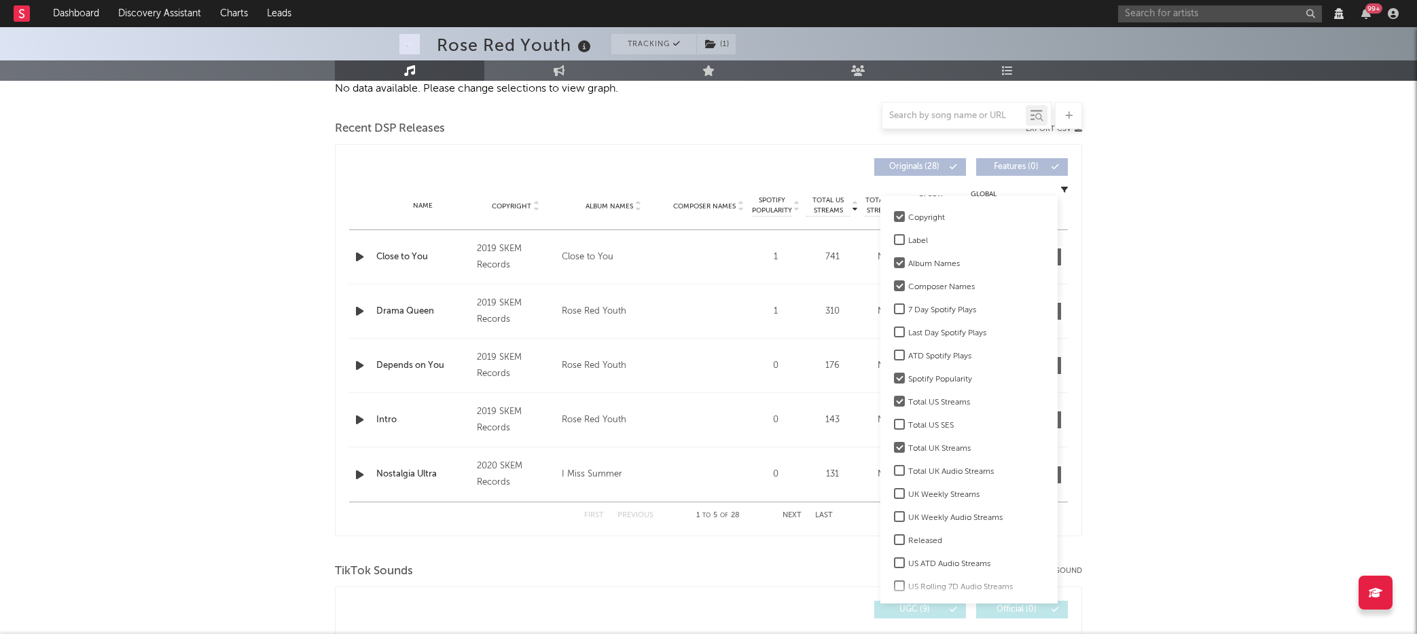
click at [894, 213] on input "Copyright" at bounding box center [894, 218] width 0 height 16
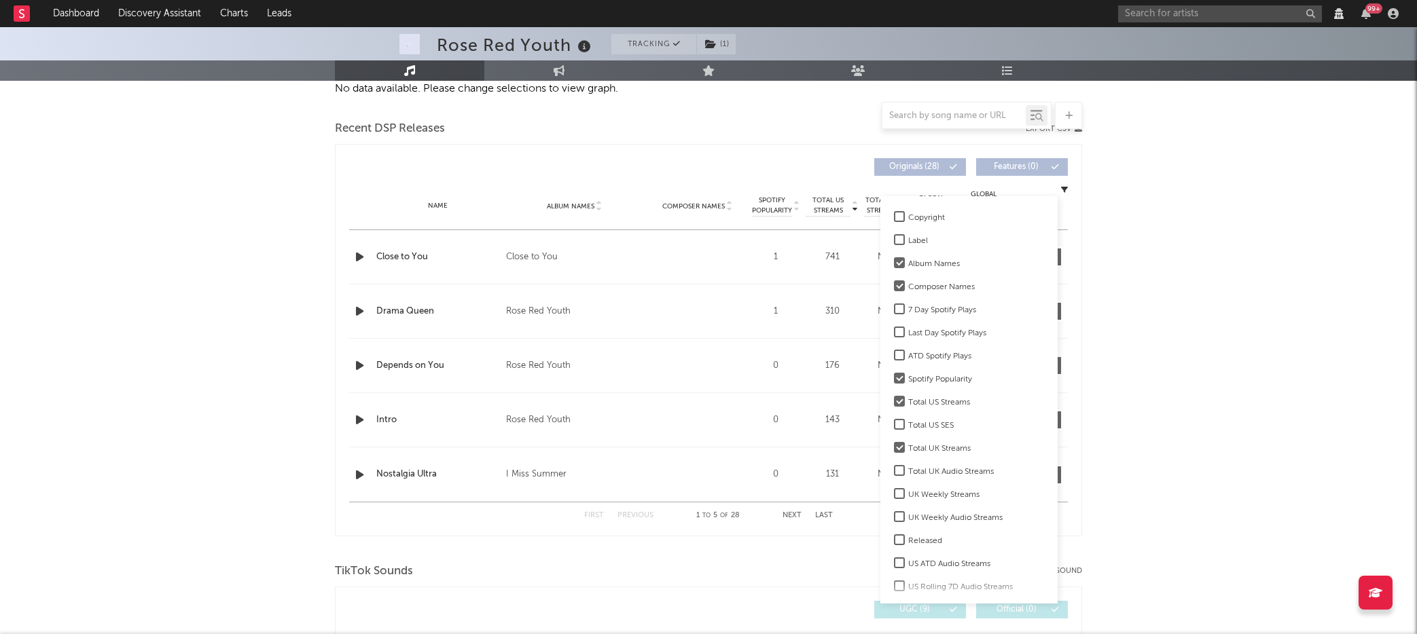
click at [913, 213] on div "Copyright" at bounding box center [976, 218] width 136 height 16
click at [894, 213] on input "Copyright" at bounding box center [894, 218] width 0 height 16
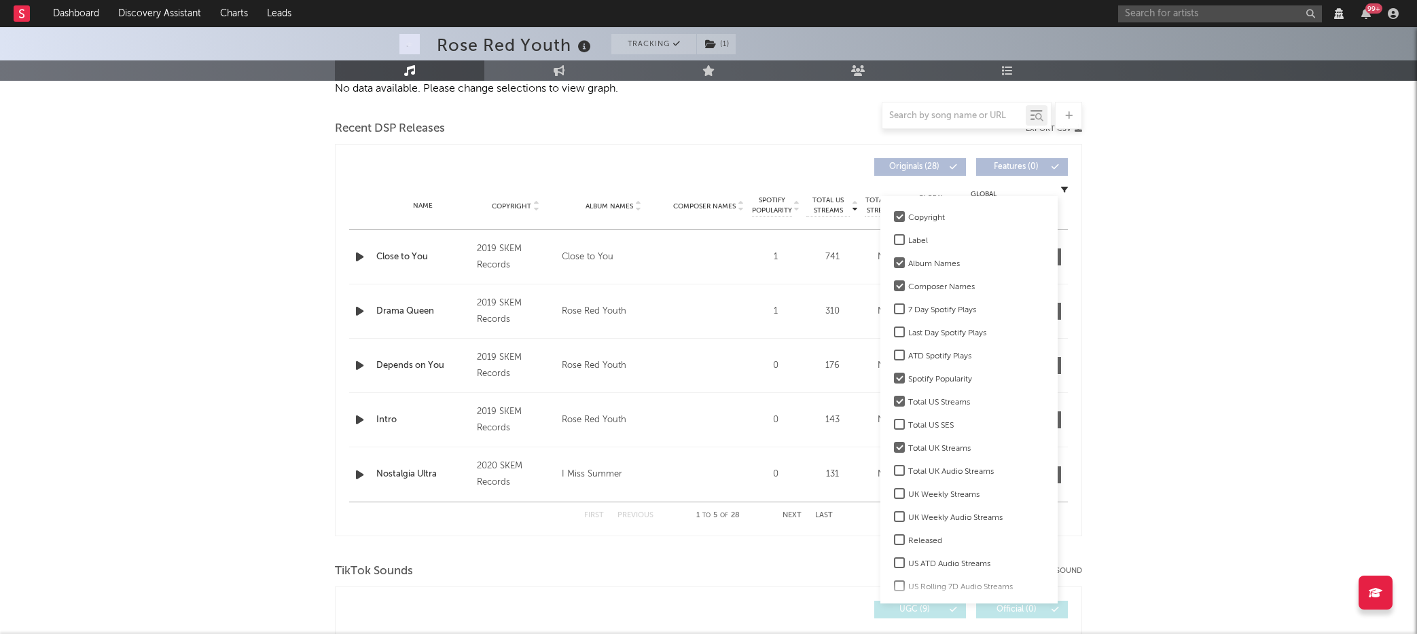
click at [923, 448] on div "Total UK Streams" at bounding box center [976, 449] width 136 height 16
click at [894, 448] on input "Total UK Streams" at bounding box center [894, 449] width 0 height 16
click at [916, 356] on div "ATD Spotify Plays" at bounding box center [976, 356] width 136 height 16
click at [894, 356] on input "ATD Spotify Plays" at bounding box center [894, 356] width 0 height 16
click at [920, 401] on div "Total US Streams" at bounding box center [976, 403] width 136 height 16
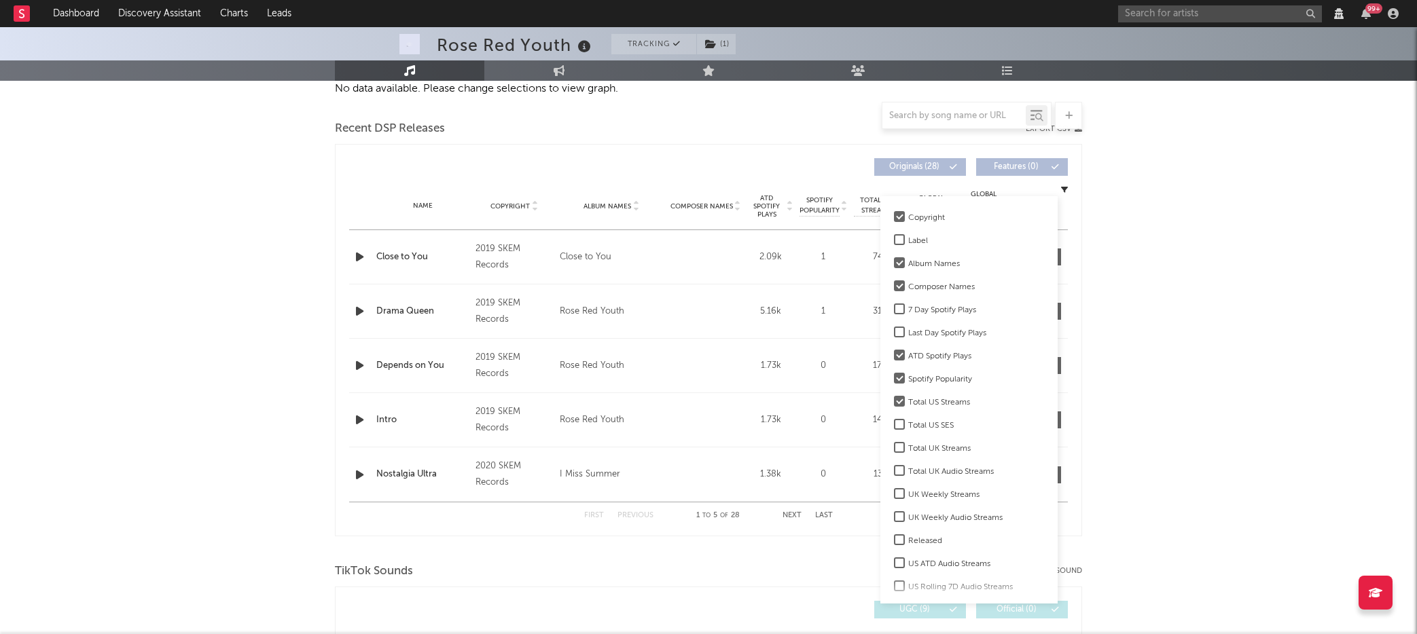
click at [894, 401] on input "Total US Streams" at bounding box center [894, 403] width 0 height 16
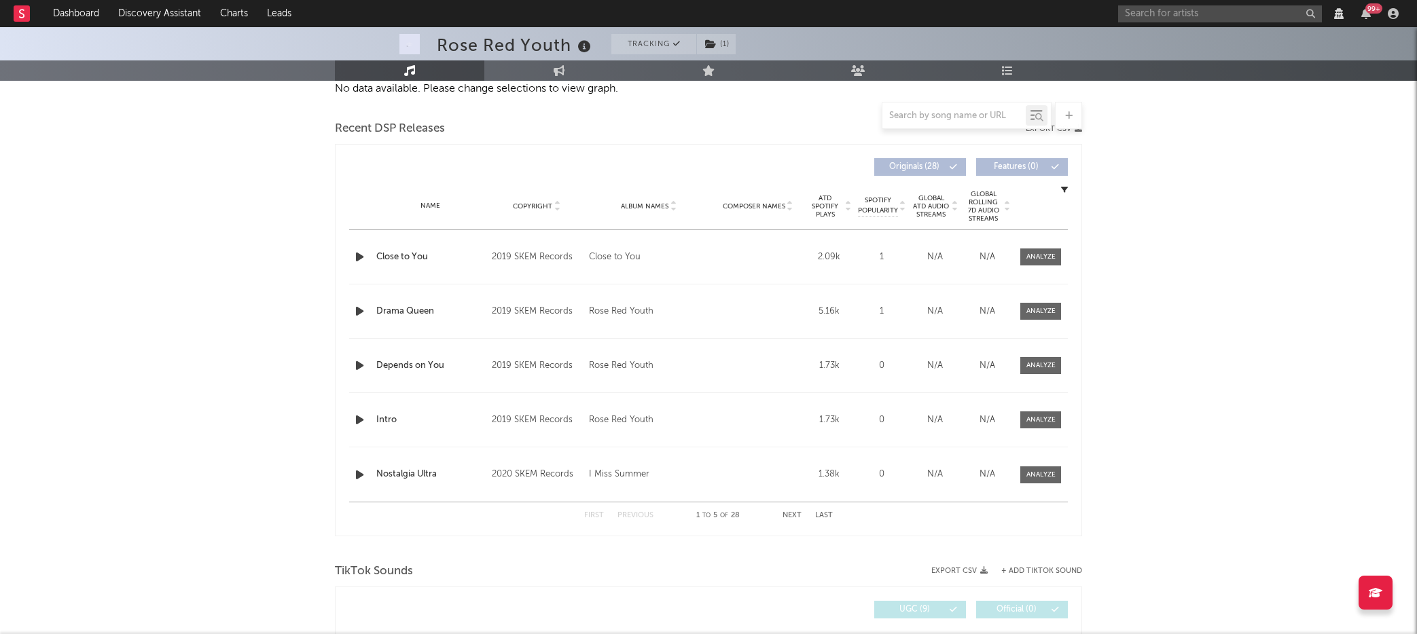
click at [789, 513] on button "Next" at bounding box center [791, 515] width 19 height 7
select select "View all"
click at [789, 513] on button "Next" at bounding box center [791, 515] width 19 height 7
select select "View all"
click at [789, 513] on button "Next" at bounding box center [791, 515] width 19 height 7
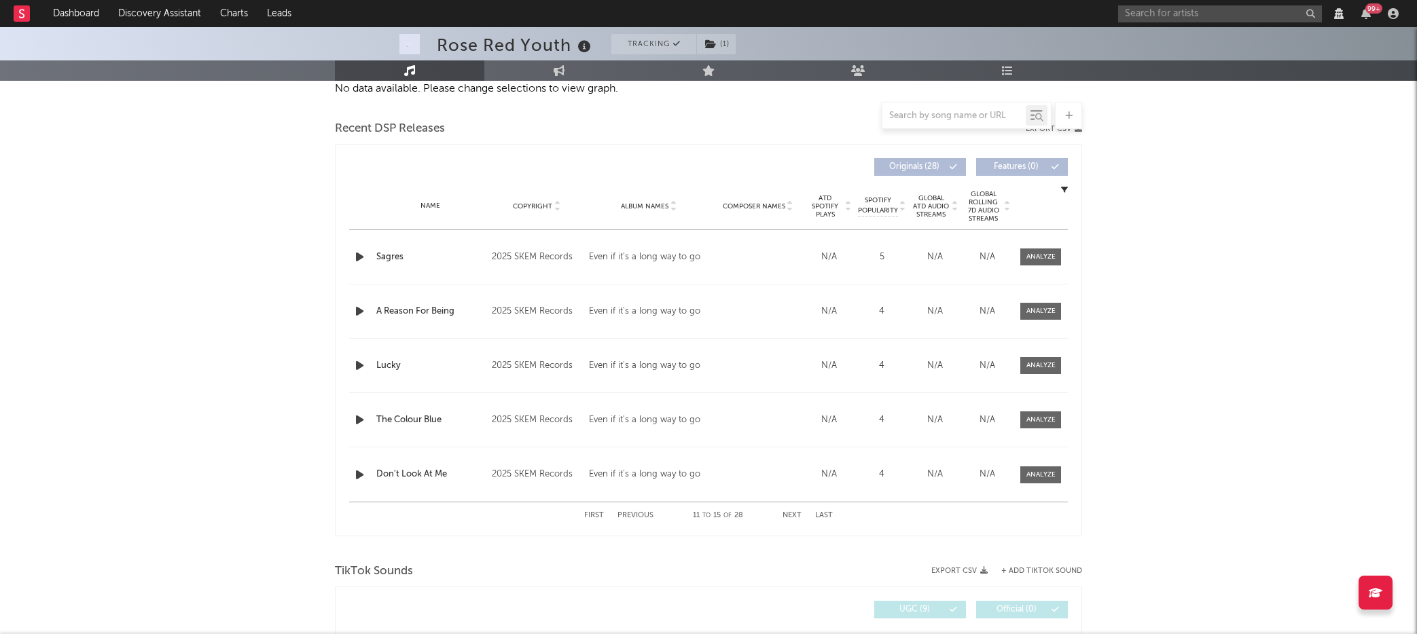
select select "View all"
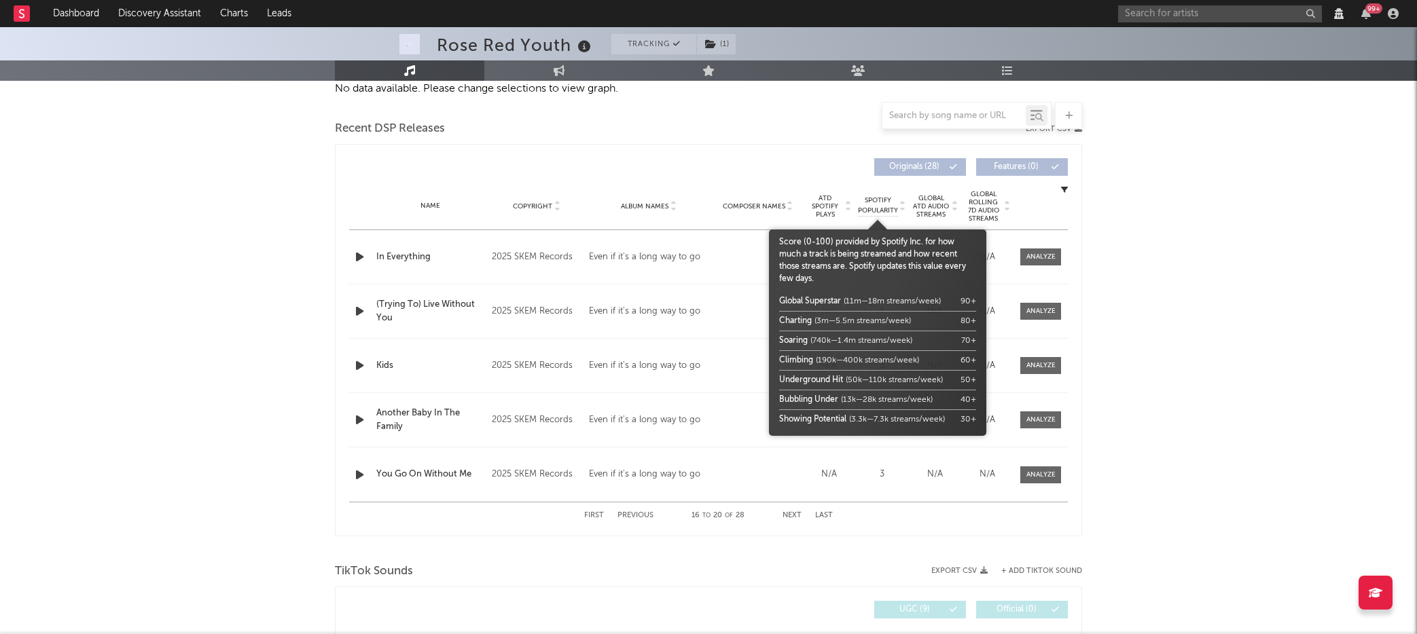
click at [877, 203] on span "Spotify Popularity" at bounding box center [878, 206] width 40 height 20
select select "View all"
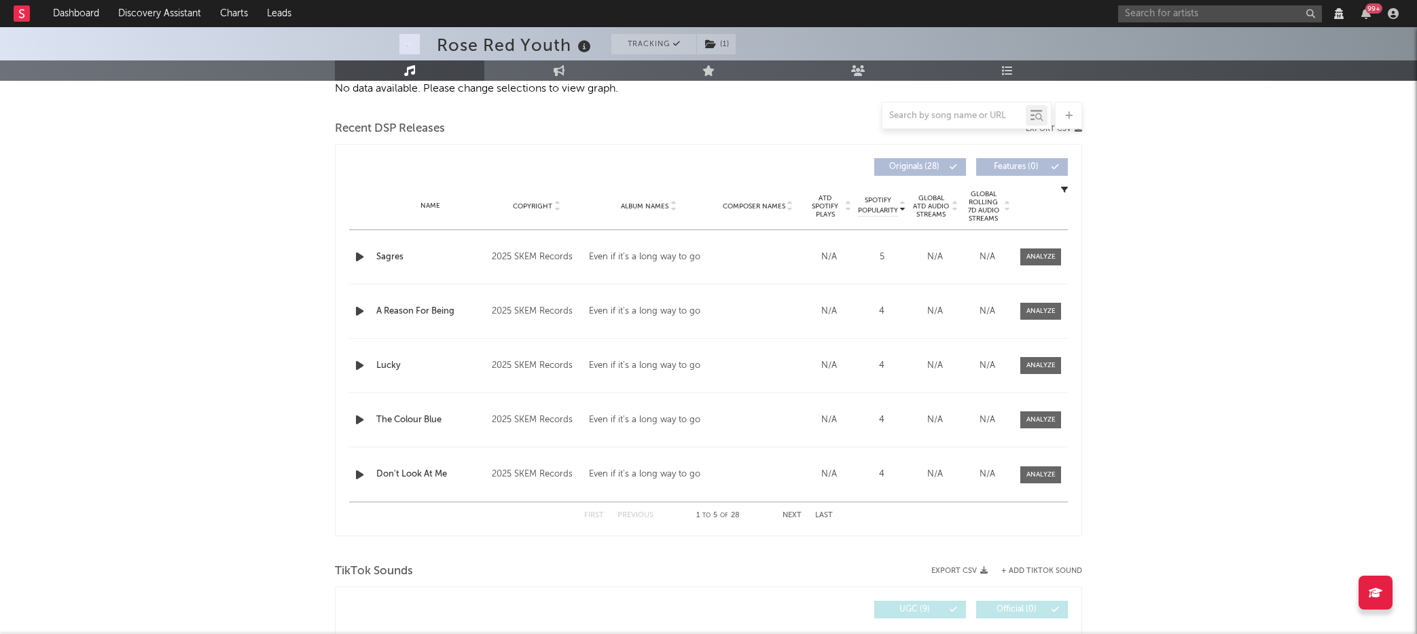
click at [791, 518] on button "Next" at bounding box center [791, 515] width 19 height 7
select select "View all"
click at [791, 518] on button "Next" at bounding box center [791, 515] width 19 height 7
select select "View all"
click at [791, 518] on button "Next" at bounding box center [791, 515] width 19 height 7
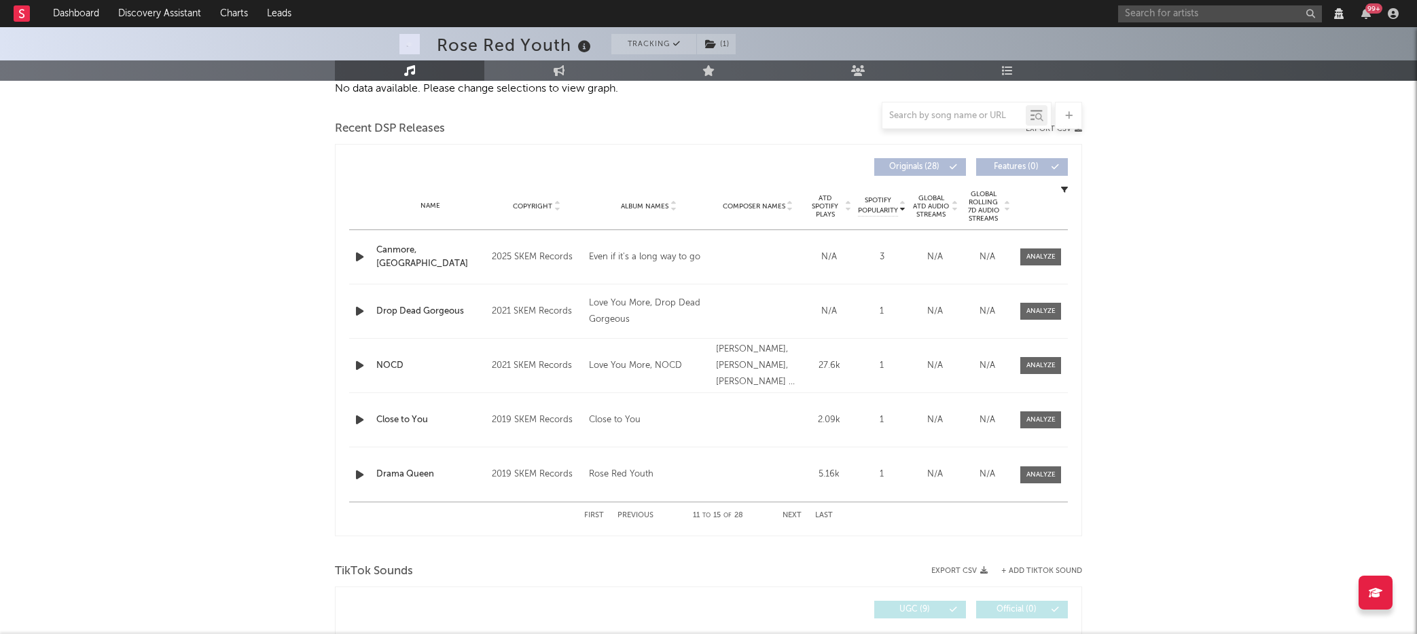
select select "View all"
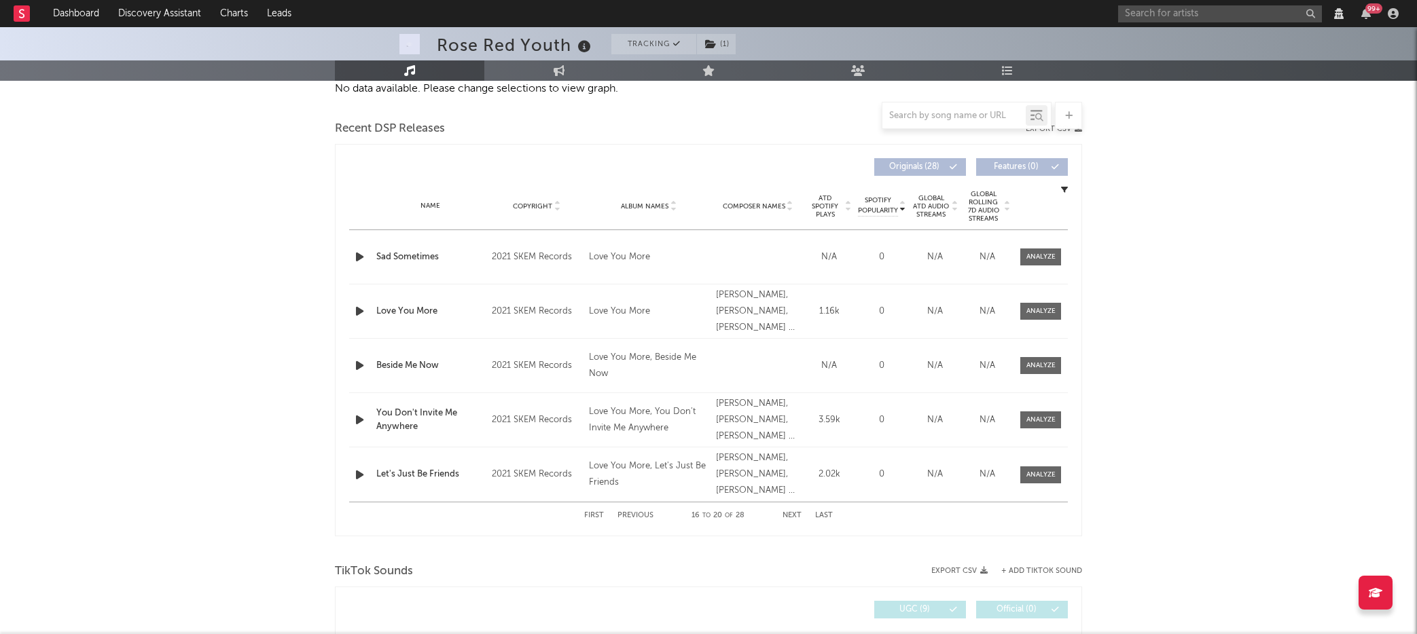
click at [791, 518] on button "Next" at bounding box center [791, 515] width 19 height 7
select select "View all"
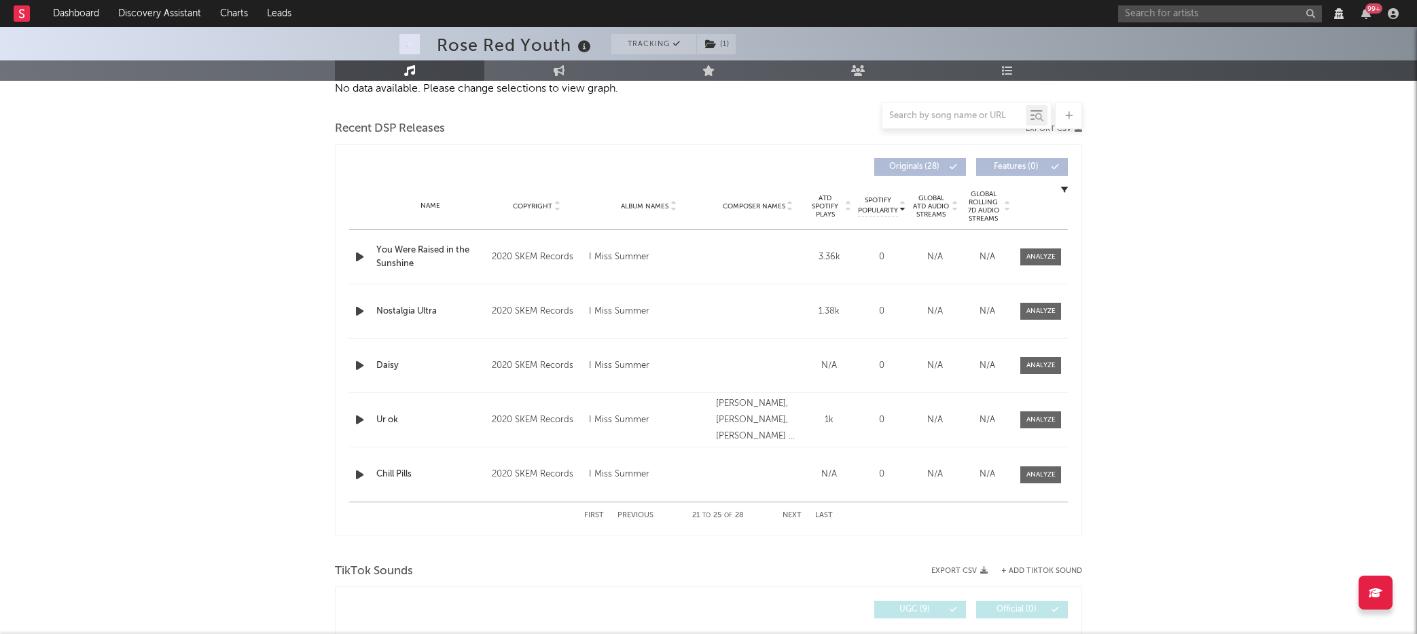
click at [791, 518] on button "Next" at bounding box center [791, 515] width 19 height 7
select select "View all"
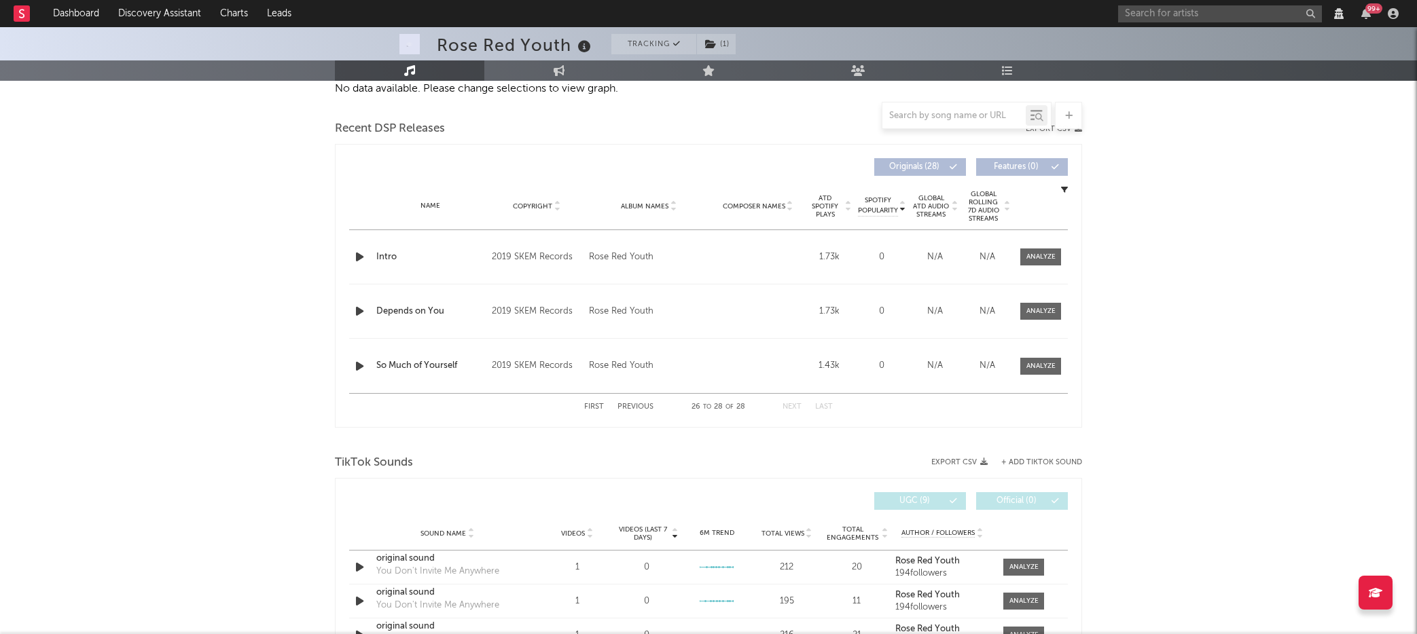
click at [645, 414] on div "First Previous 26 to 28 of 28 Next Last" at bounding box center [708, 407] width 249 height 26
click at [637, 404] on button "Previous" at bounding box center [635, 406] width 36 height 7
select select "View all"
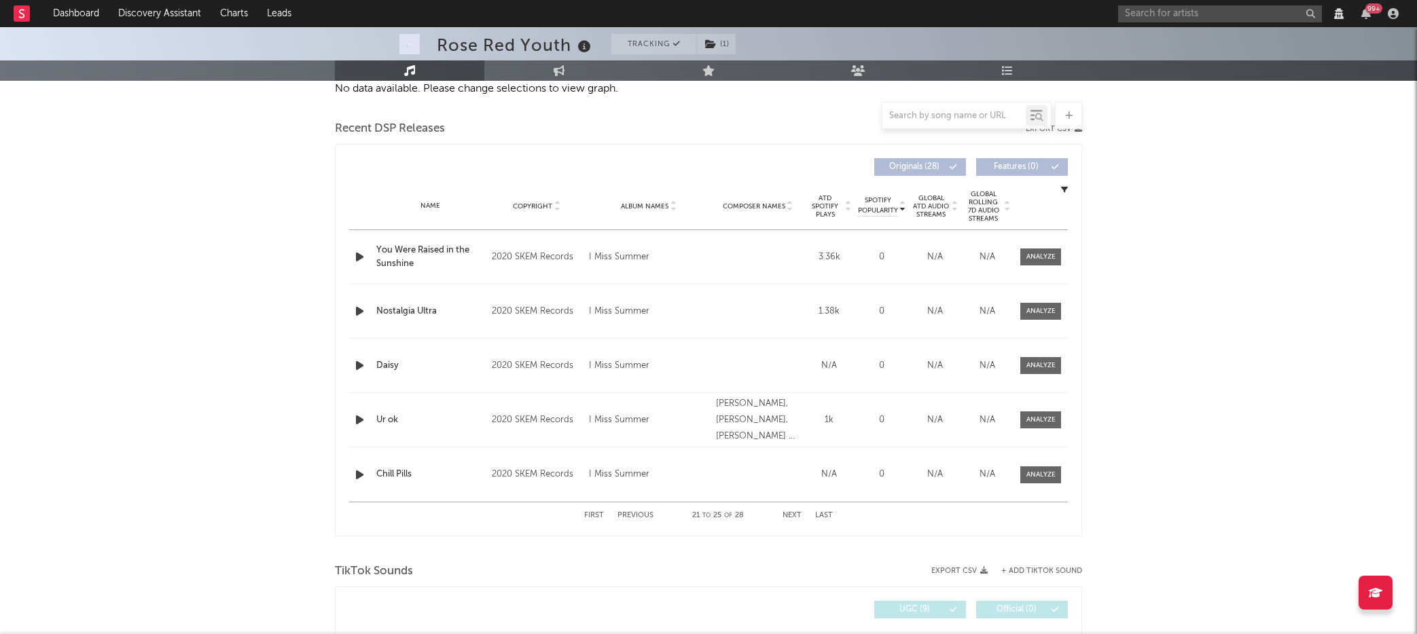
click at [632, 511] on div "First Previous 21 to 25 of 28 Next Last" at bounding box center [708, 516] width 249 height 26
click at [638, 515] on button "Previous" at bounding box center [635, 515] width 36 height 7
select select "View all"
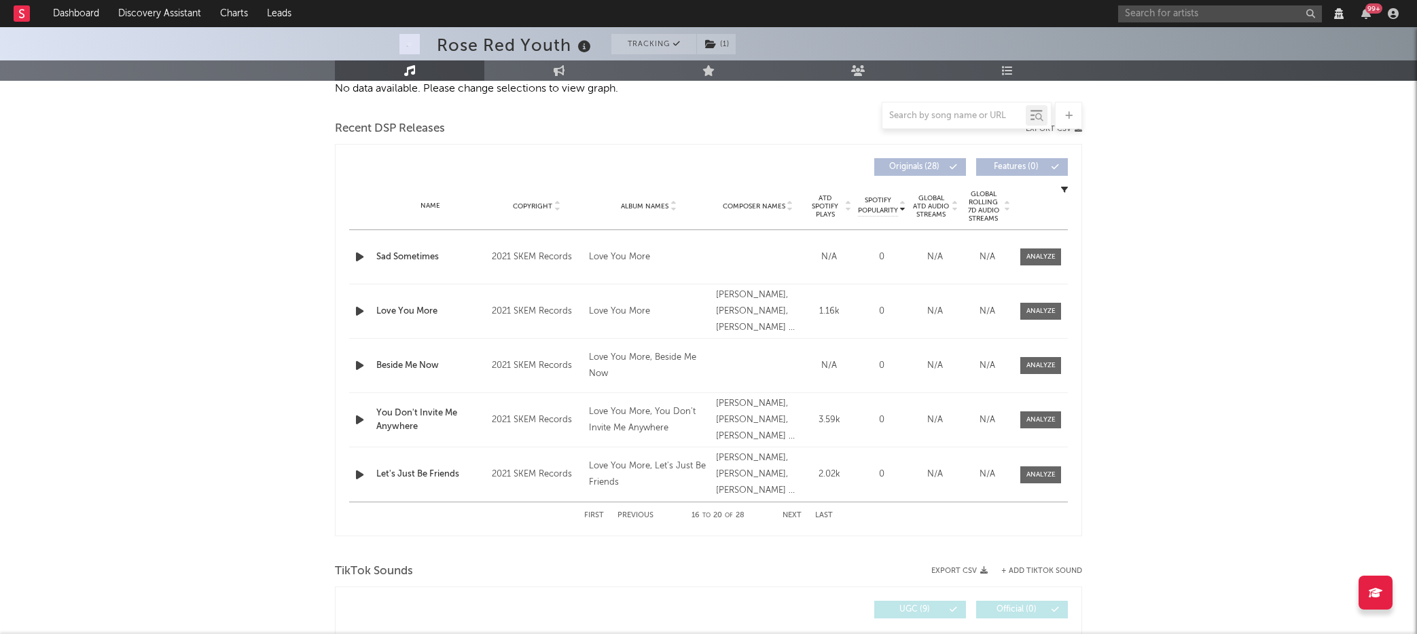
click at [638, 515] on button "Previous" at bounding box center [635, 515] width 36 height 7
select select "View all"
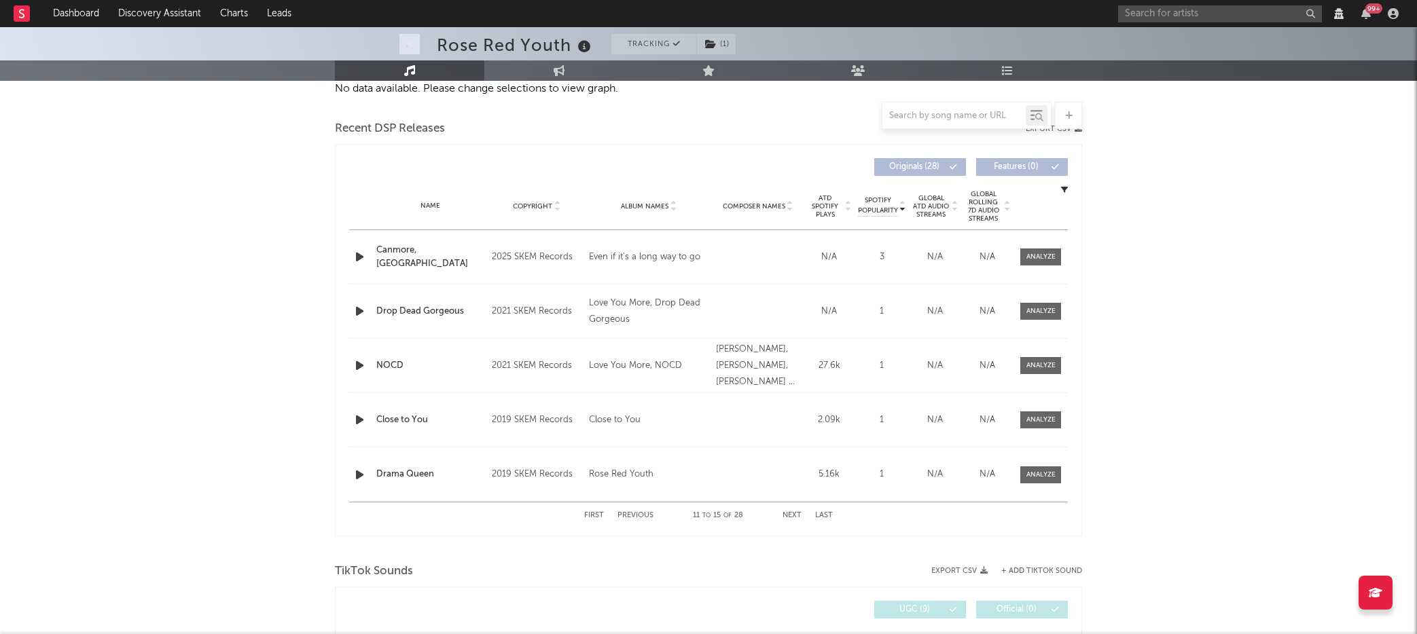
click at [638, 515] on button "Previous" at bounding box center [635, 515] width 36 height 7
select select "View all"
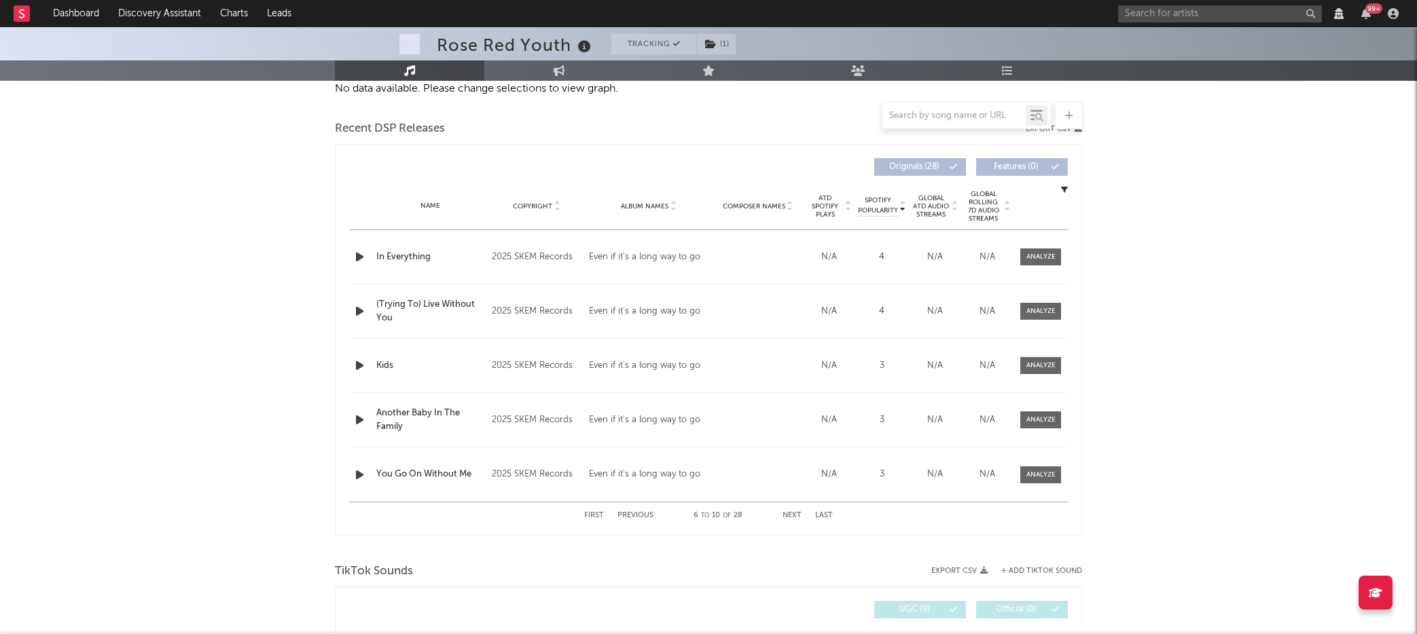
click at [638, 515] on button "Previous" at bounding box center [635, 515] width 36 height 7
select select "View all"
click at [922, 122] on div at bounding box center [953, 115] width 143 height 17
click at [927, 117] on input "text" at bounding box center [953, 116] width 143 height 11
type input "plac"
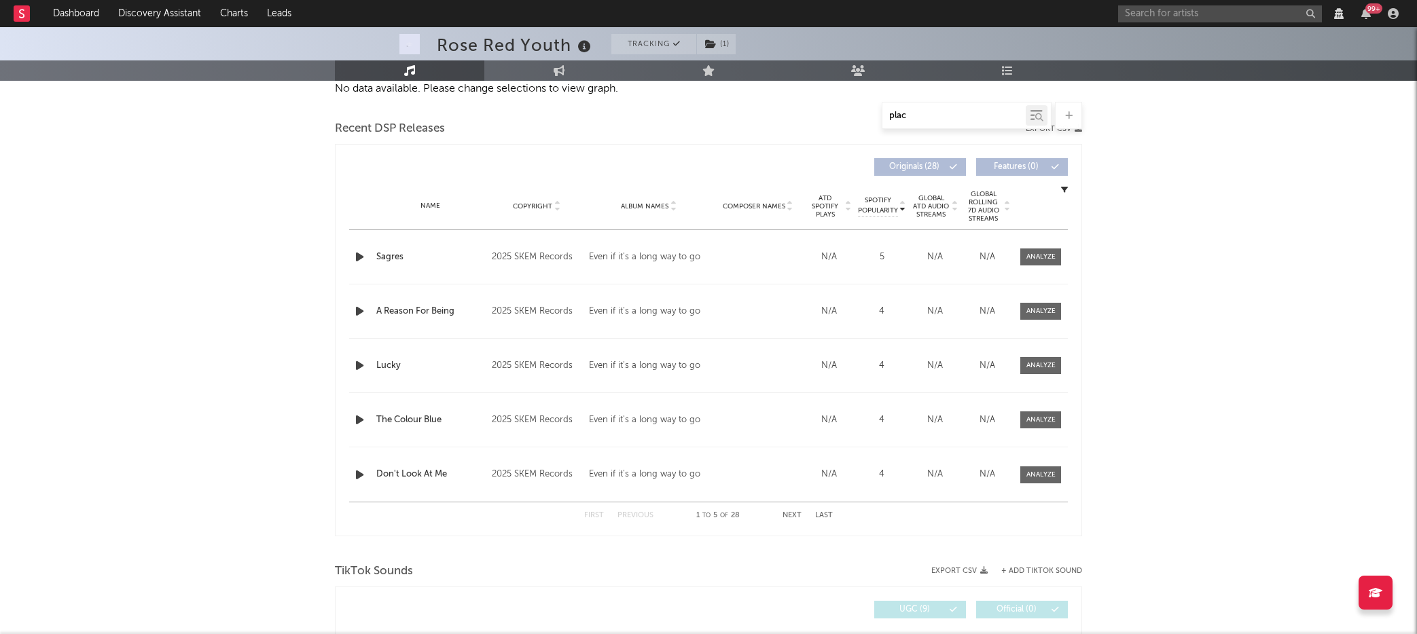
select select "View all"
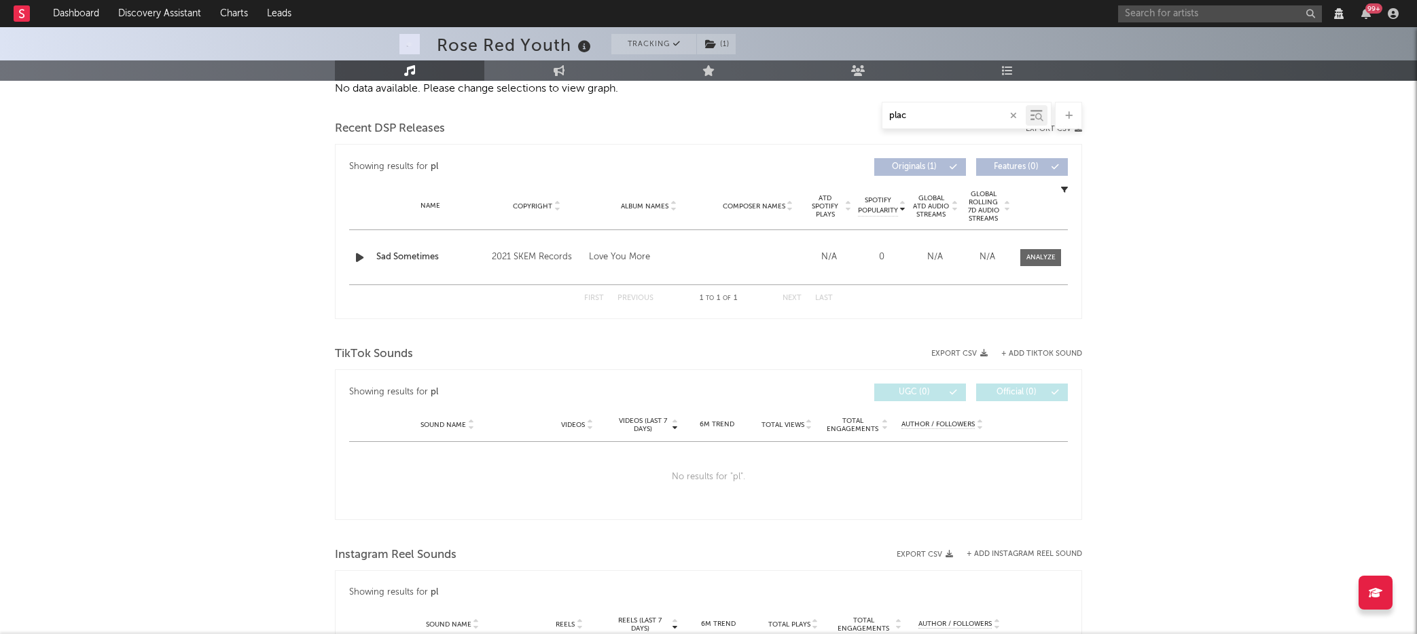
type input "place"
select select "View all"
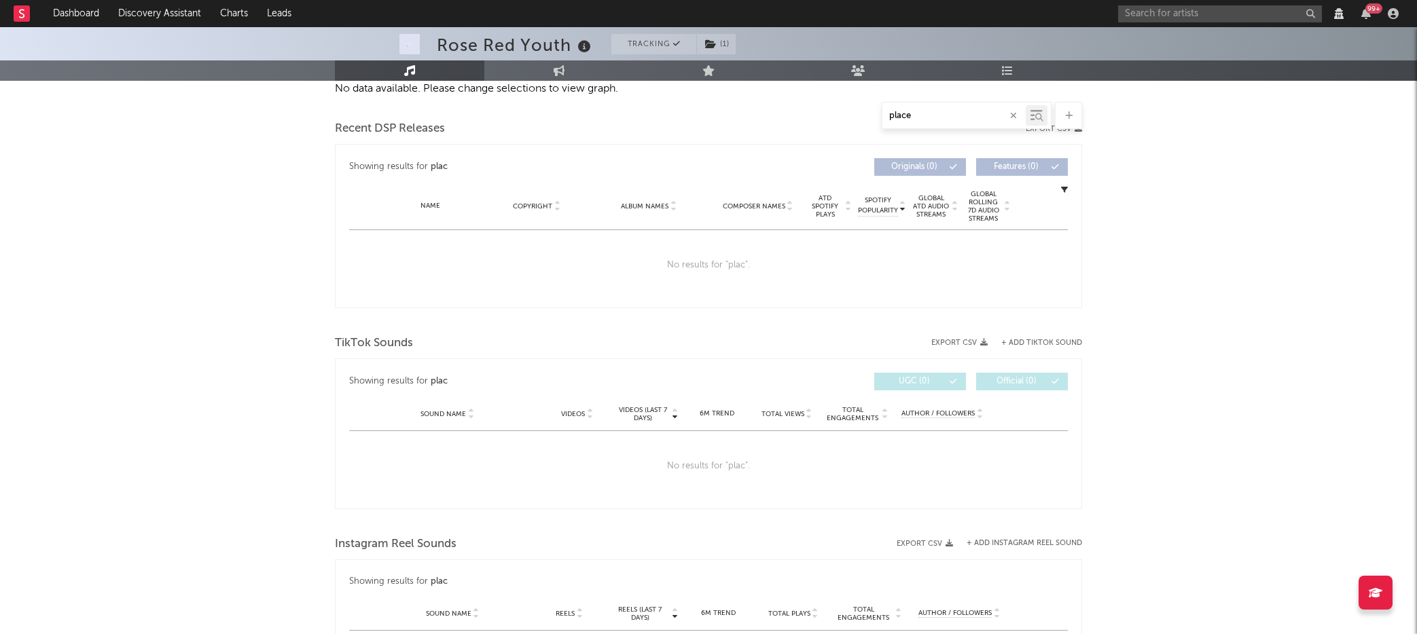
type input "places"
select select "View all"
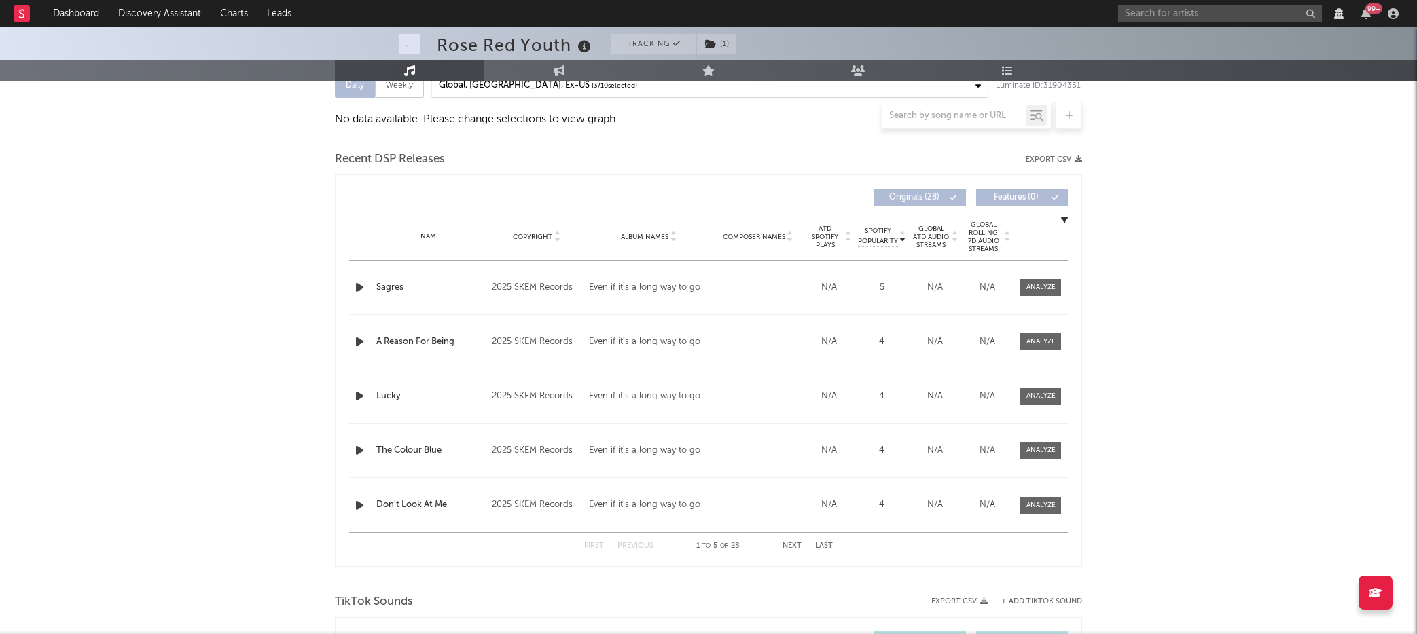
scroll to position [0, 0]
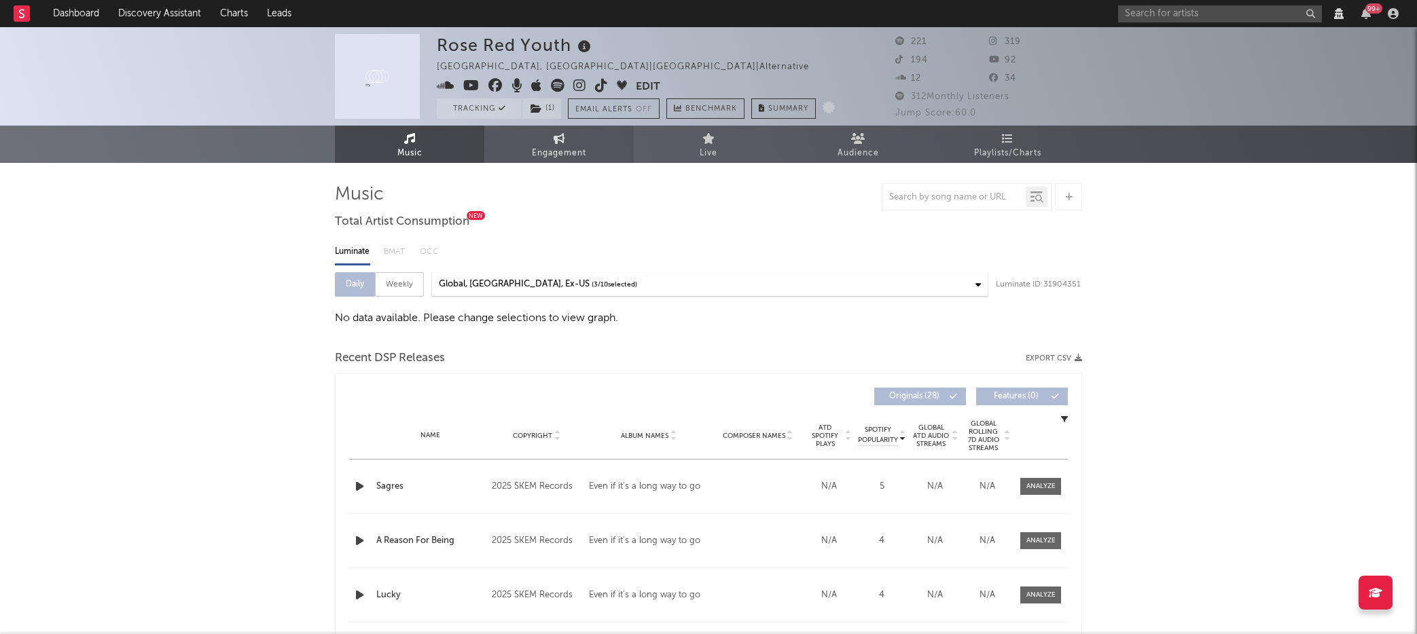
click at [569, 140] on link "Engagement" at bounding box center [558, 144] width 149 height 37
select select "1w"
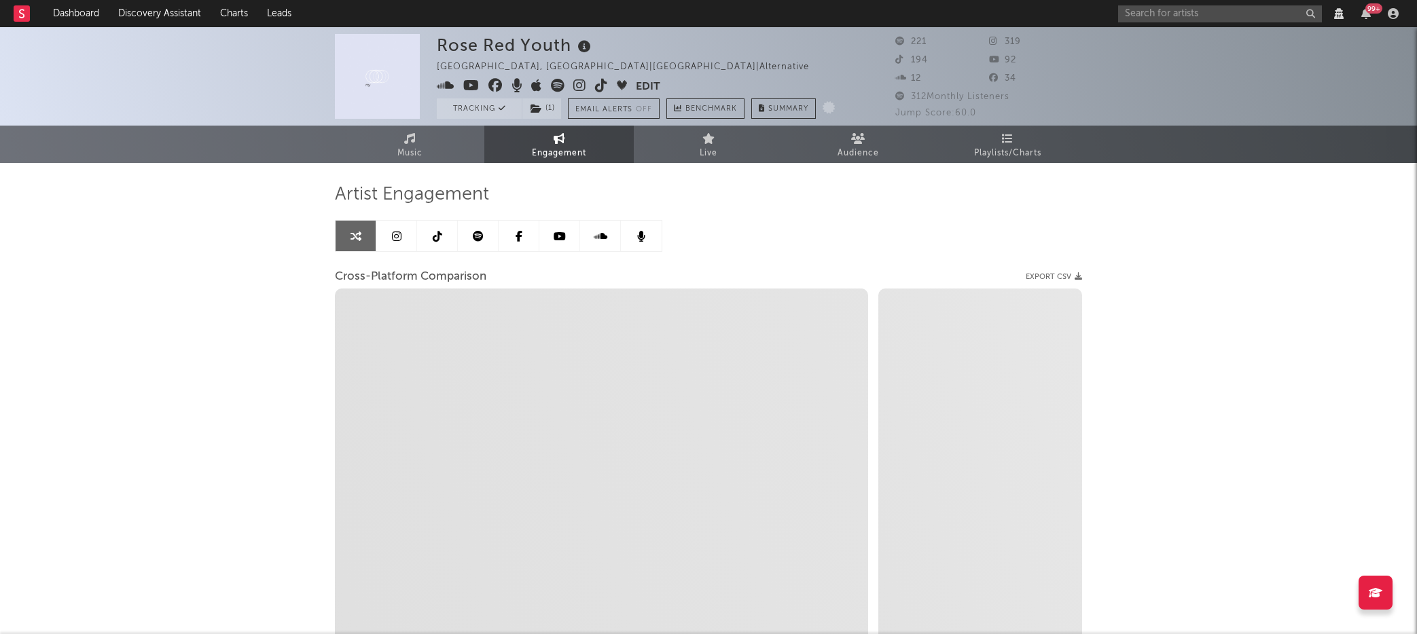
select select "1m"
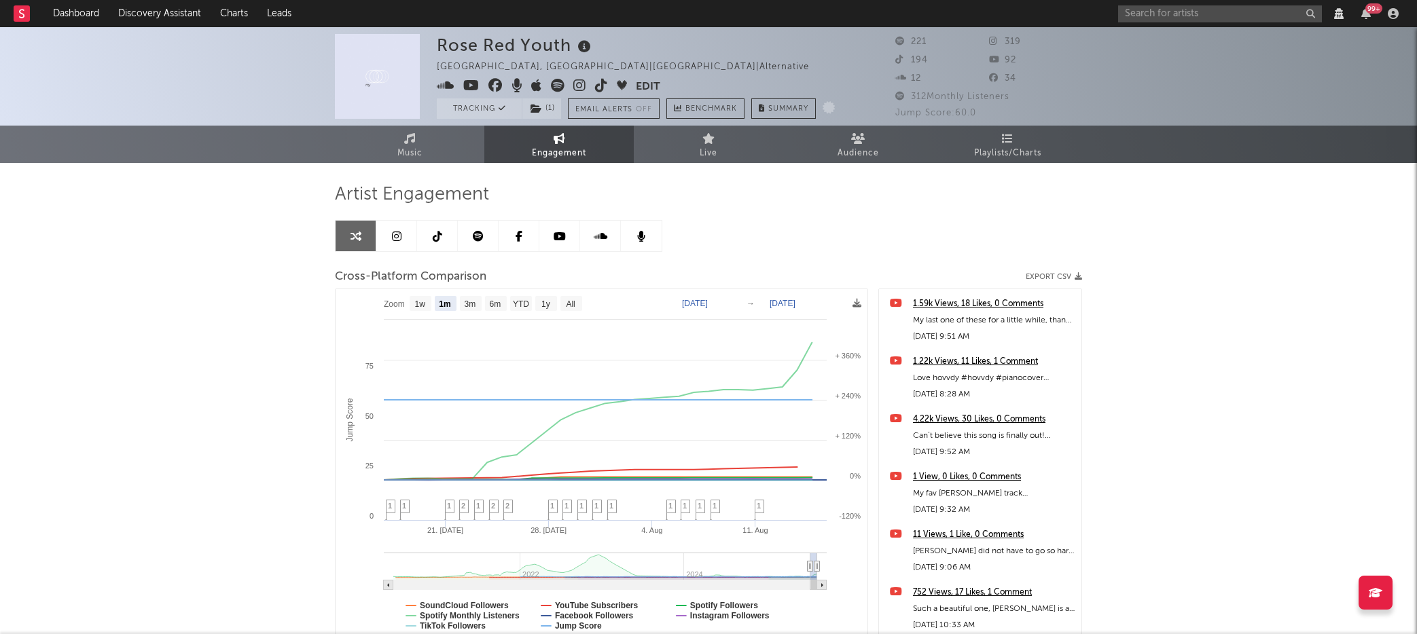
select select "1m"
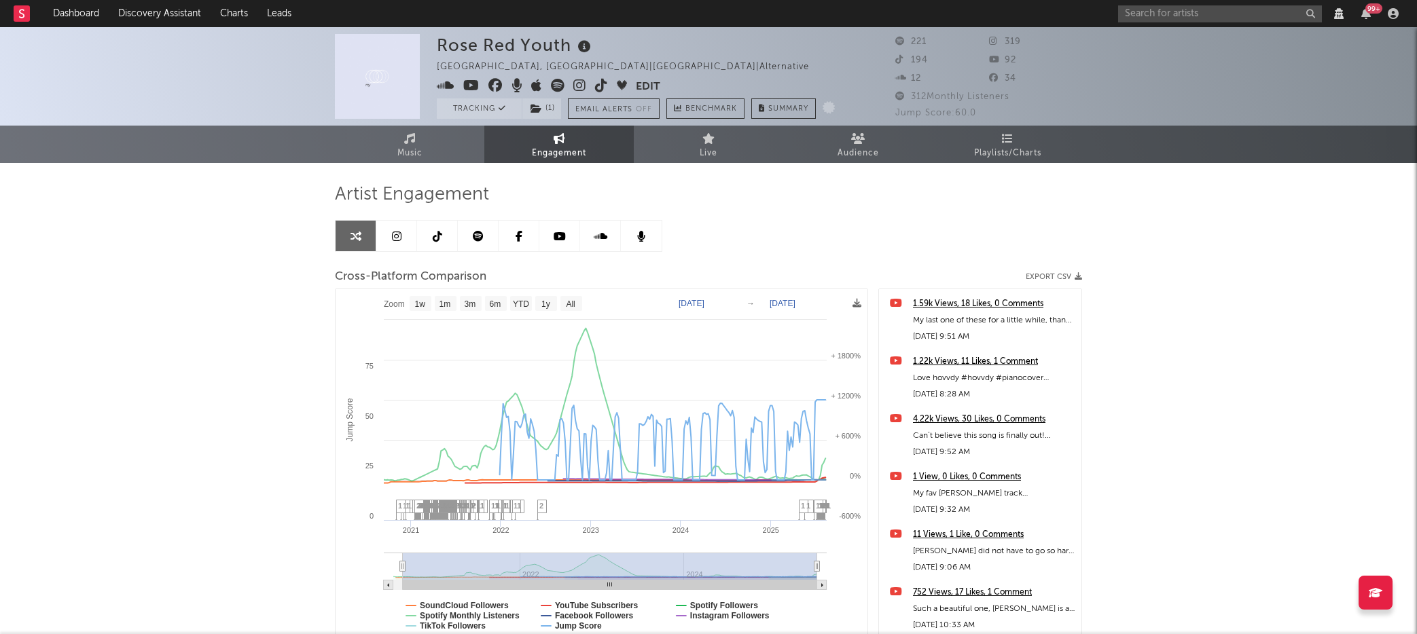
type input "2020-07-01"
select select "All"
type input "2020-06-08"
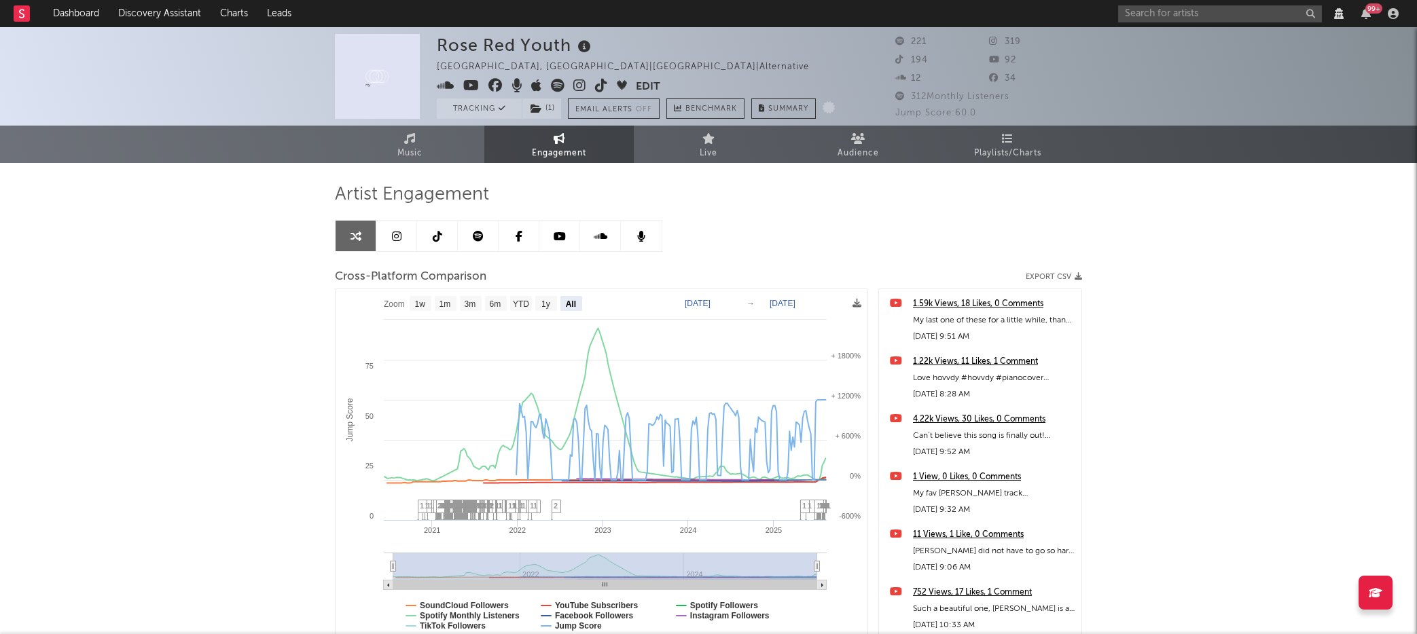
select select "All"
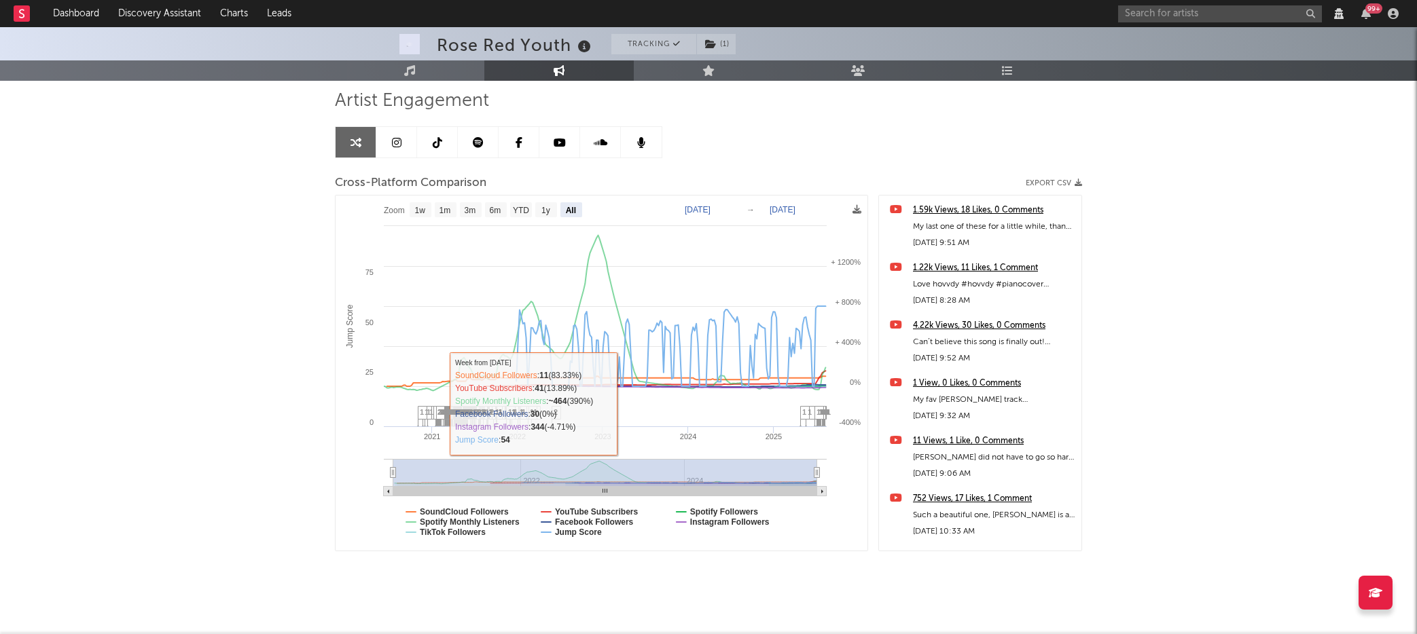
scroll to position [106, 0]
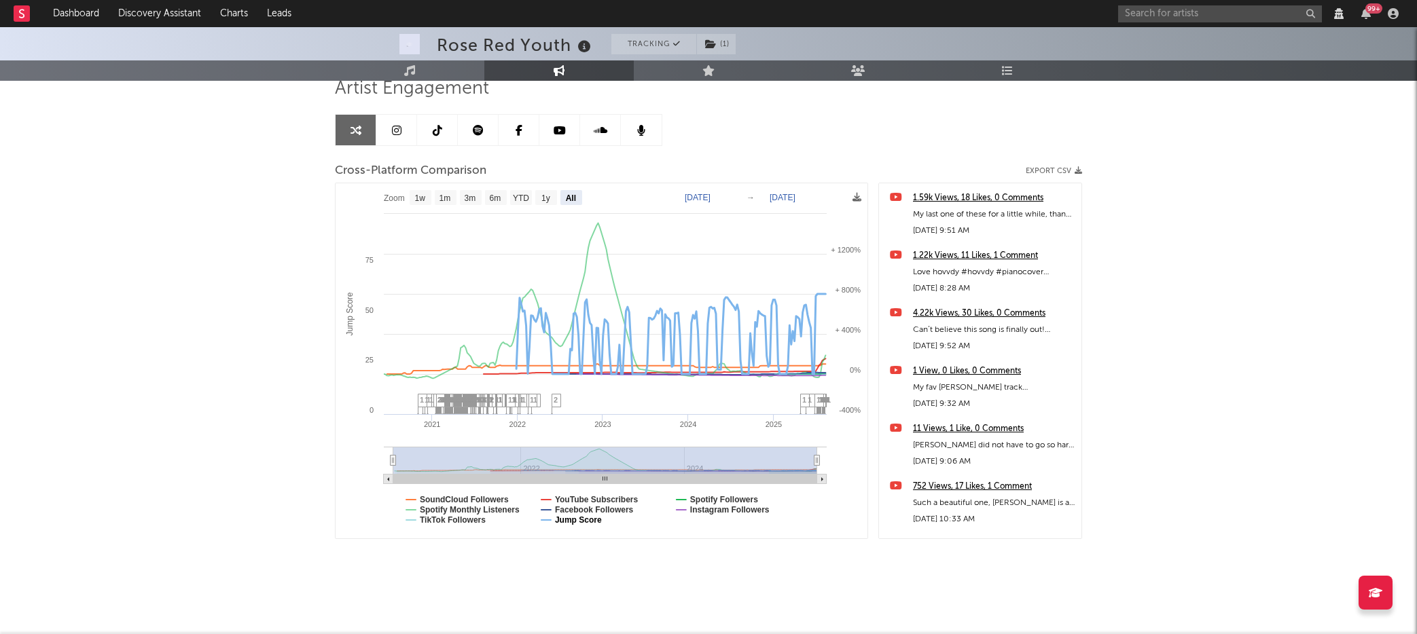
click at [579, 524] on text "Jump Score" at bounding box center [578, 520] width 47 height 10
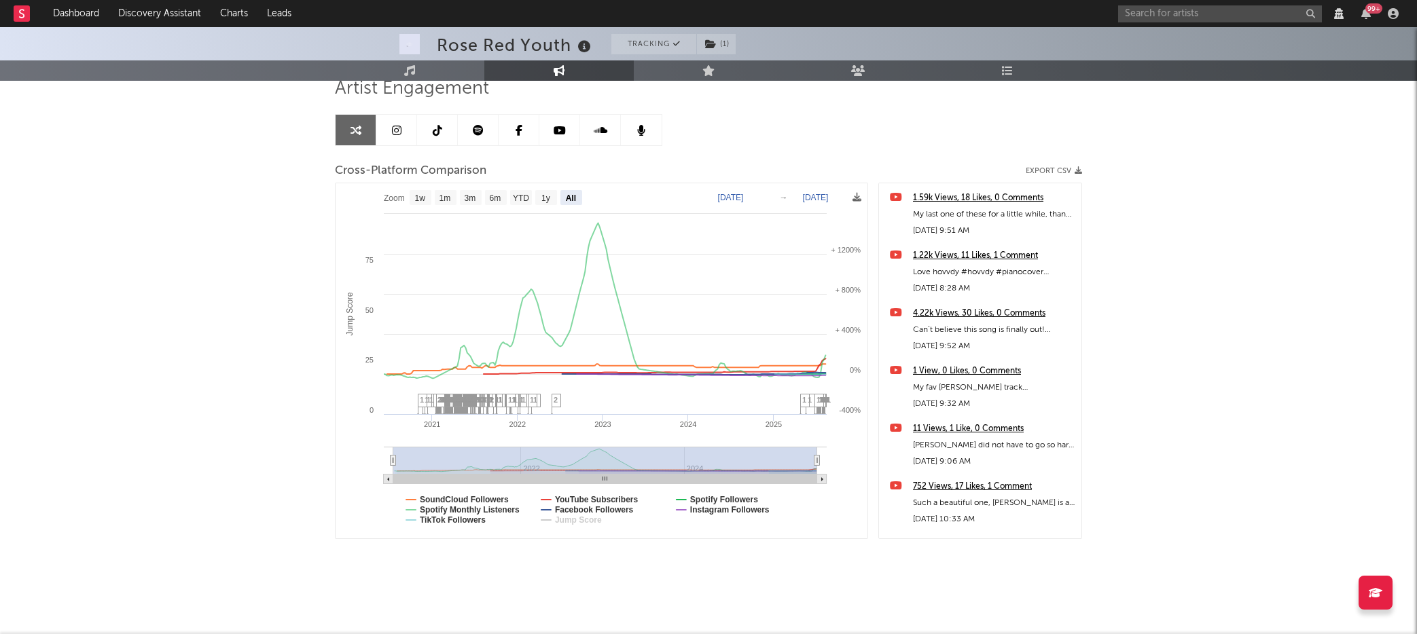
select select "All"
click at [458, 497] on text "SoundCloud Followers" at bounding box center [464, 500] width 89 height 10
select select "All"
click at [585, 507] on text "Facebook Followers" at bounding box center [594, 510] width 79 height 10
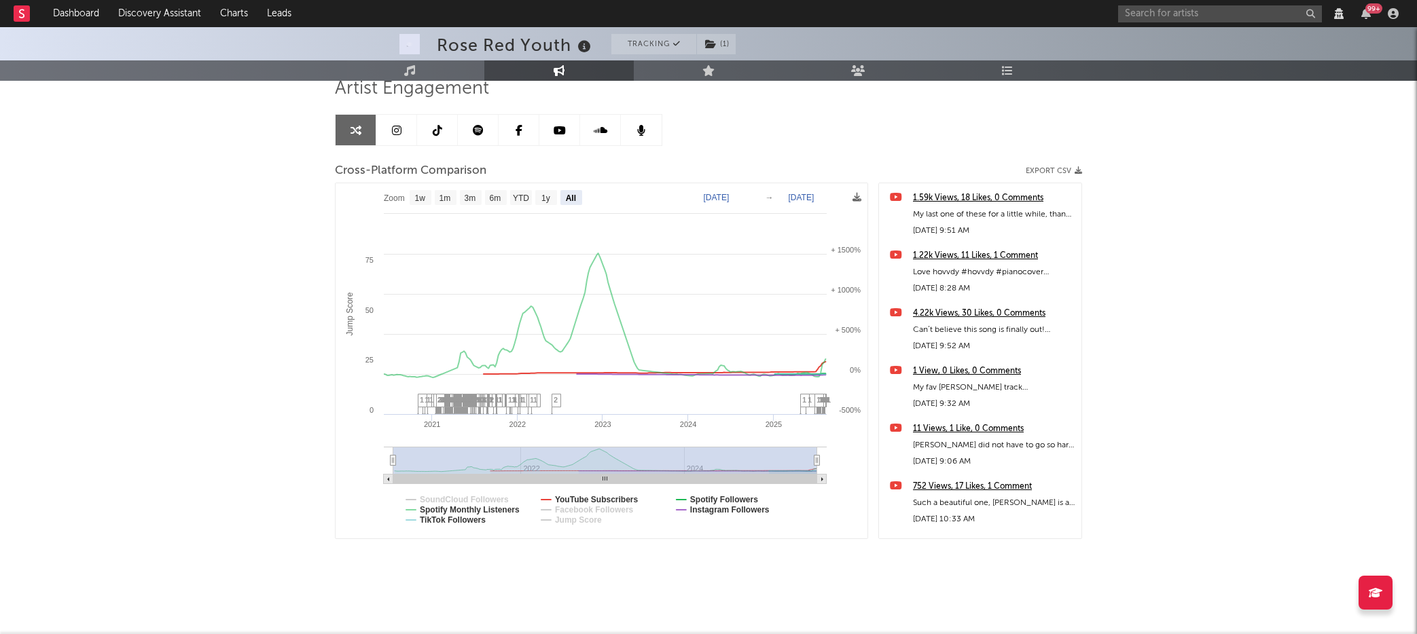
select select "All"
click at [709, 509] on text "Instagram Followers" at bounding box center [729, 510] width 79 height 10
select select "All"
click at [453, 522] on text "TikTok Followers" at bounding box center [453, 520] width 66 height 10
select select "All"
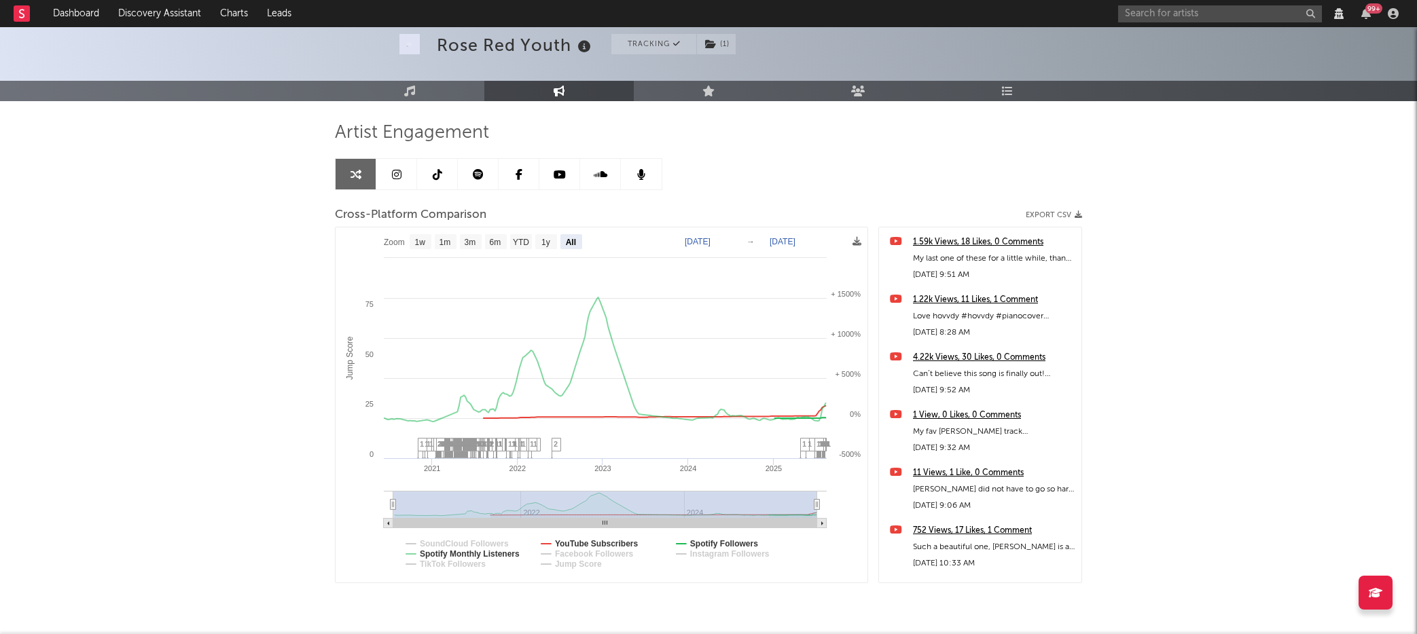
scroll to position [0, 0]
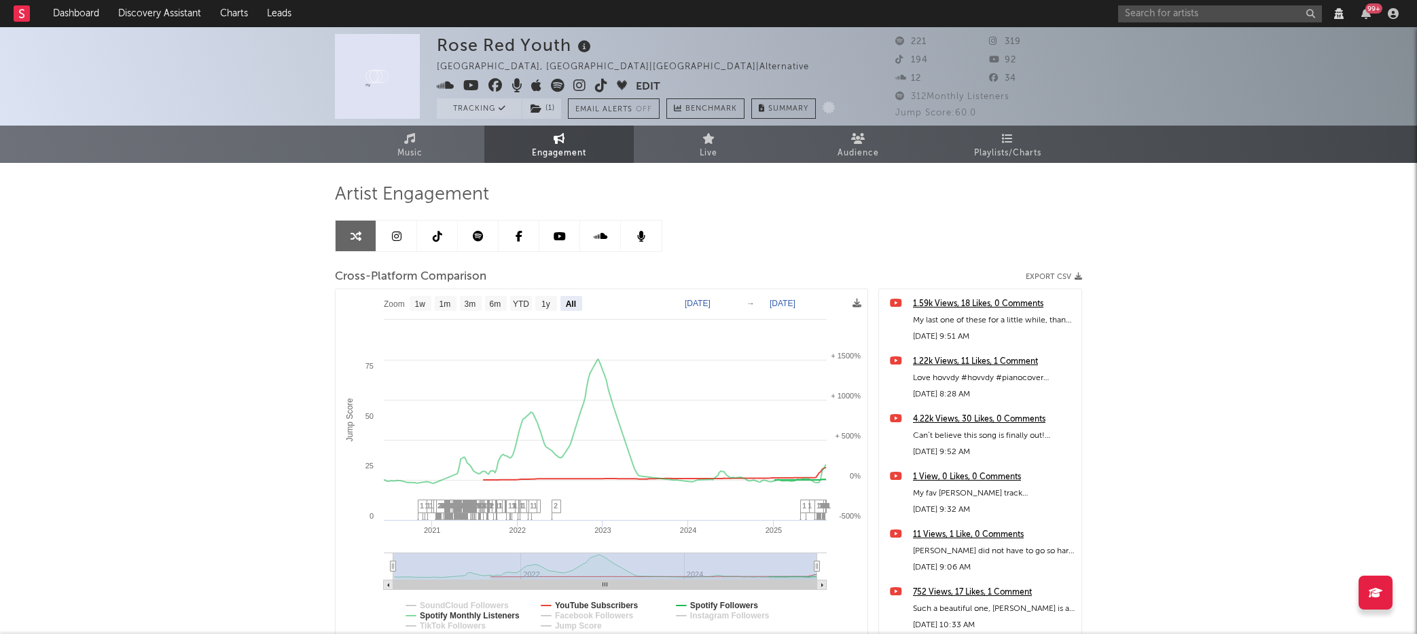
click at [400, 236] on icon at bounding box center [397, 236] width 10 height 11
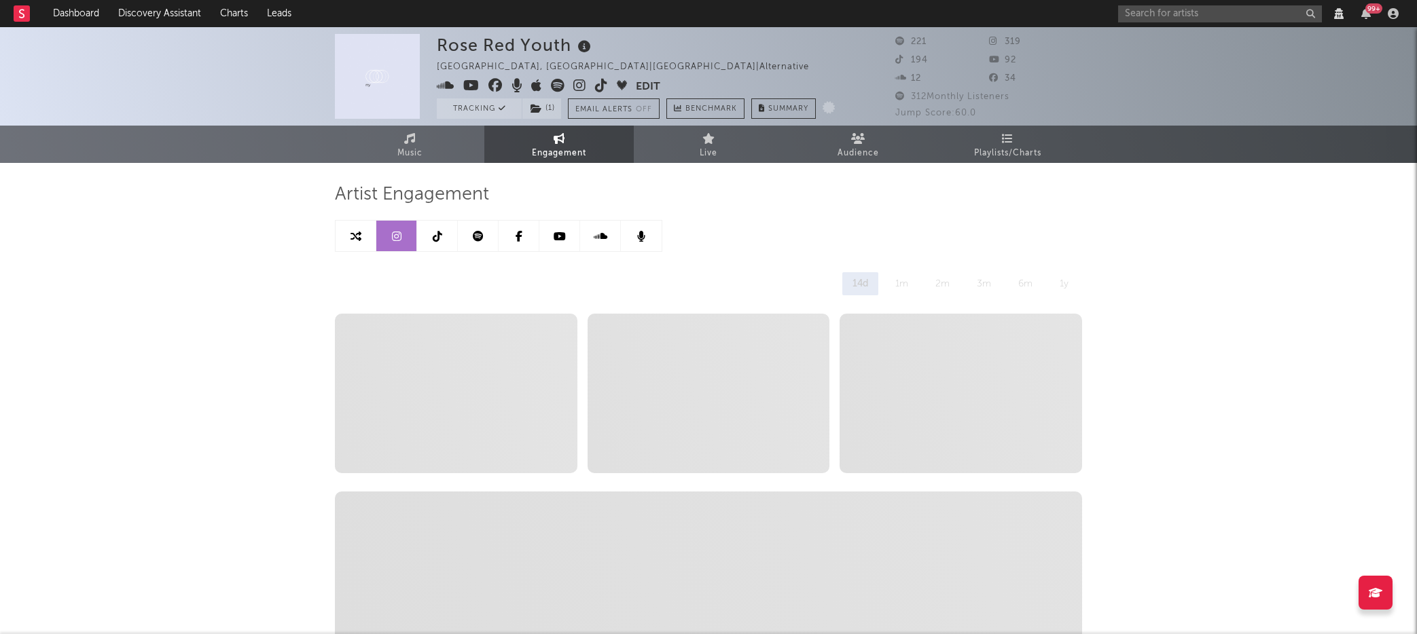
select select "6m"
click at [685, 162] on link "Live" at bounding box center [708, 144] width 149 height 37
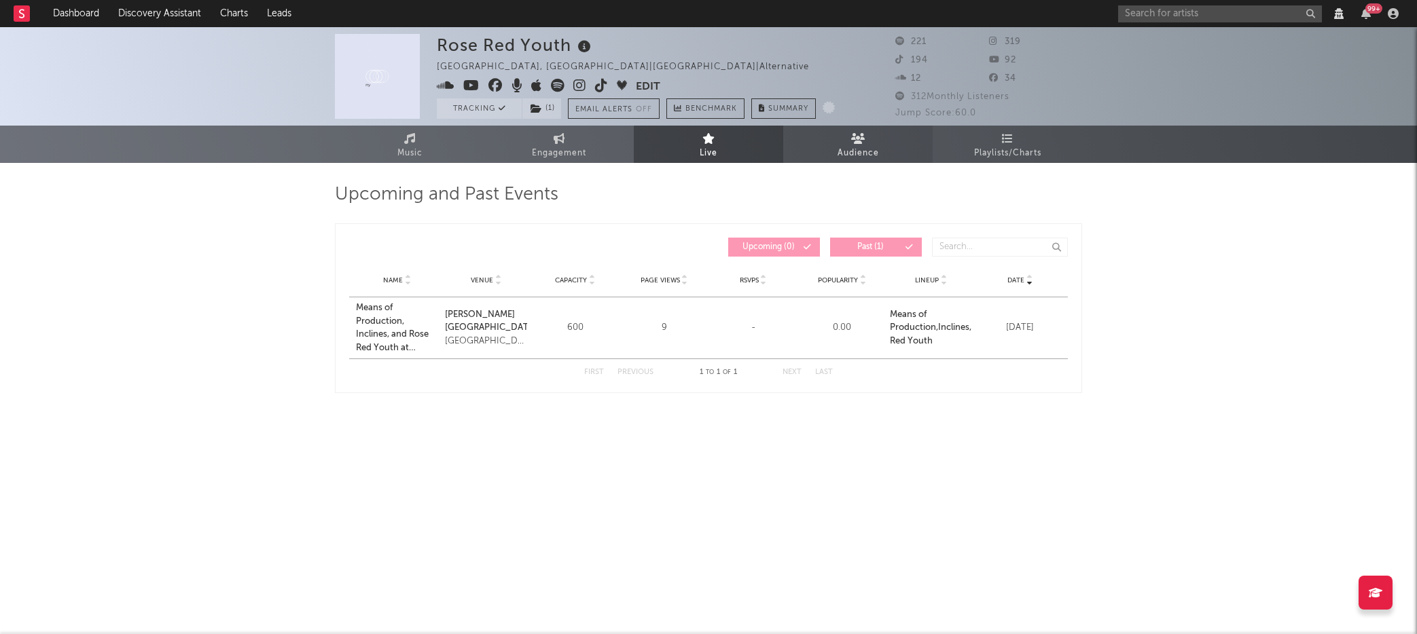
click at [819, 147] on link "Audience" at bounding box center [857, 144] width 149 height 37
